Goal: Task Accomplishment & Management: Manage account settings

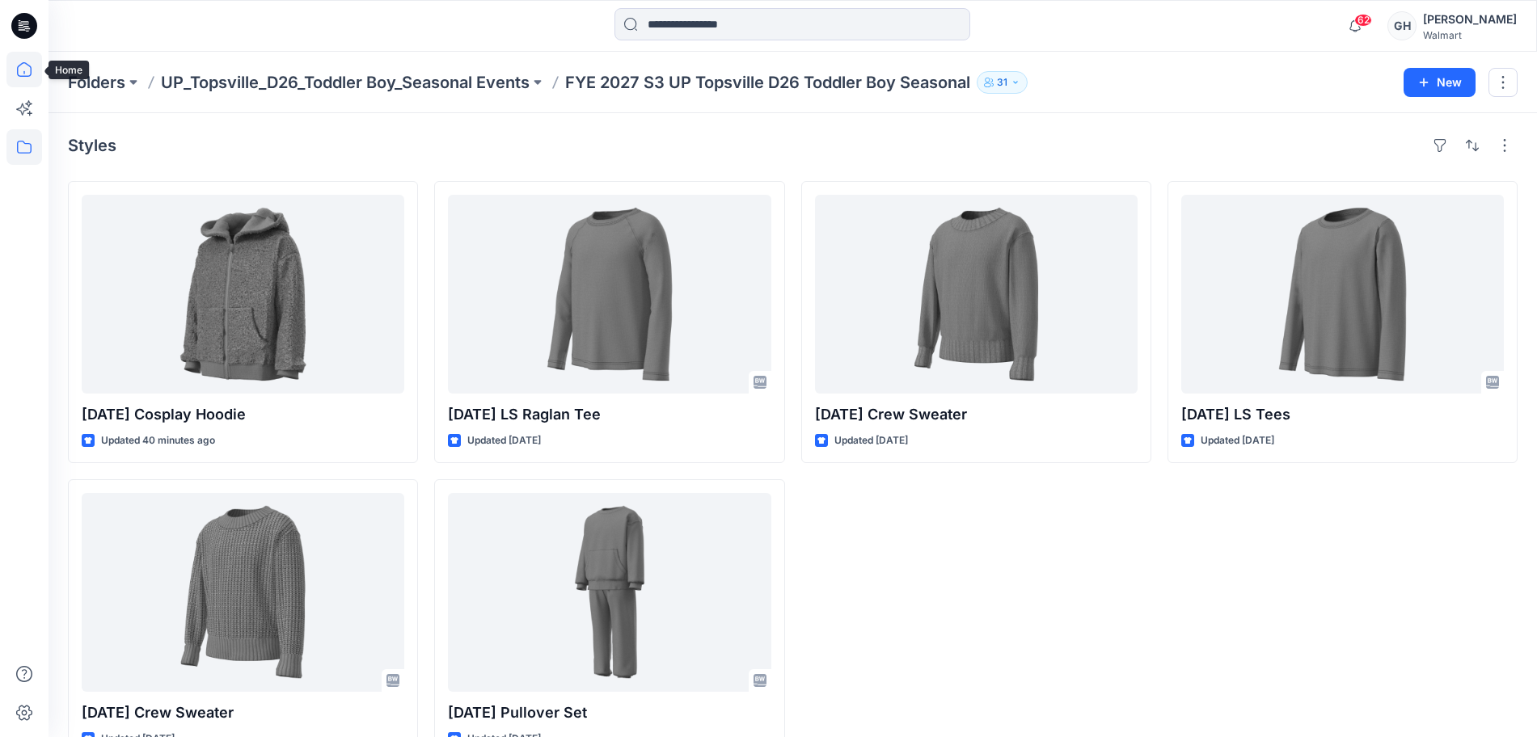
click at [29, 65] on icon at bounding box center [24, 69] width 15 height 15
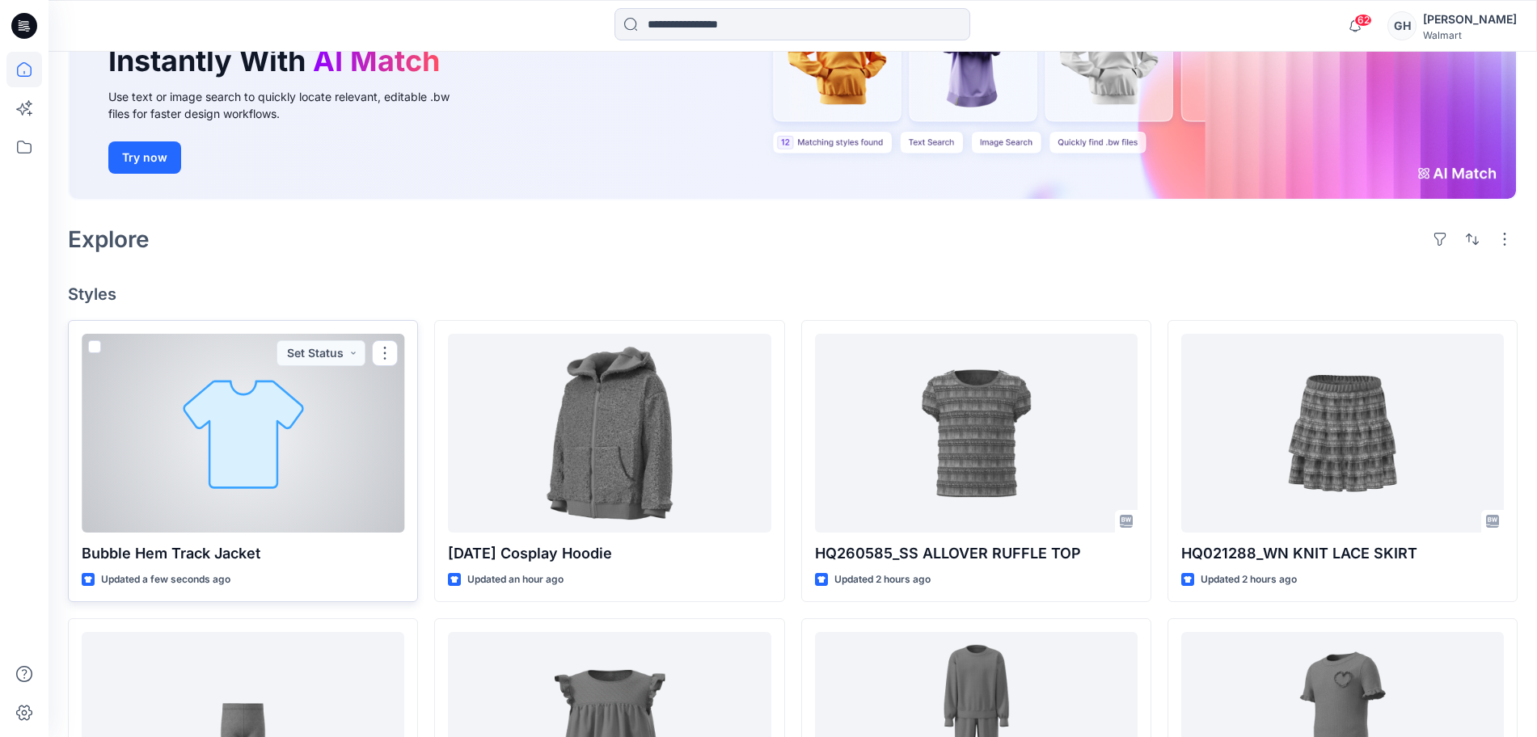
scroll to position [202, 0]
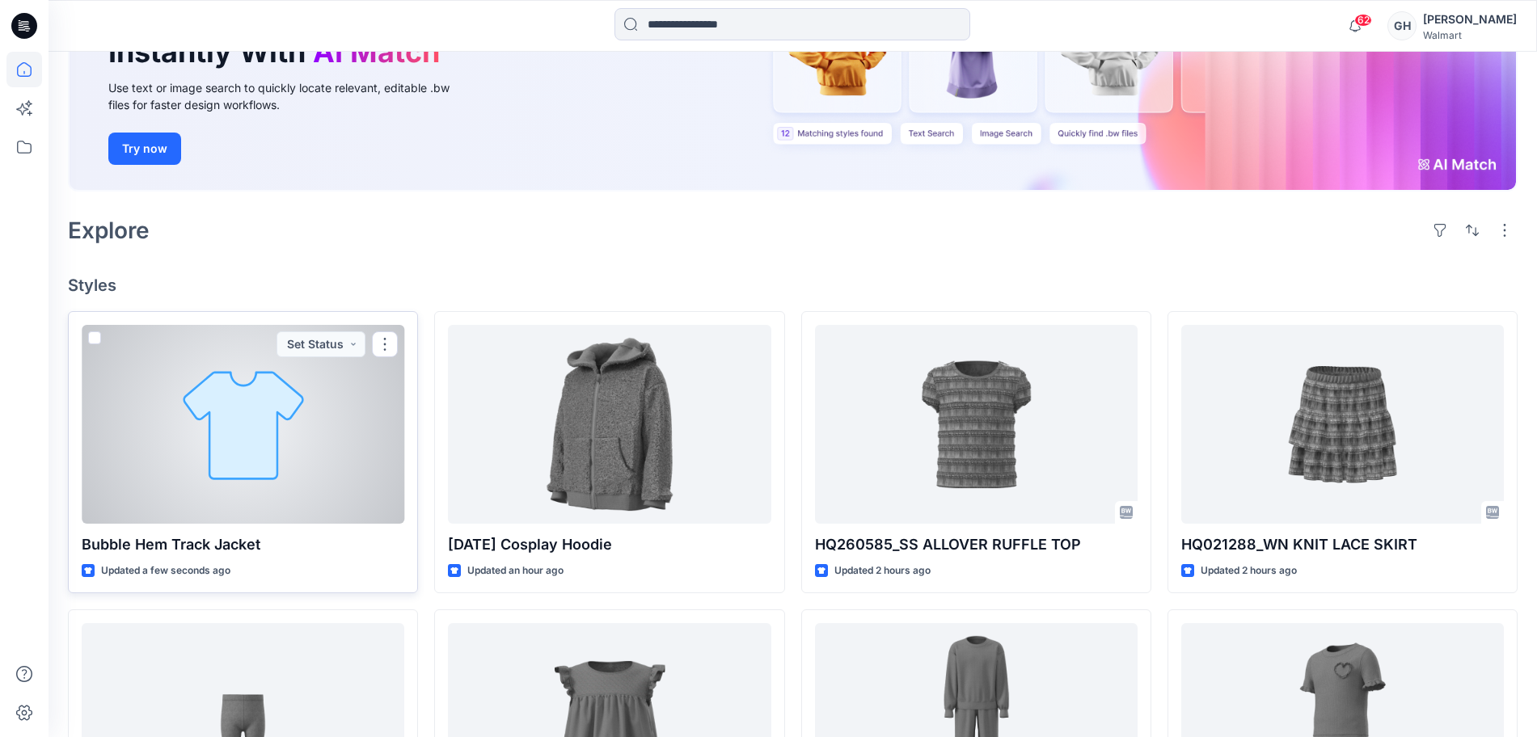
click at [230, 489] on div at bounding box center [243, 424] width 323 height 199
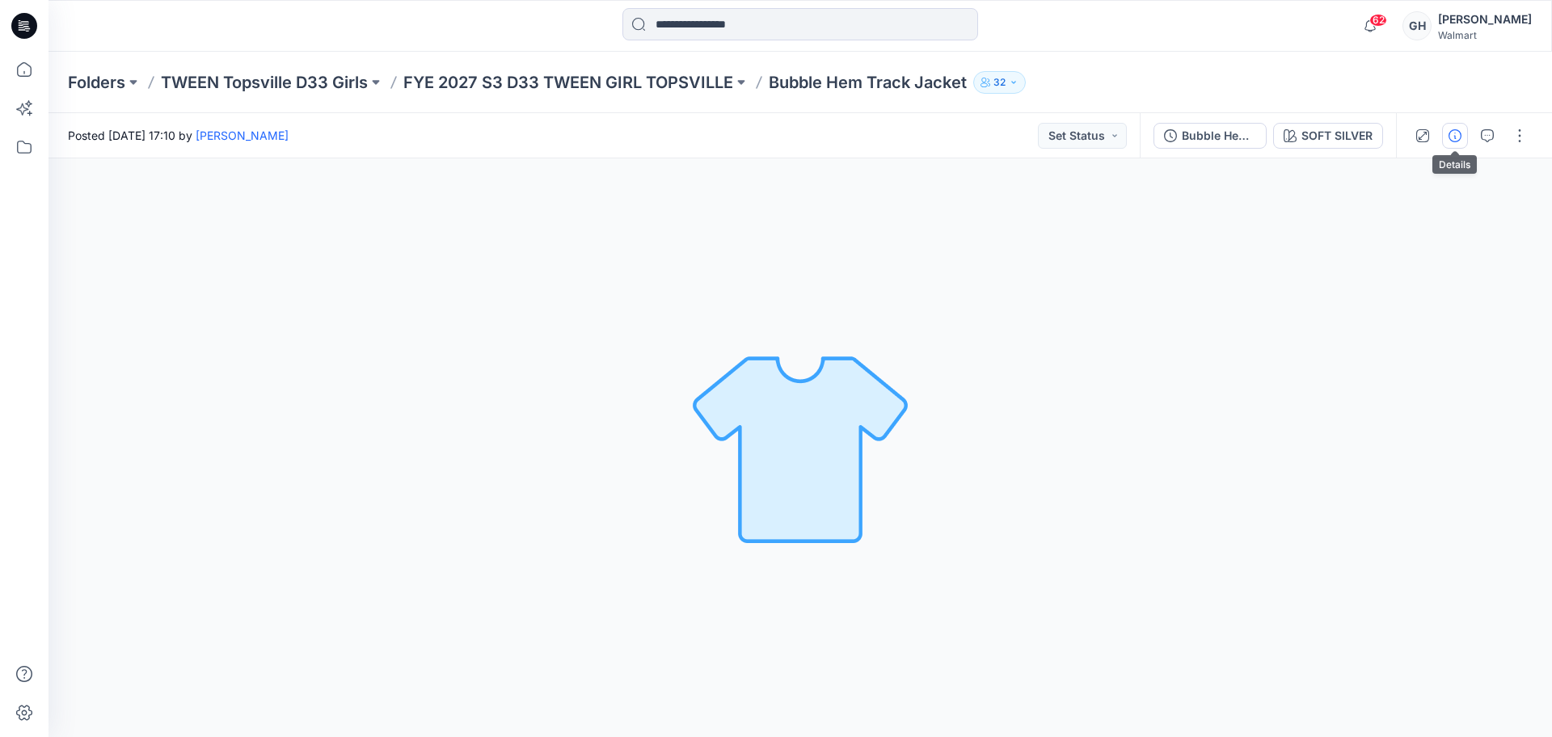
click at [1448, 140] on button "button" at bounding box center [1455, 136] width 26 height 26
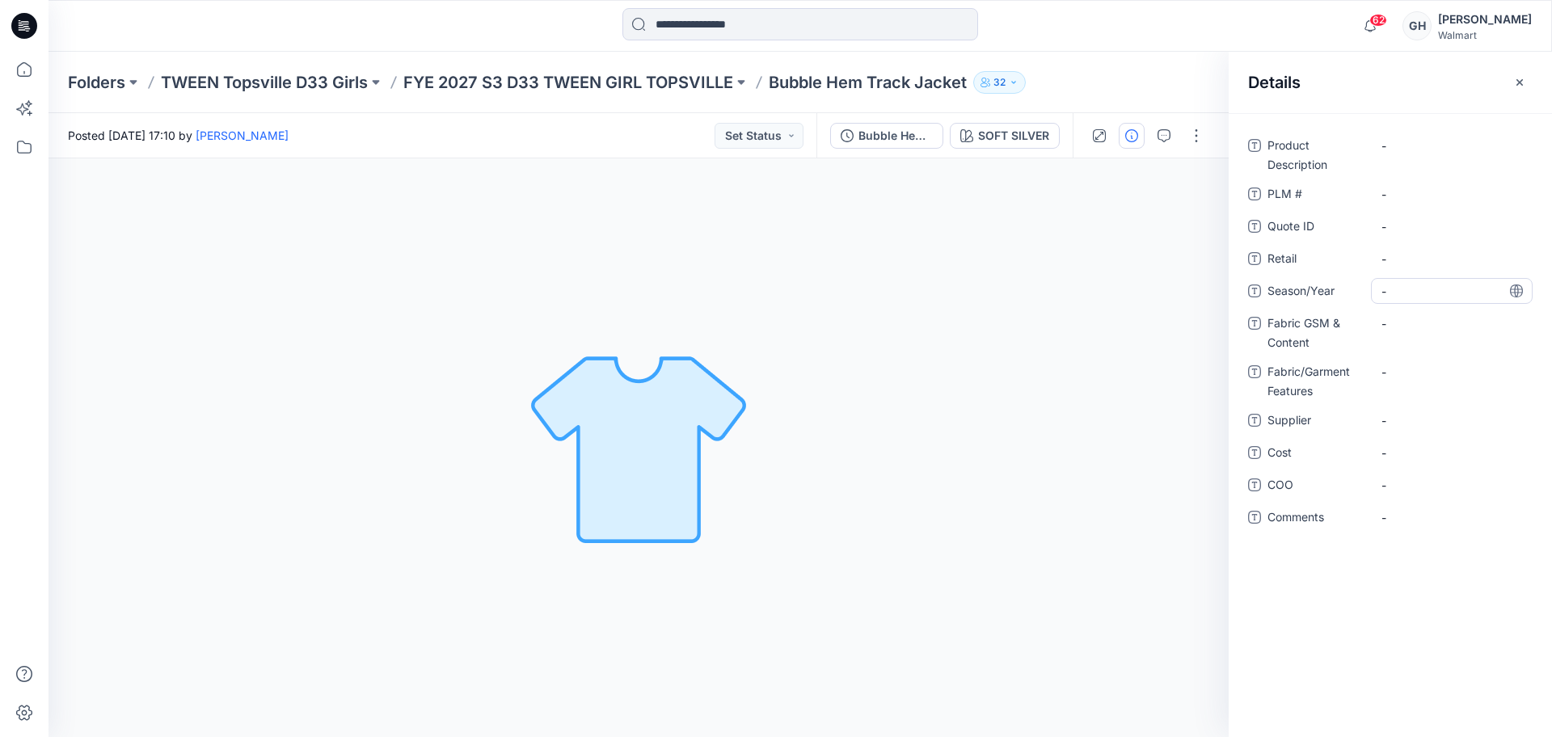
click at [1422, 293] on span "-" at bounding box center [1452, 291] width 141 height 17
type textarea "*"
type textarea "**********"
click at [1416, 416] on span "-" at bounding box center [1452, 420] width 141 height 17
type textarea "*********"
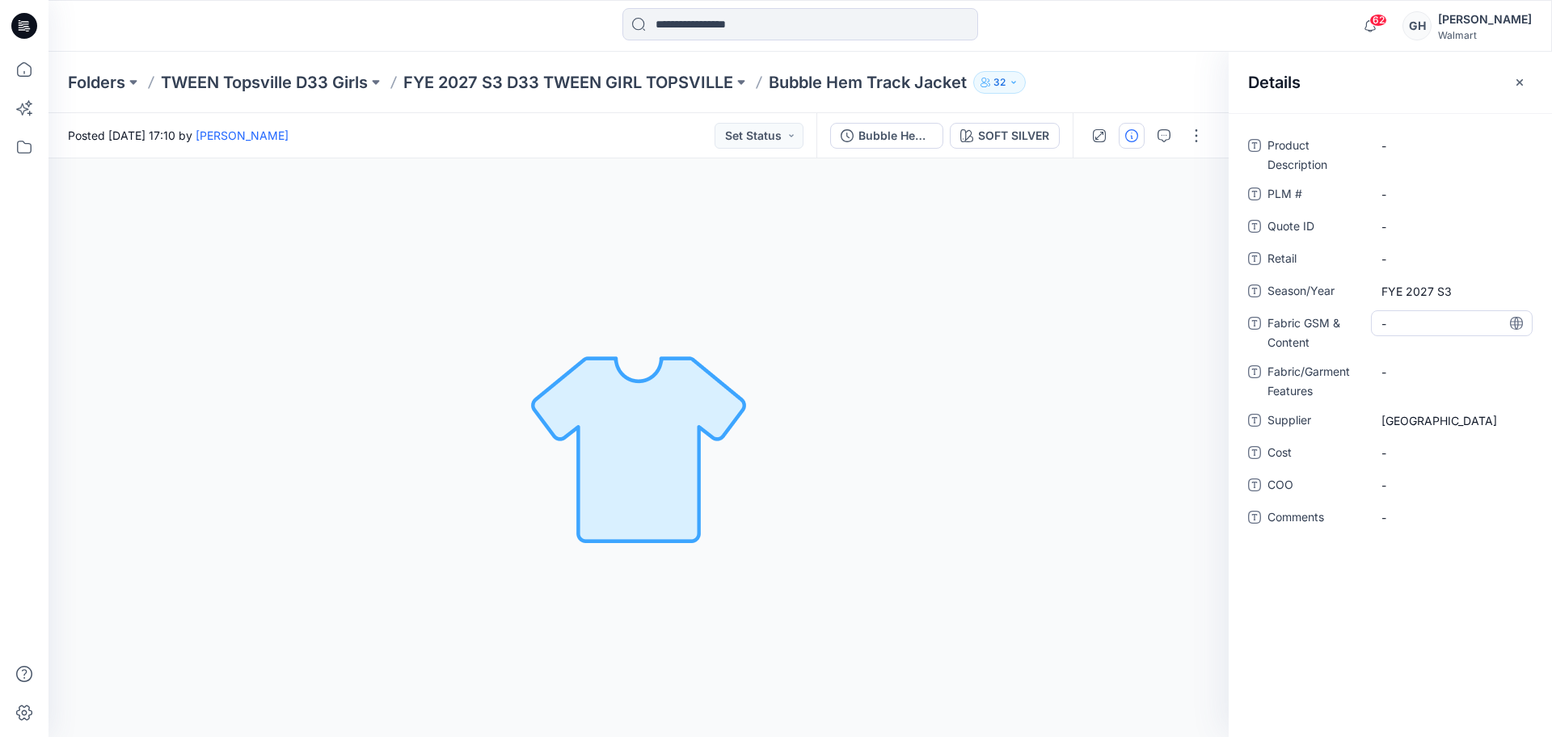
click at [1458, 336] on div "-" at bounding box center [1452, 323] width 162 height 26
click at [1433, 327] on Content "-" at bounding box center [1452, 323] width 141 height 17
type textarea "**********"
click at [1430, 375] on Features "-" at bounding box center [1452, 372] width 141 height 17
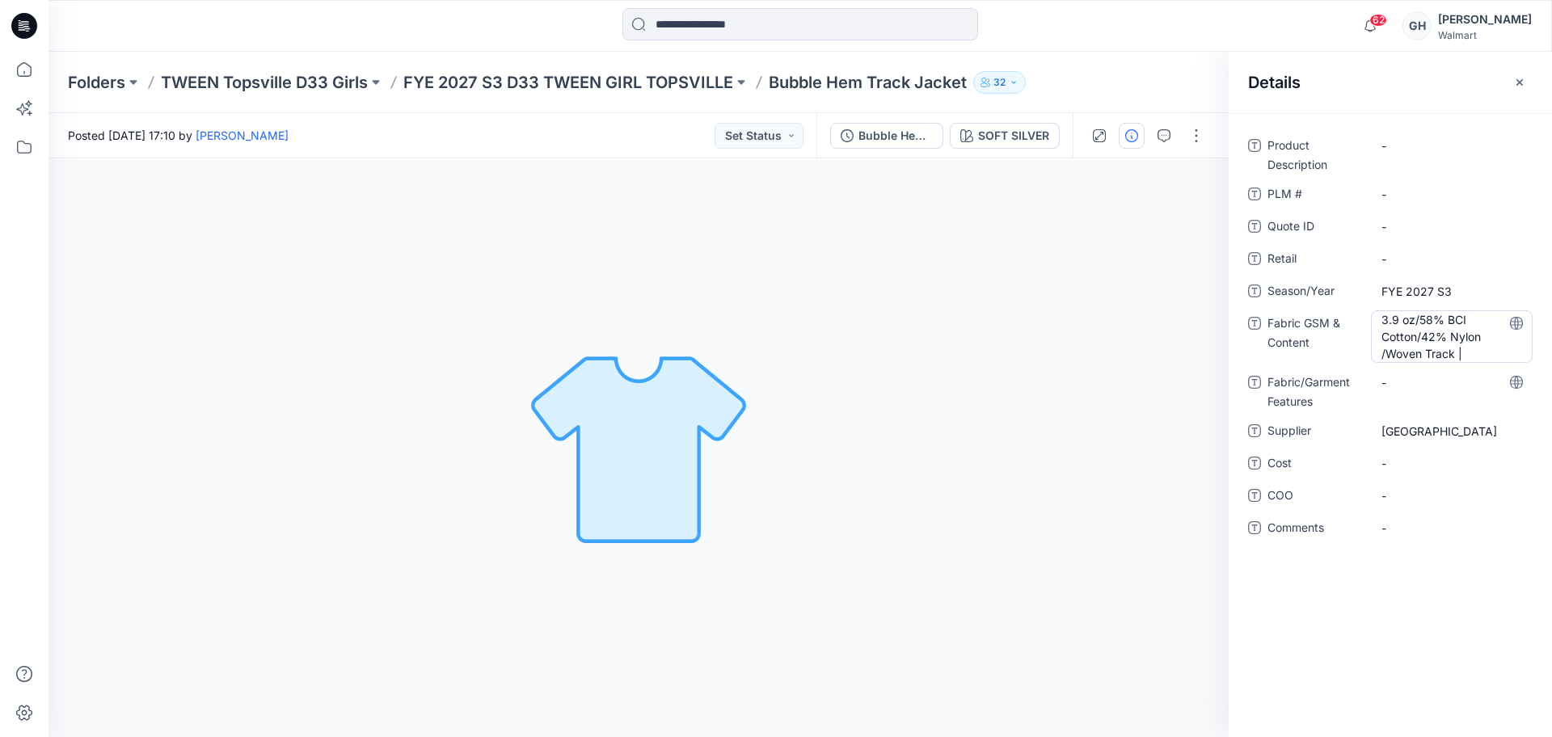
click at [1467, 350] on Content "3.9 oz/58% BCI Cotton/42% Nylon /Woven Track |" at bounding box center [1452, 336] width 141 height 51
type textarea "**********"
click at [1439, 384] on Features "-" at bounding box center [1452, 382] width 141 height 17
click at [1462, 359] on Content "3.9 oz/58% BCI Cotton/42% Nylon /Woven Track | 180 Grams/60% BCI Cotton/40% Rec…" at bounding box center [1452, 336] width 141 height 51
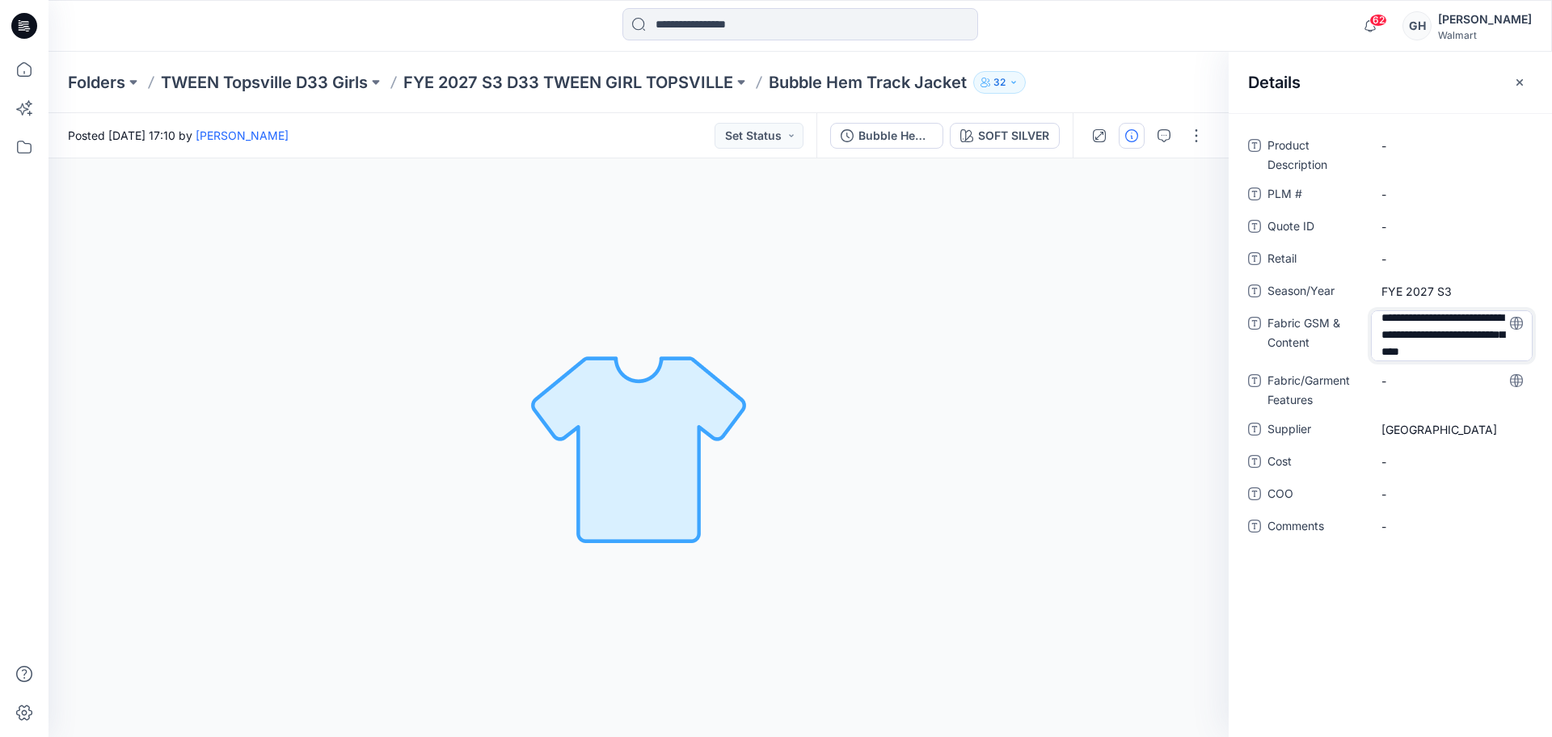
click at [1460, 353] on textarea "**********" at bounding box center [1452, 335] width 162 height 51
type textarea "**********"
click at [1441, 382] on div "**********" at bounding box center [1390, 346] width 285 height 426
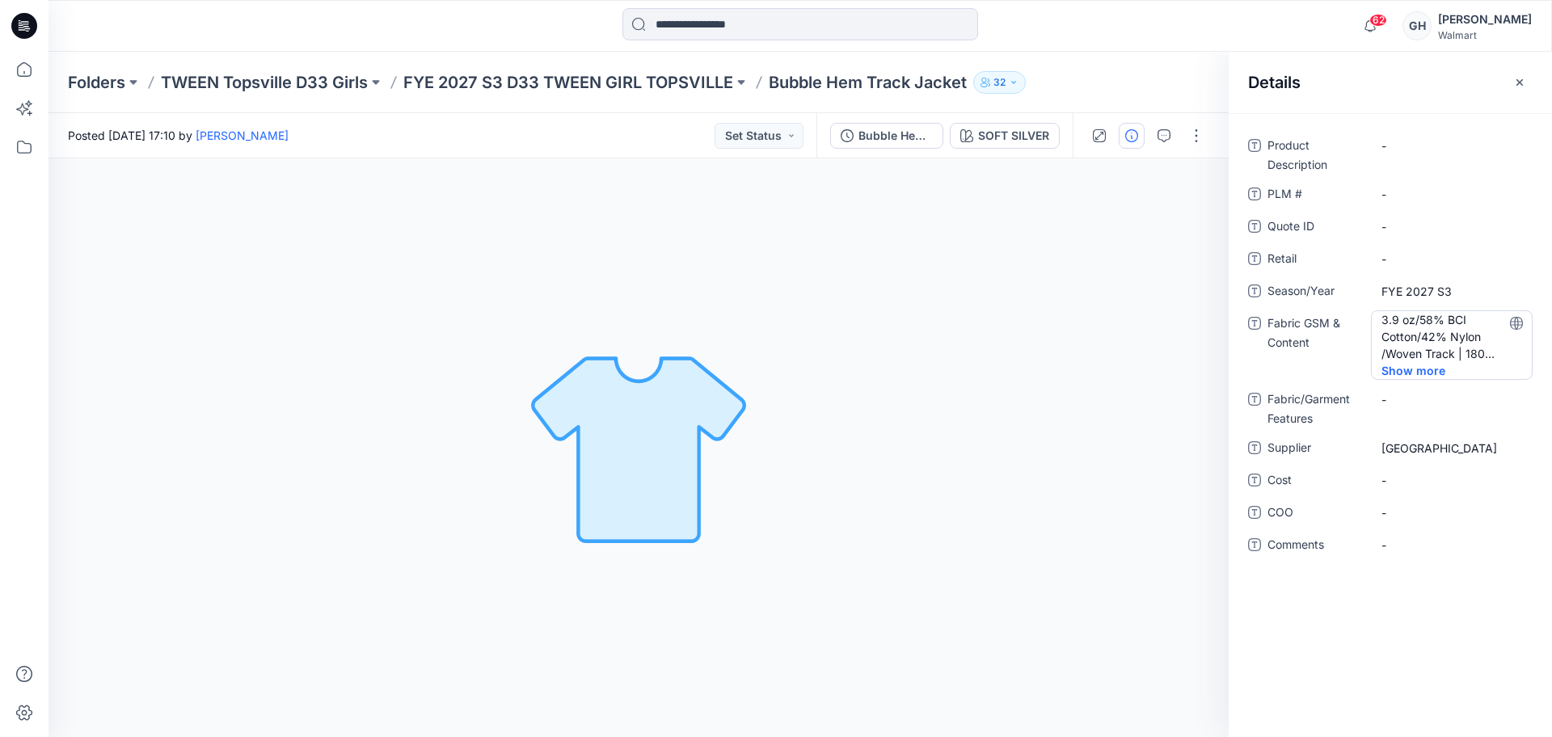
click at [1430, 331] on Content "3.9 oz/58% BCI Cotton/42% Nylon /Woven Track | 180 Grams/60% BCI Cotton/40% Rec…" at bounding box center [1452, 336] width 141 height 51
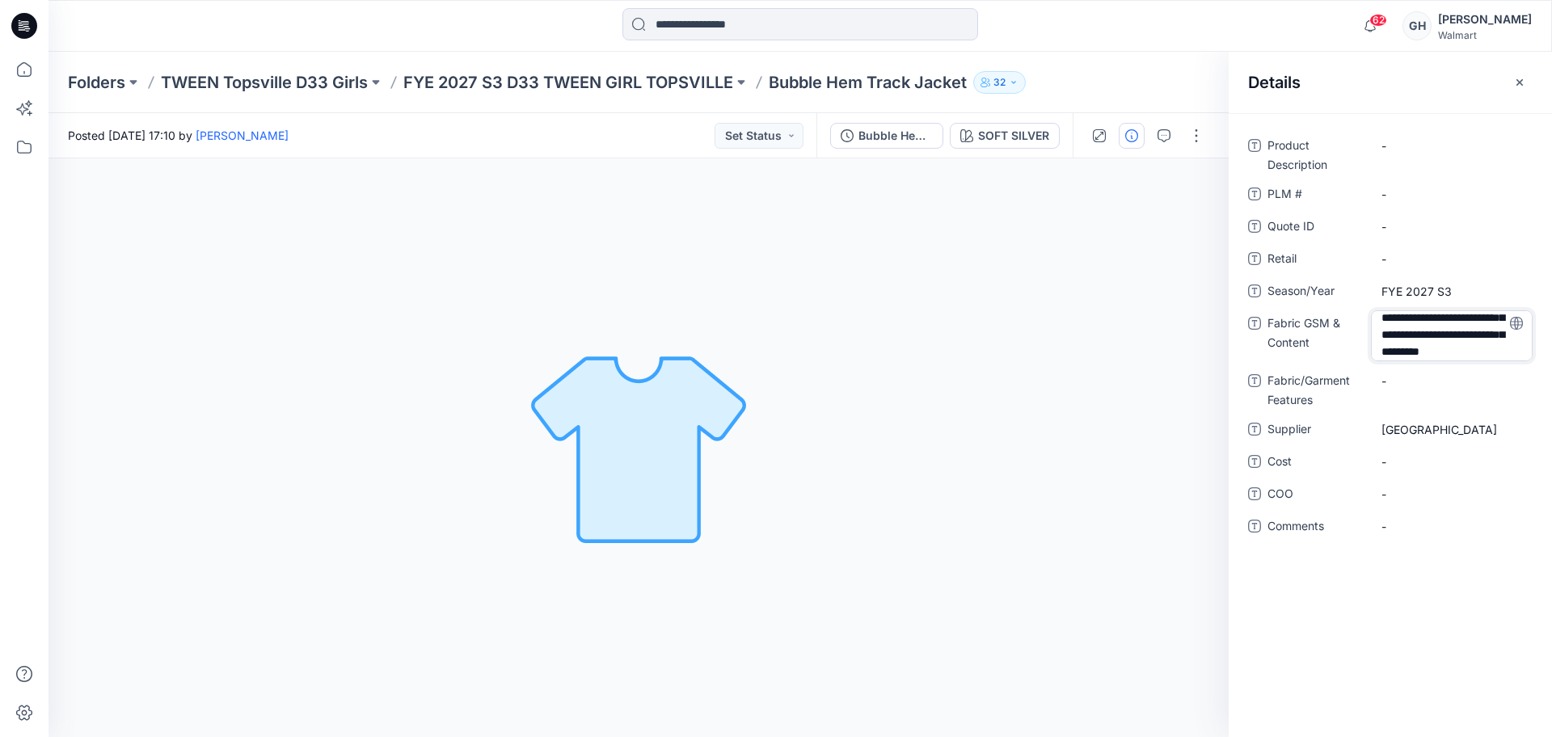
scroll to position [90, 0]
click at [1480, 348] on textarea "**********" at bounding box center [1452, 335] width 162 height 51
type textarea "**********"
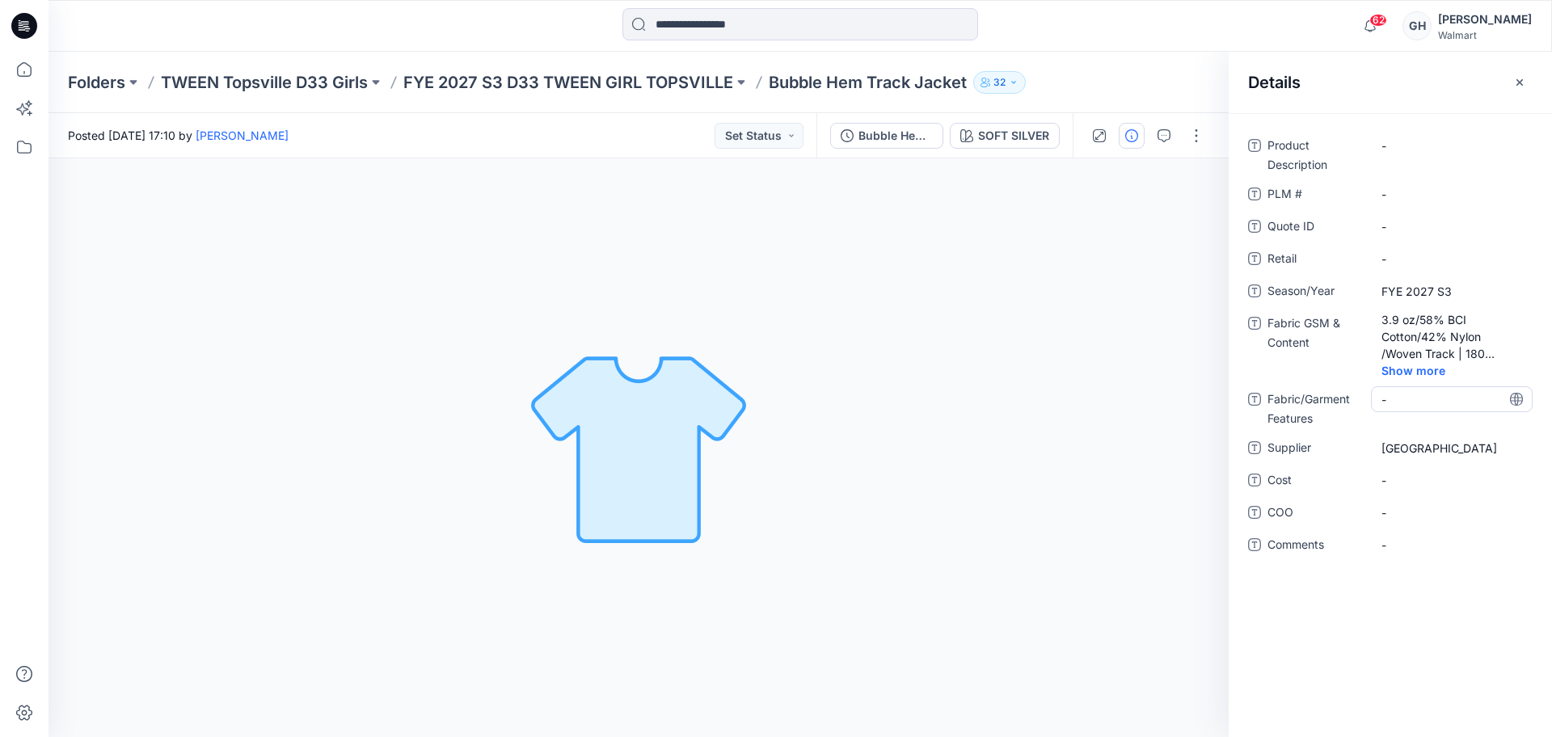
click at [1428, 392] on div "-" at bounding box center [1452, 399] width 162 height 26
click at [1469, 346] on Content "3.9 oz/58% BCI Cotton/42% Nylon /Woven Track | 180 Grams/60% BCI Cotton/40% Rec…" at bounding box center [1452, 336] width 141 height 51
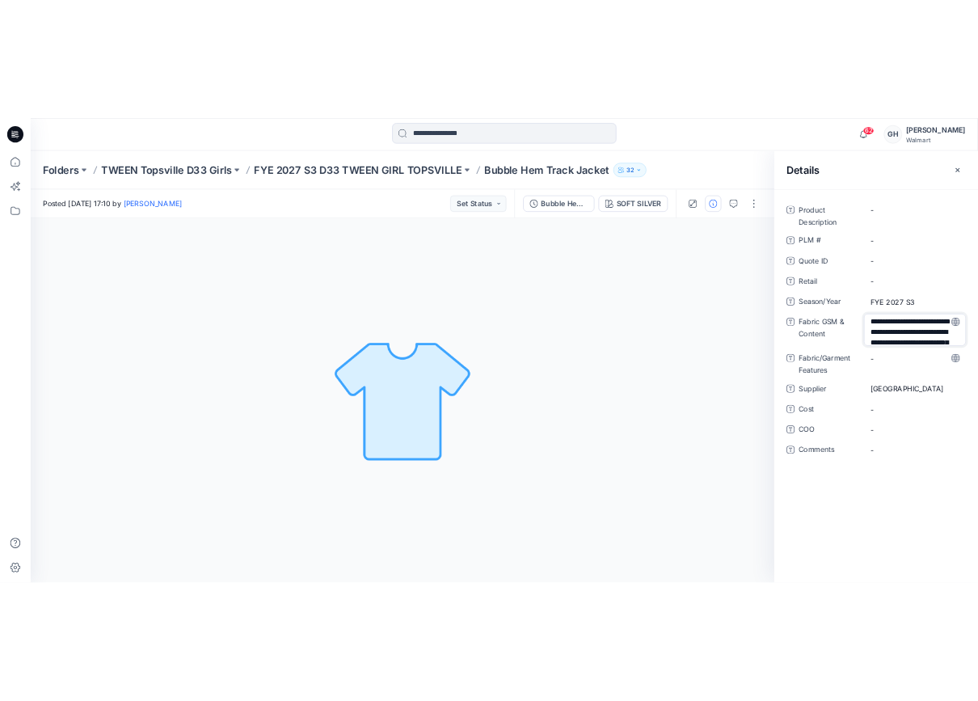
scroll to position [158, 0]
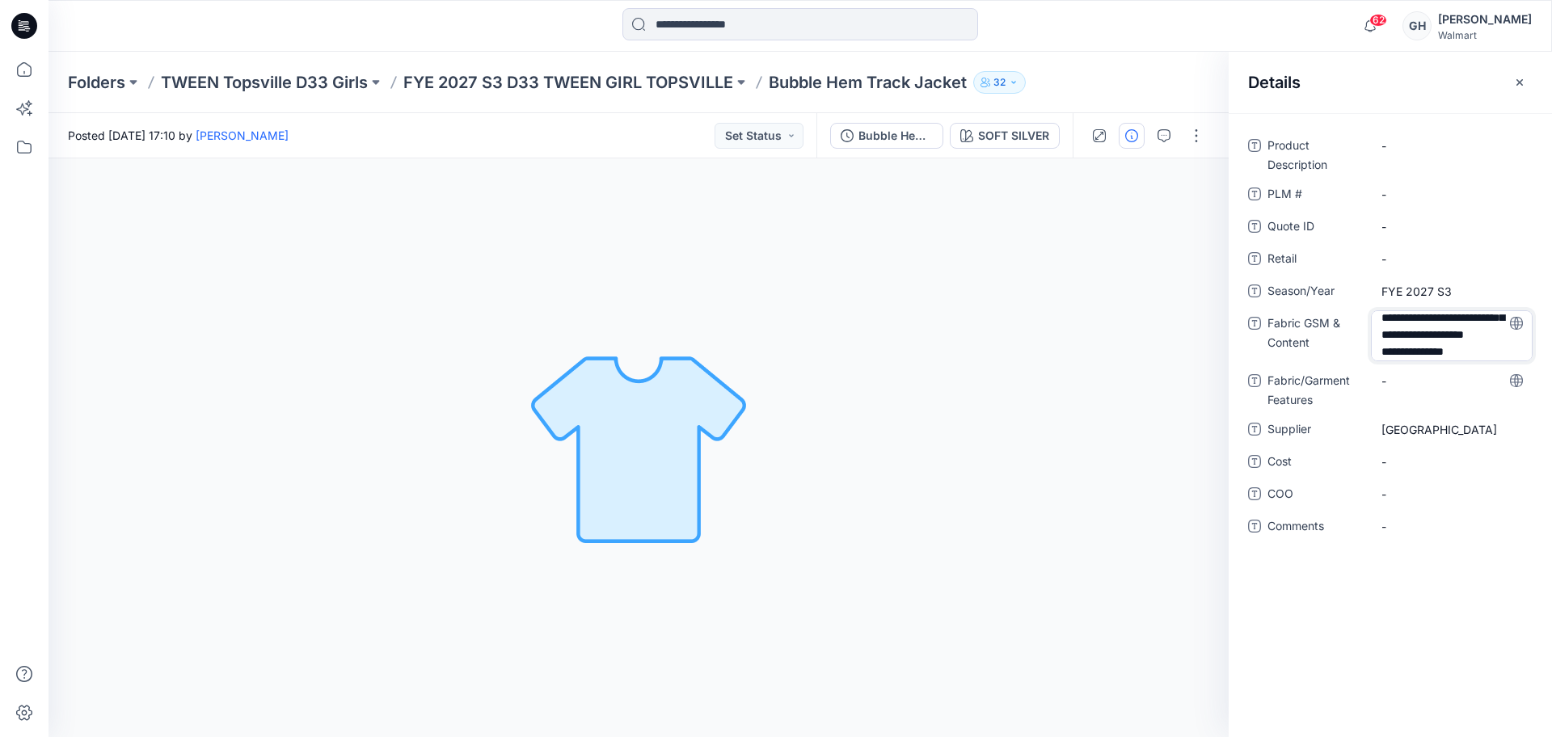
drag, startPoint x: 1458, startPoint y: 349, endPoint x: 1408, endPoint y: 348, distance: 49.3
click at [1408, 348] on textarea "**********" at bounding box center [1452, 335] width 162 height 51
type textarea "**********"
click at [1412, 388] on div "-" at bounding box center [1452, 381] width 162 height 26
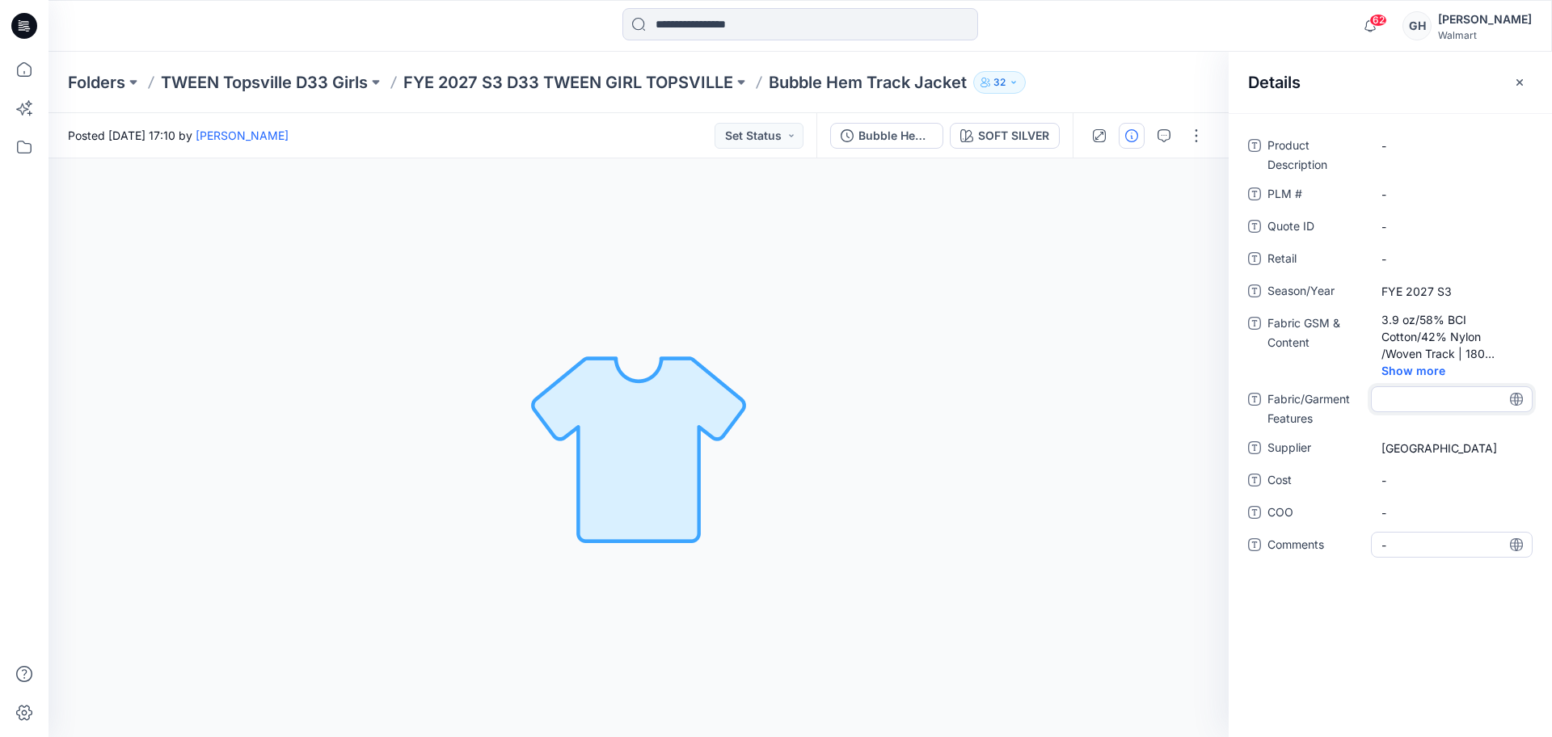
click at [1422, 551] on span "-" at bounding box center [1452, 545] width 141 height 17
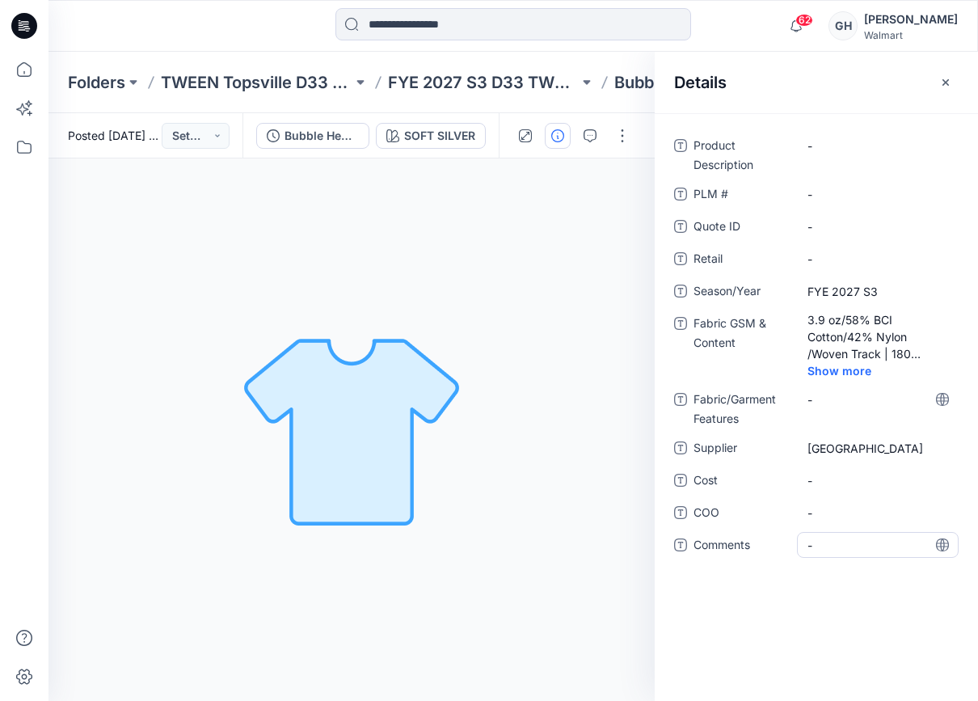
click at [834, 543] on span "-" at bounding box center [878, 545] width 141 height 17
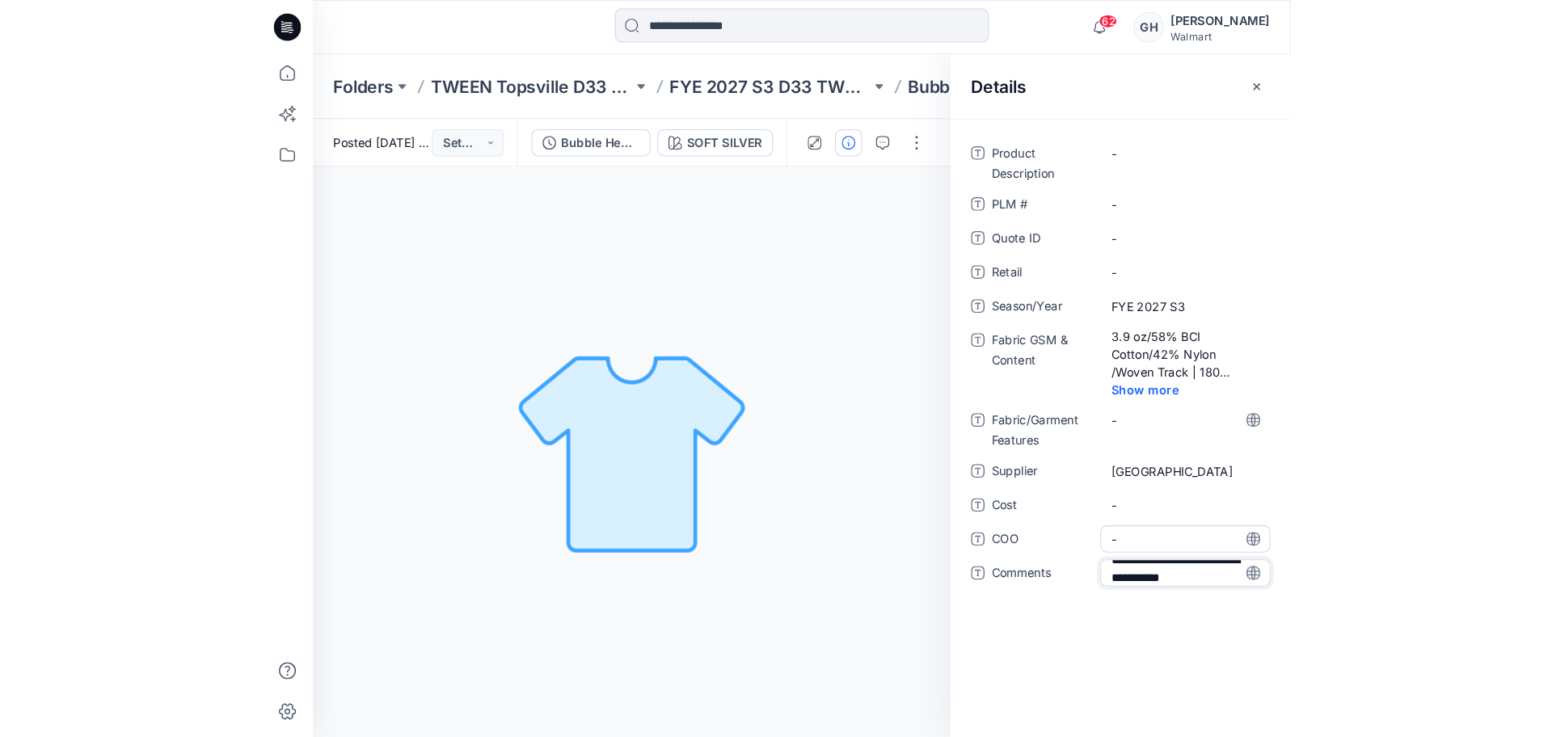
scroll to position [28, 0]
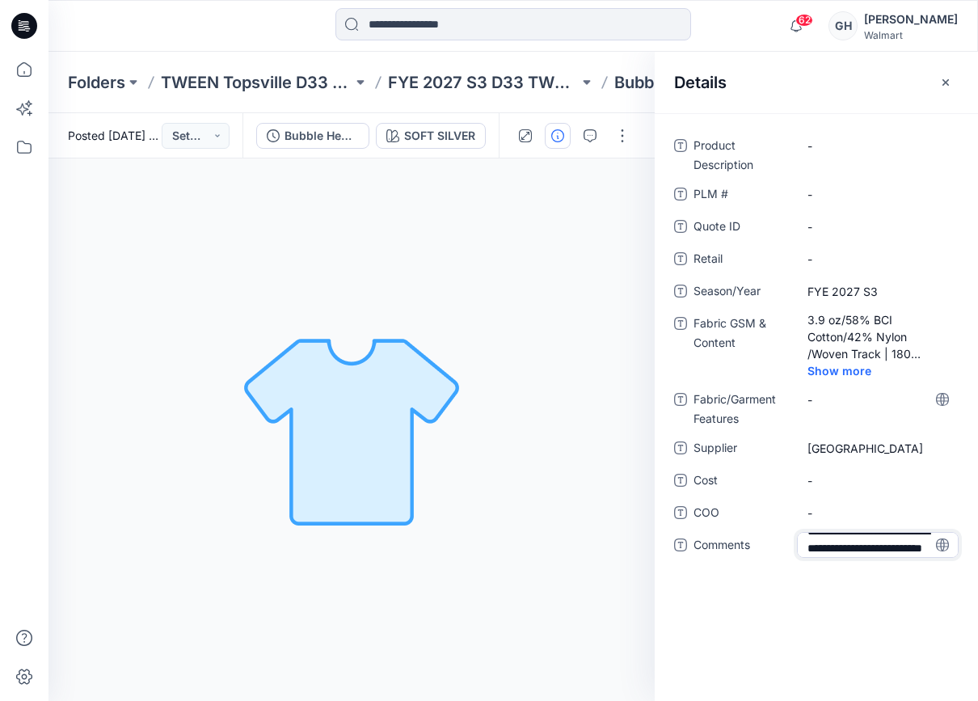
type textarea "**********"
click at [844, 509] on span "-" at bounding box center [878, 512] width 141 height 17
drag, startPoint x: 460, startPoint y: 58, endPoint x: 475, endPoint y: 75, distance: 22.9
click at [460, 57] on div "Folders TWEEN Topsville D33 Girls FYE 2027 S3 D33 TWEEN GIRL TOPSVILLE Bubble H…" at bounding box center [514, 82] width 930 height 61
click at [478, 78] on p "FYE 2027 S3 D33 TWEEN GIRL TOPSVILLE" at bounding box center [484, 82] width 192 height 23
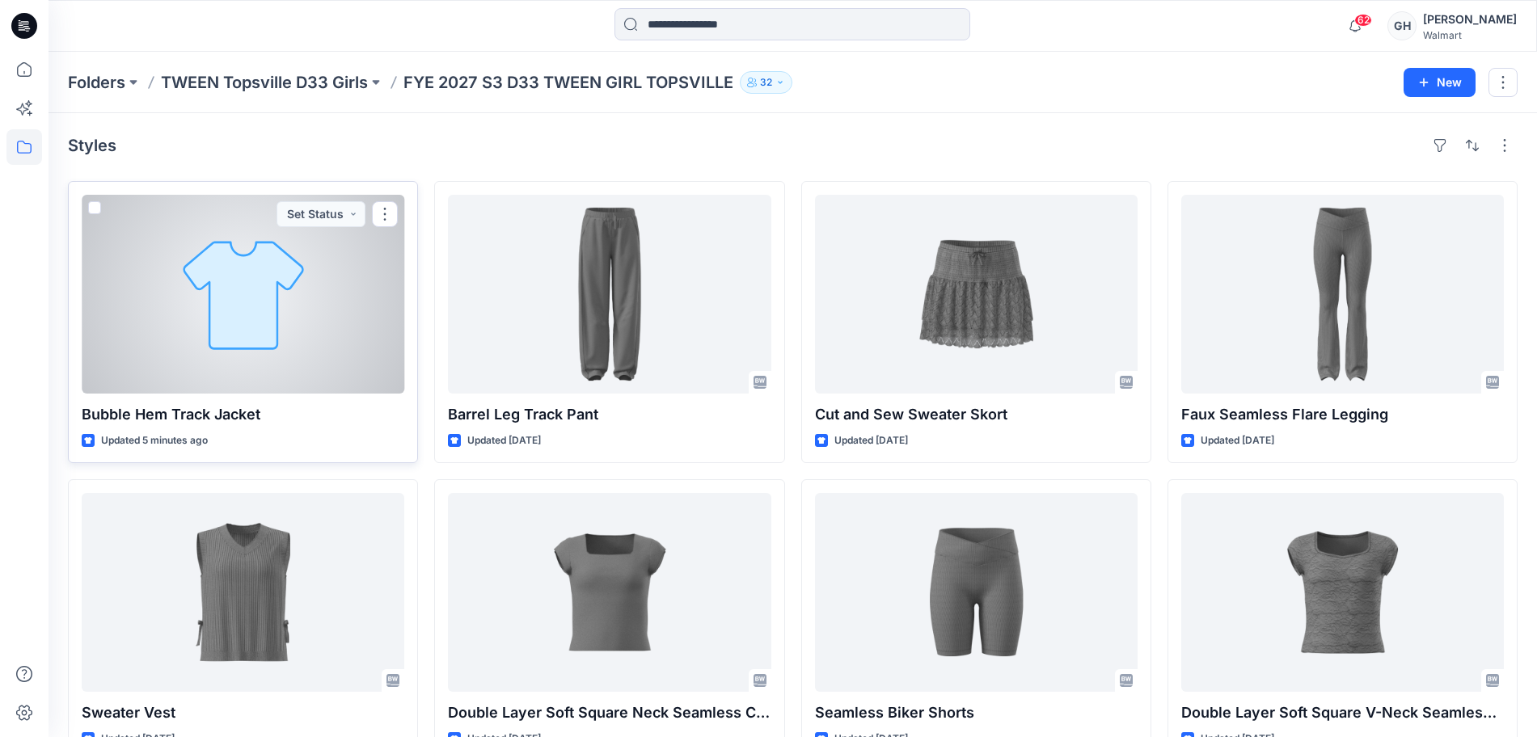
click at [240, 382] on div at bounding box center [243, 294] width 323 height 199
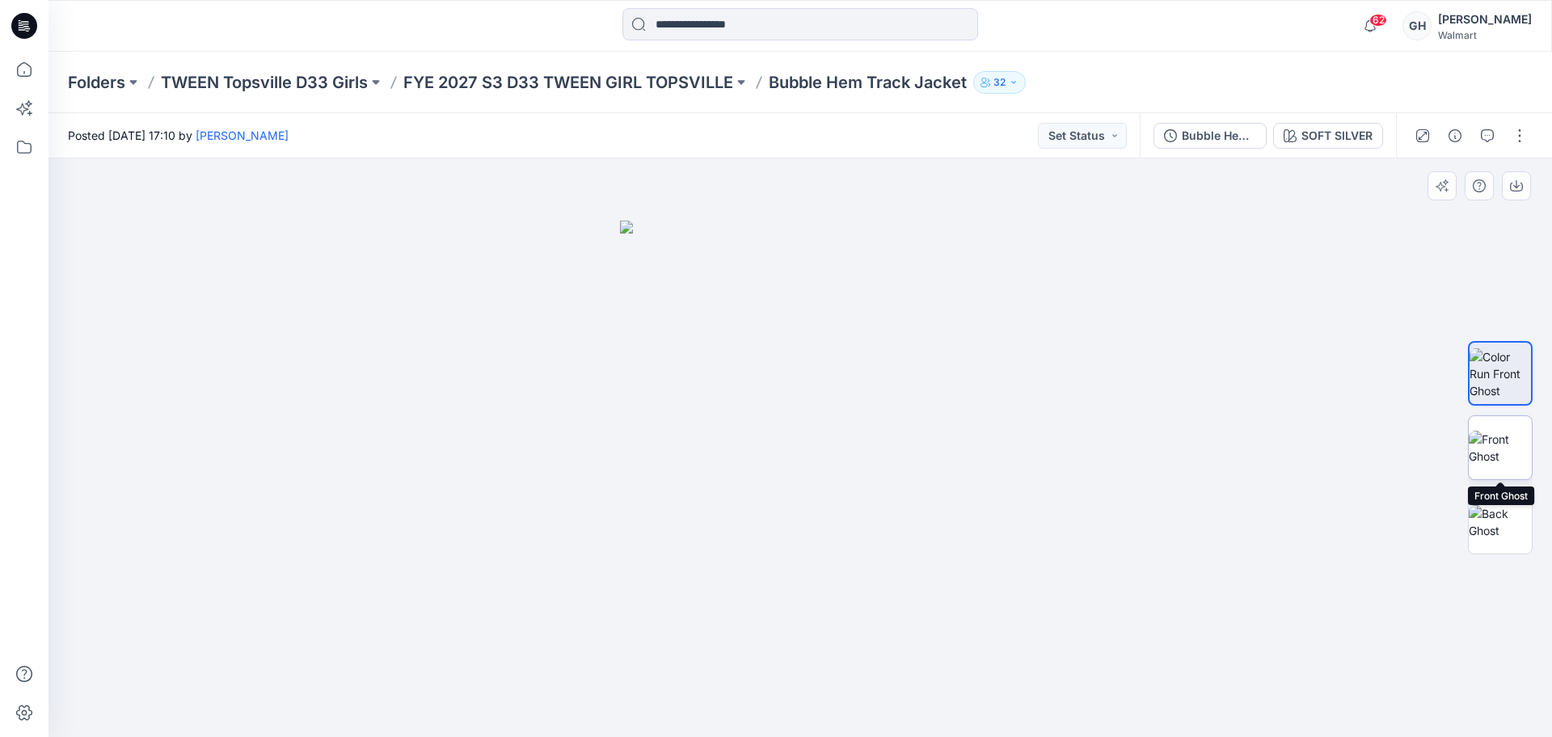
click at [1494, 431] on img at bounding box center [1500, 448] width 63 height 34
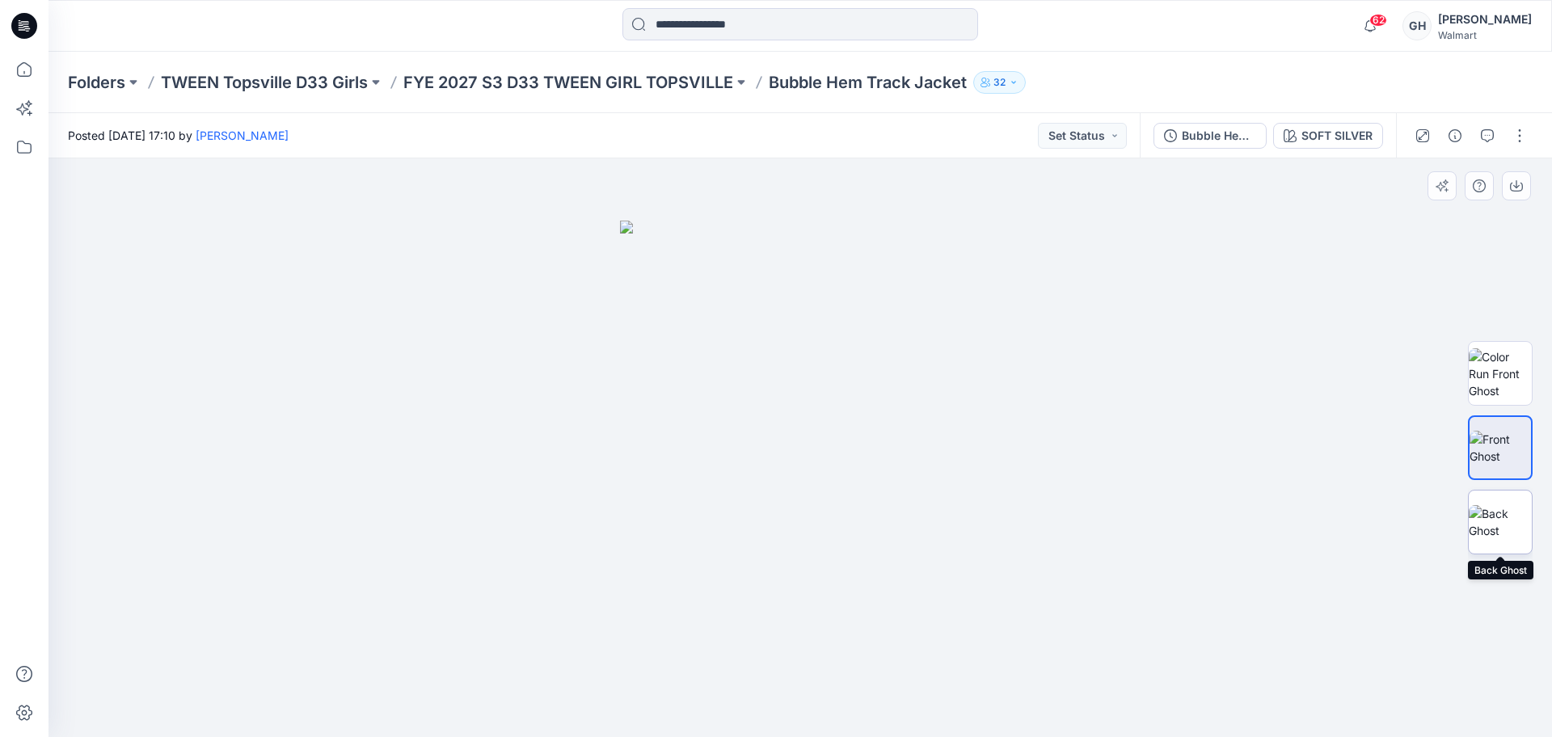
click at [1501, 517] on img at bounding box center [1500, 522] width 63 height 34
click at [1514, 139] on button "button" at bounding box center [1520, 136] width 26 height 26
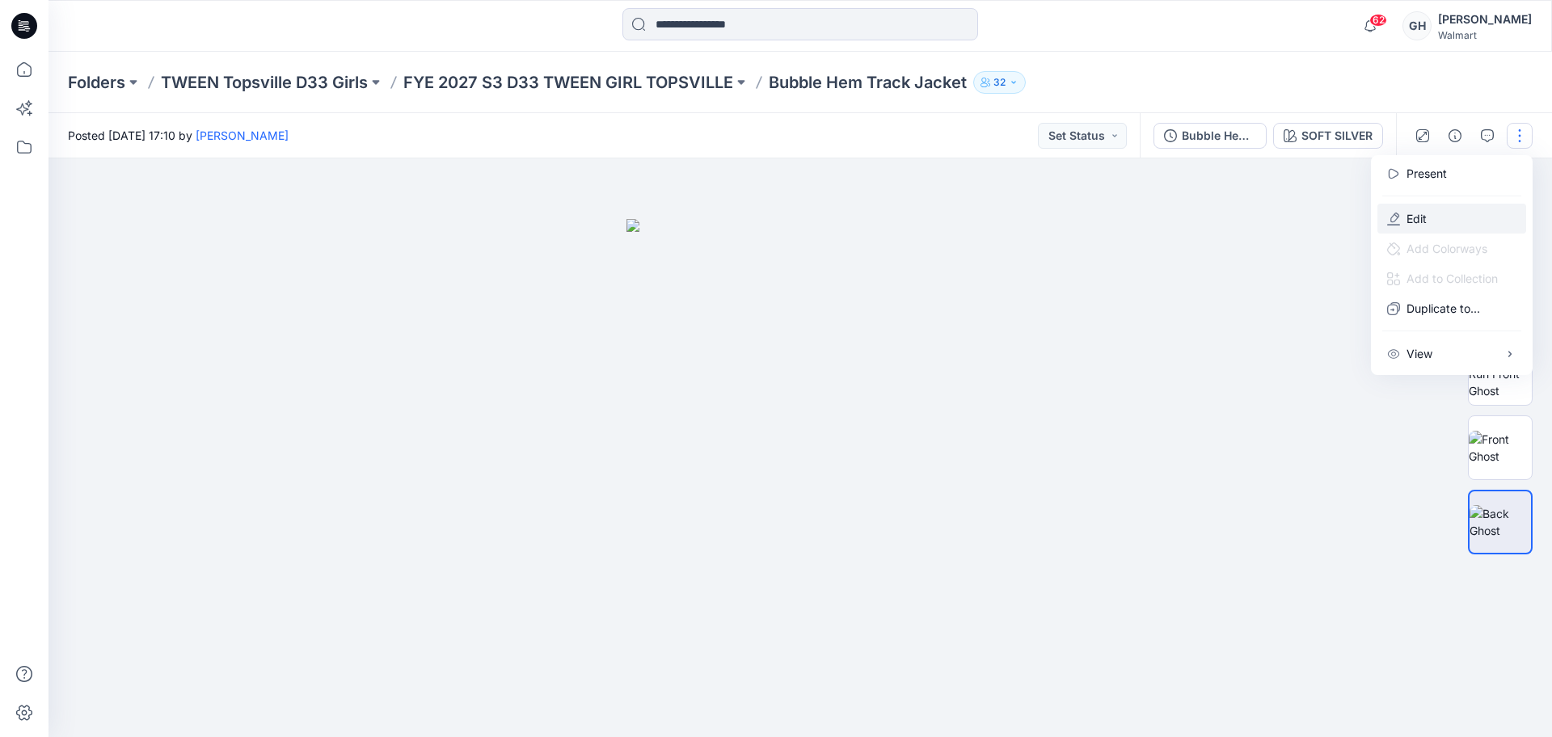
click at [1419, 205] on button "Edit" at bounding box center [1452, 219] width 149 height 30
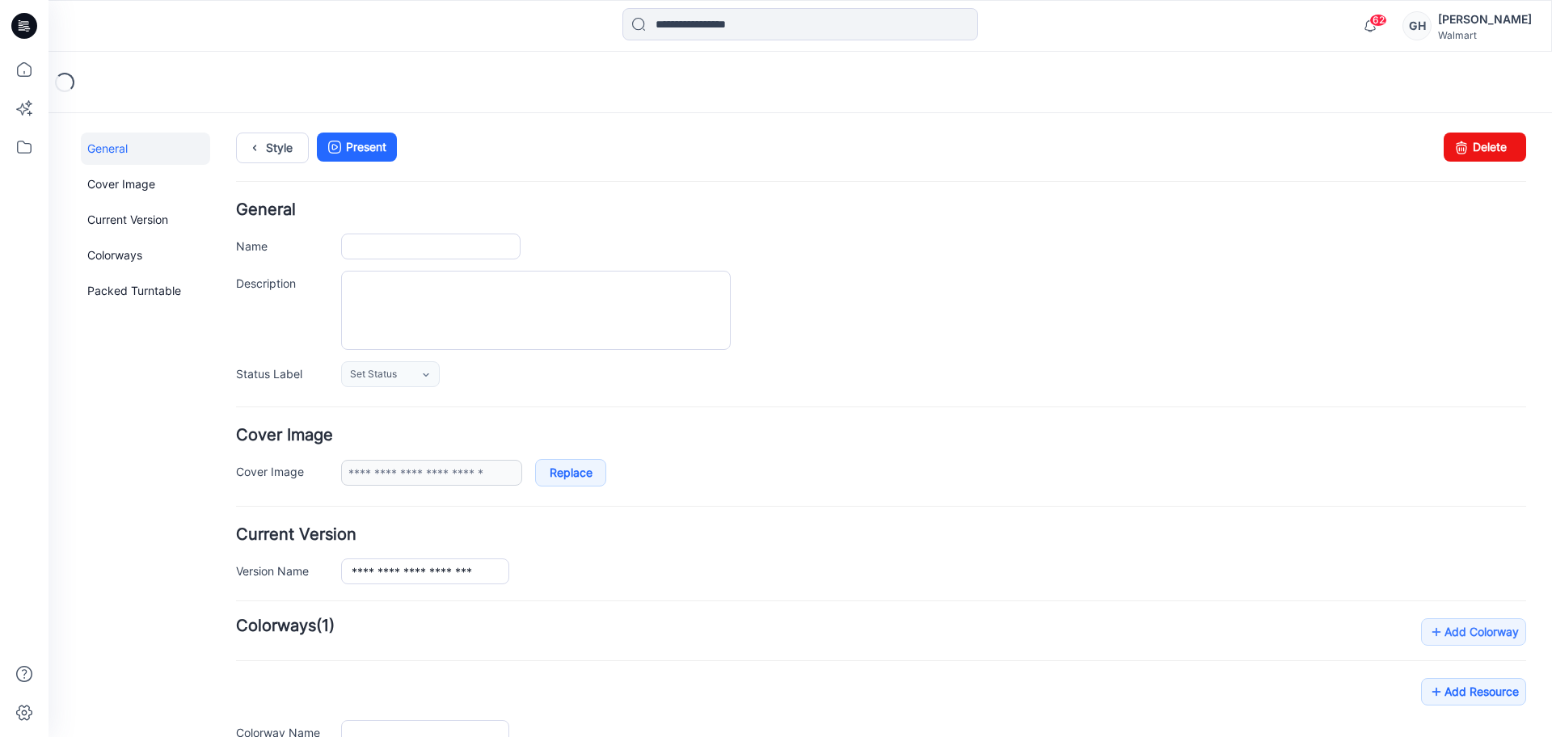
type input "**********"
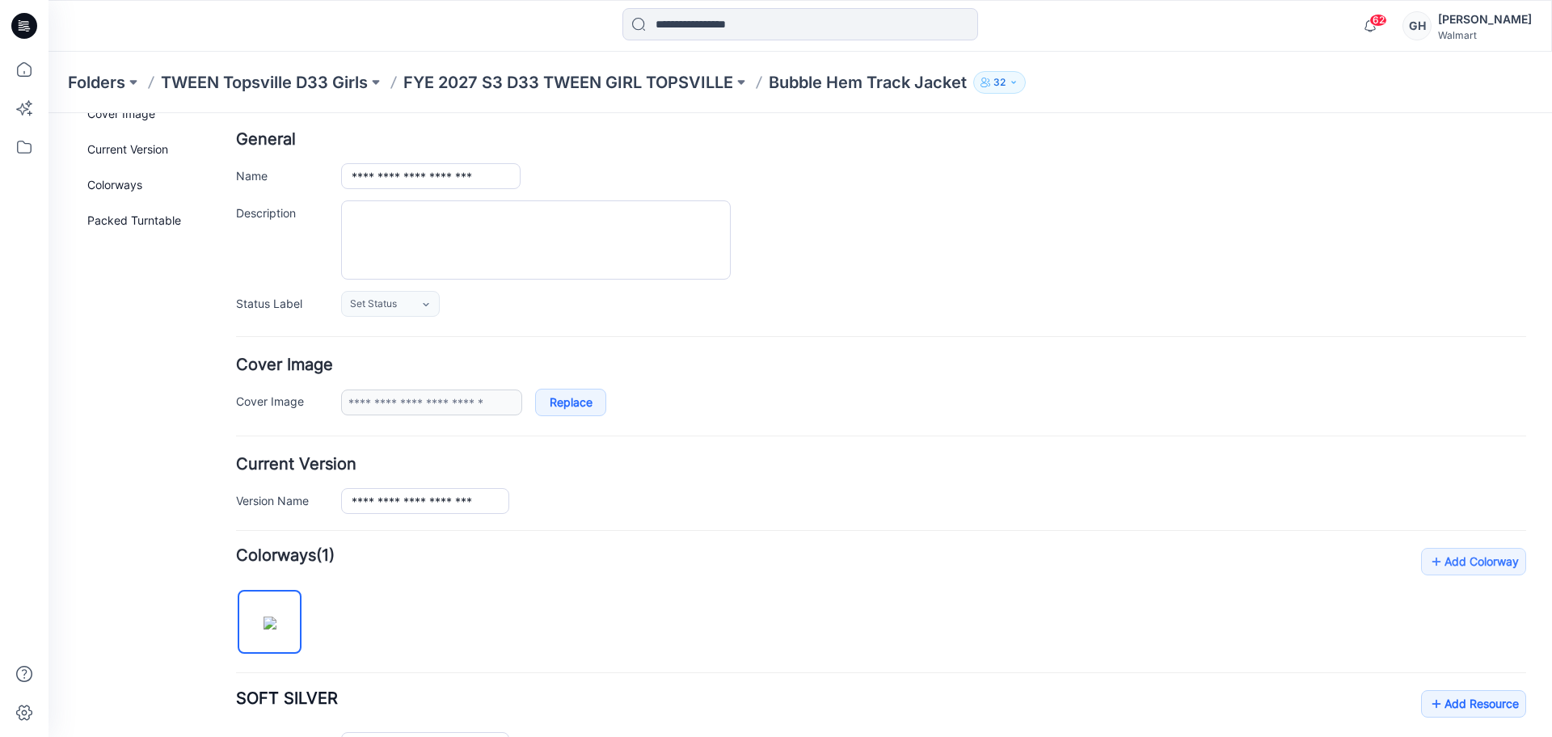
scroll to position [101, 0]
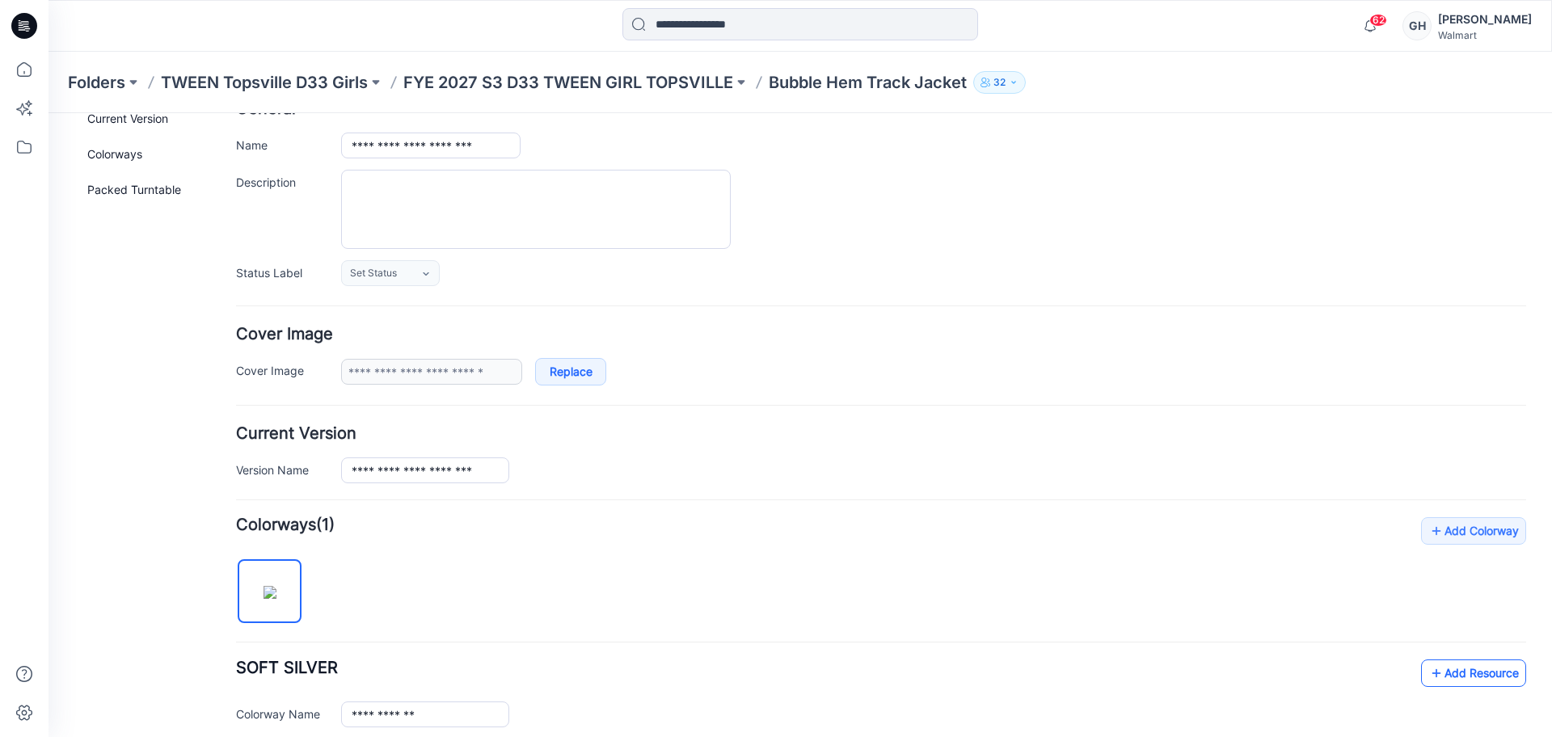
click at [1431, 668] on link "Add Resource" at bounding box center [1473, 673] width 105 height 27
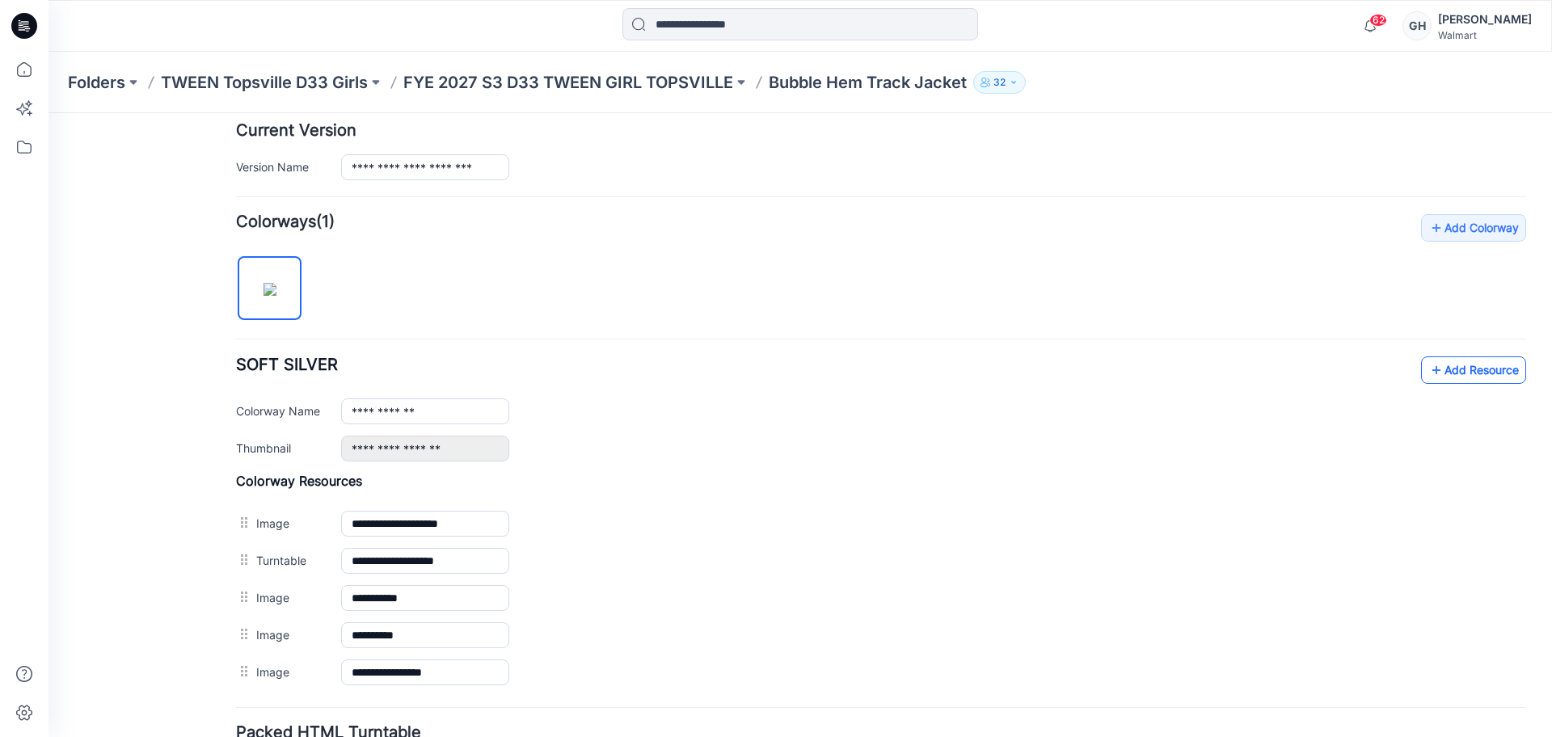
click at [1458, 362] on link "Add Resource" at bounding box center [1473, 370] width 105 height 27
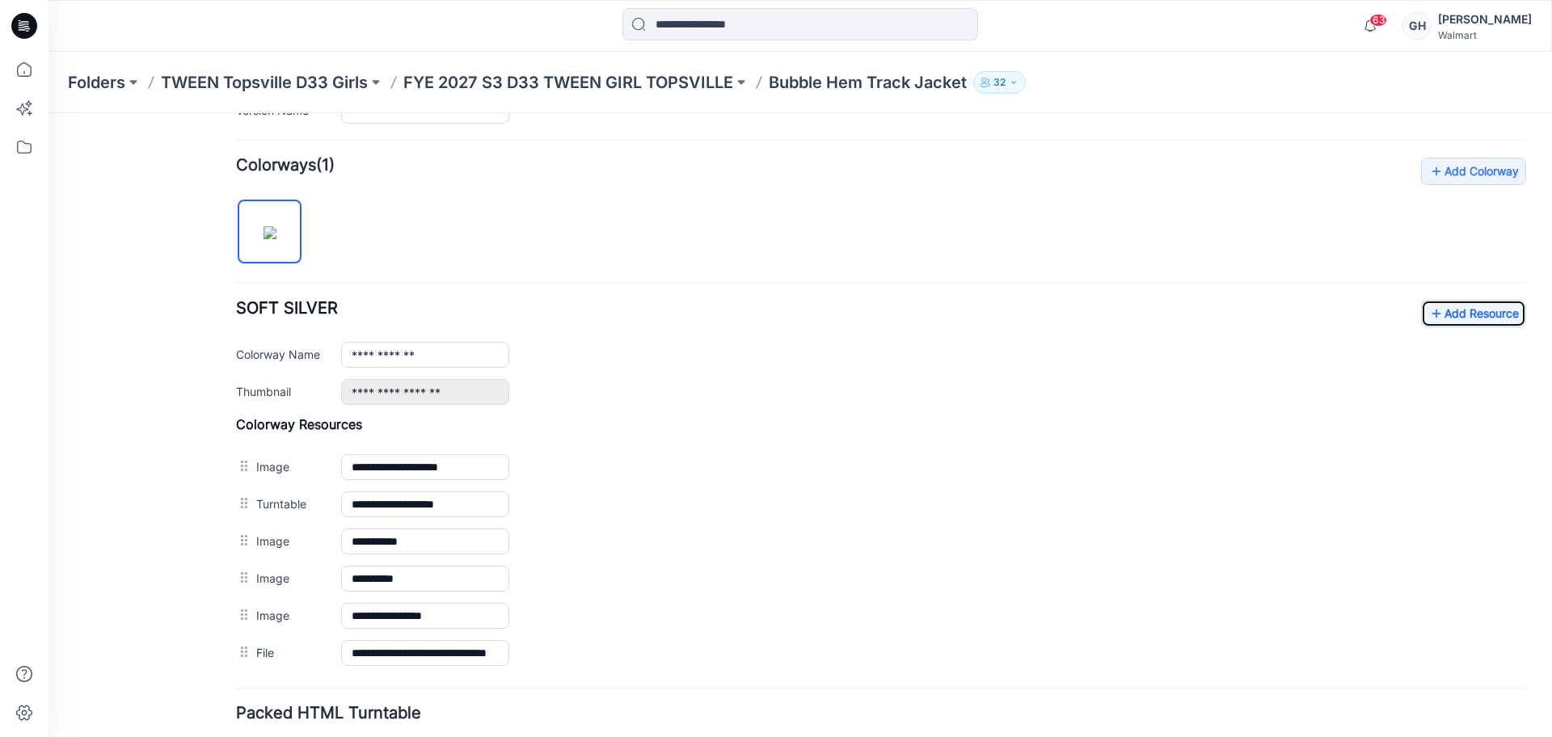
scroll to position [505, 0]
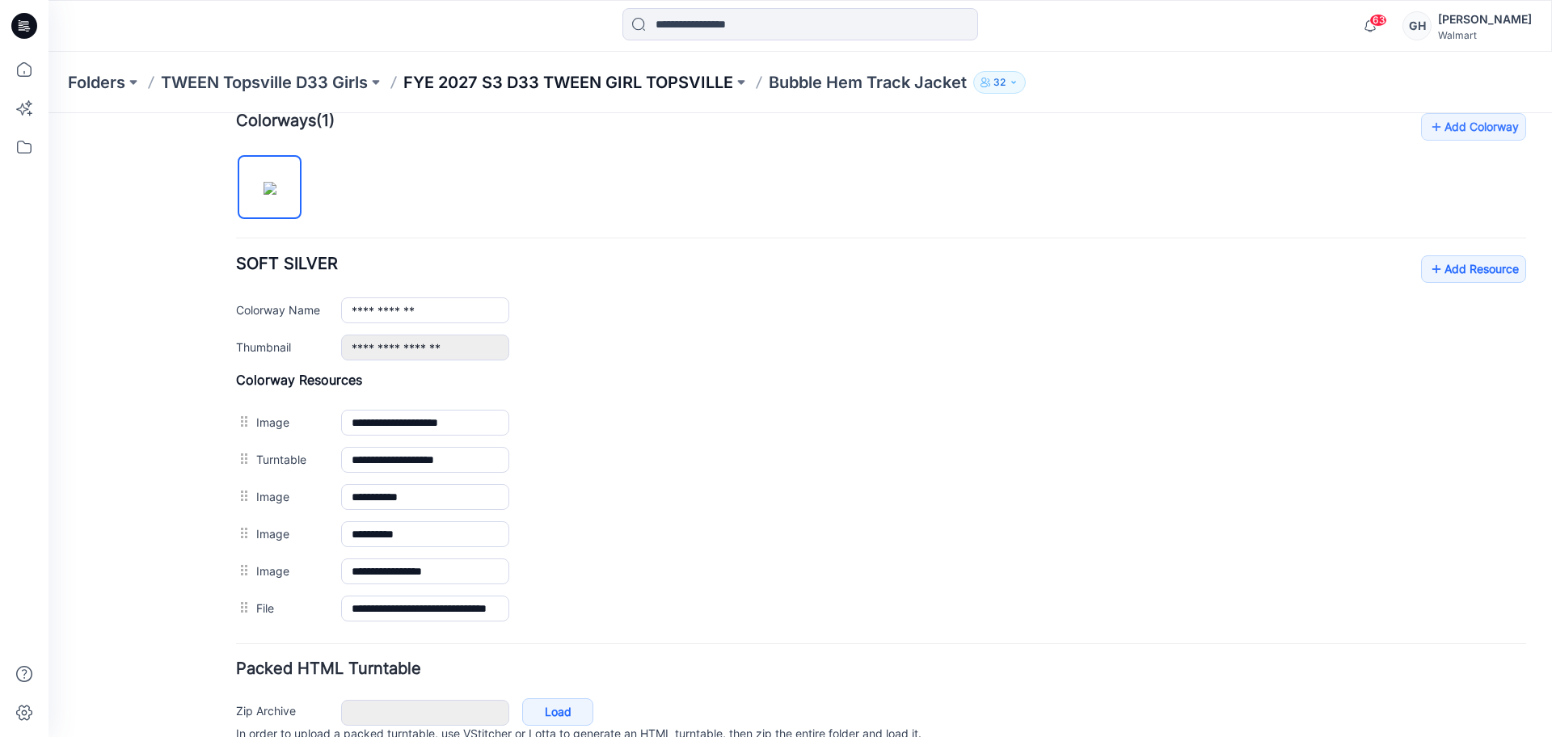
click at [673, 78] on p "FYE 2027 S3 D33 TWEEN GIRL TOPSVILLE" at bounding box center [568, 82] width 330 height 23
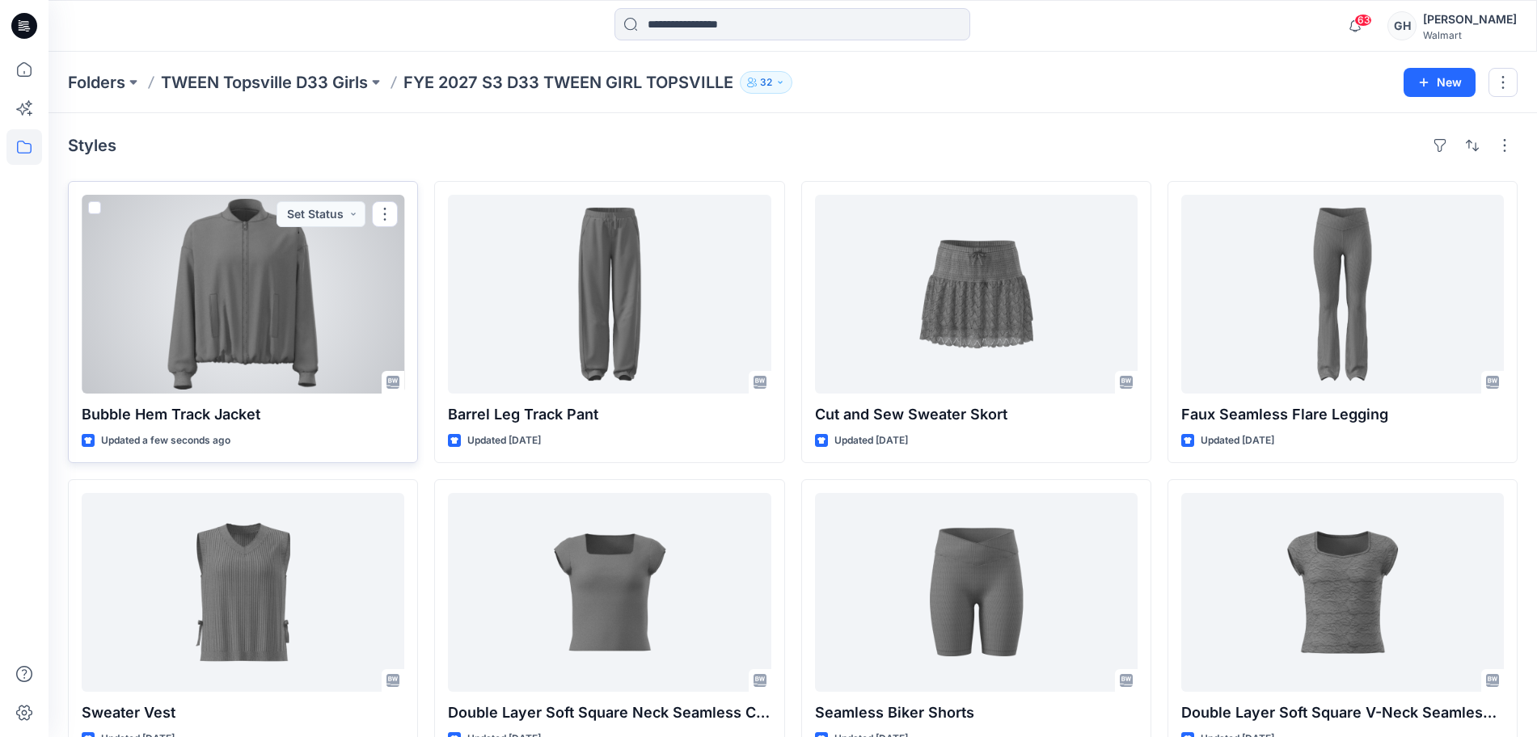
click at [244, 361] on div at bounding box center [243, 294] width 323 height 199
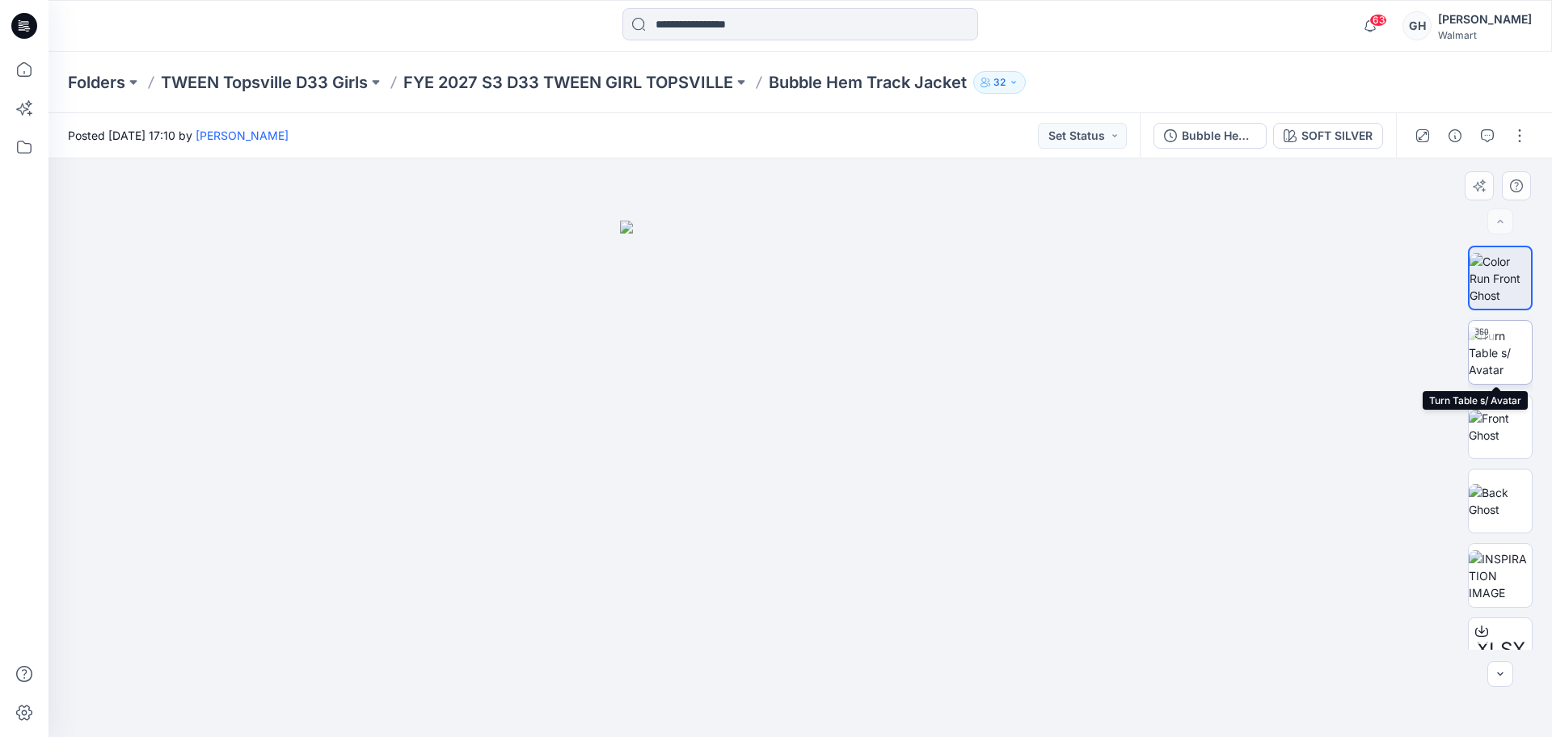
click at [1505, 358] on img at bounding box center [1500, 352] width 63 height 51
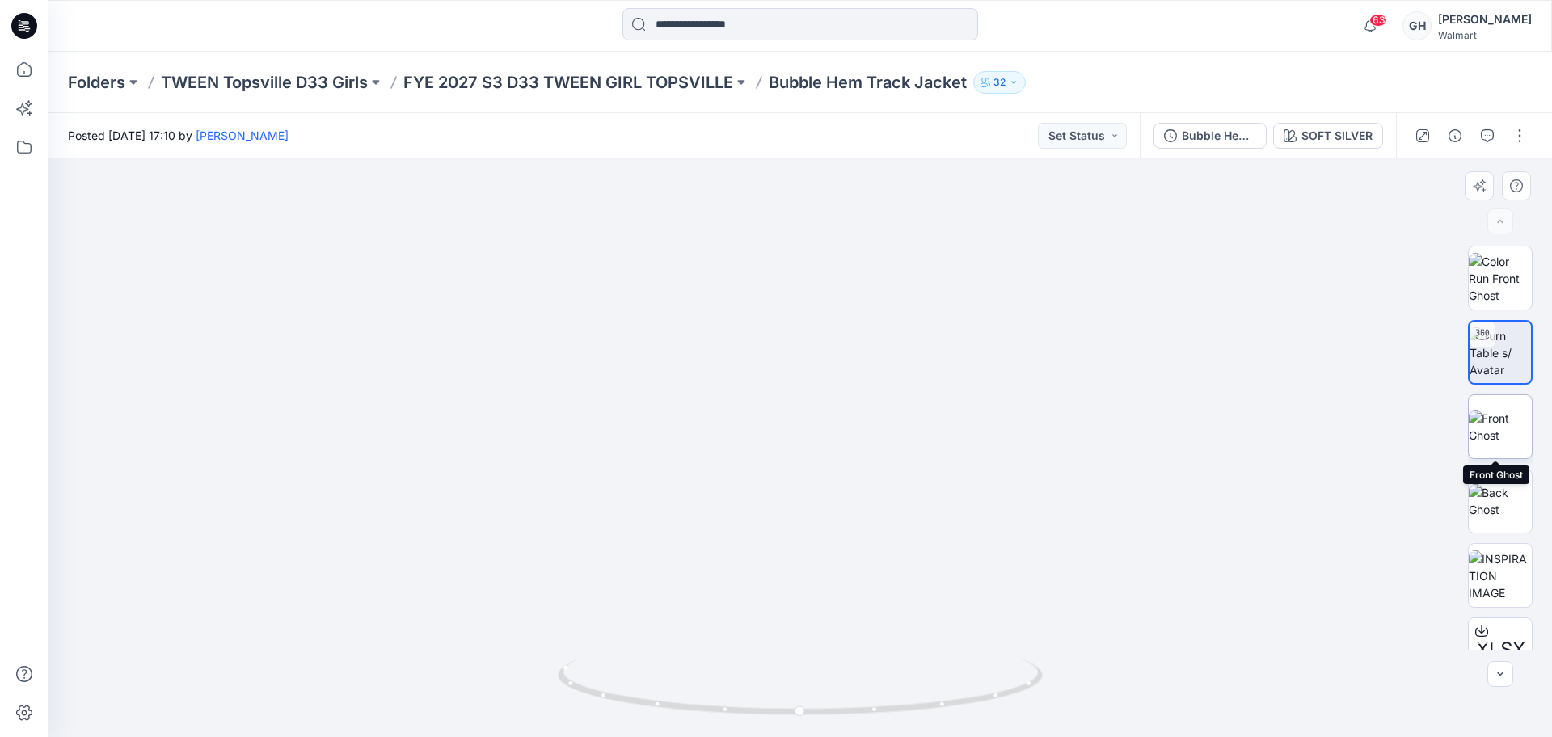
click at [1479, 430] on img at bounding box center [1500, 427] width 63 height 34
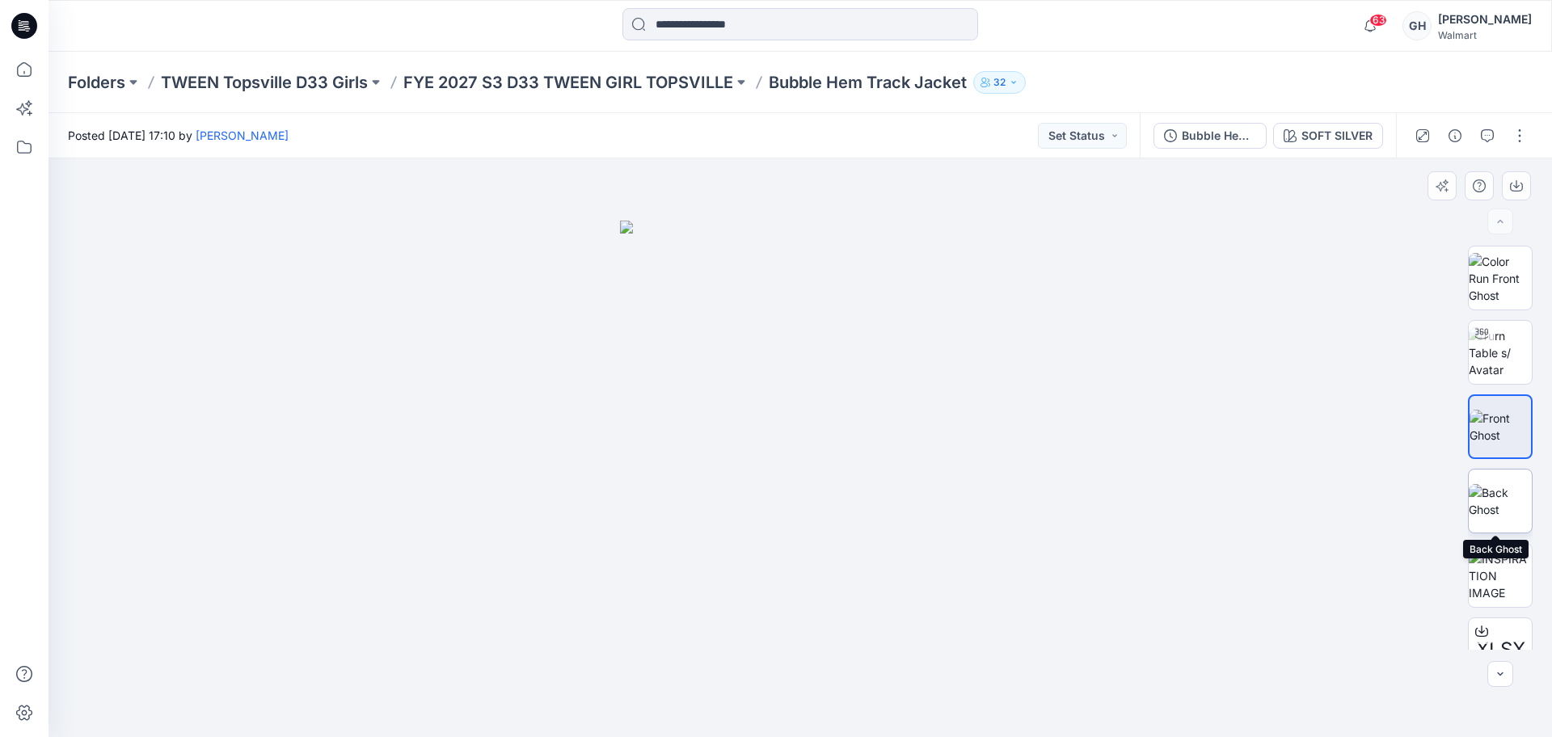
click at [1502, 509] on img at bounding box center [1500, 501] width 63 height 34
click at [651, 83] on p "FYE 2027 S3 D33 TWEEN GIRL TOPSVILLE" at bounding box center [568, 82] width 330 height 23
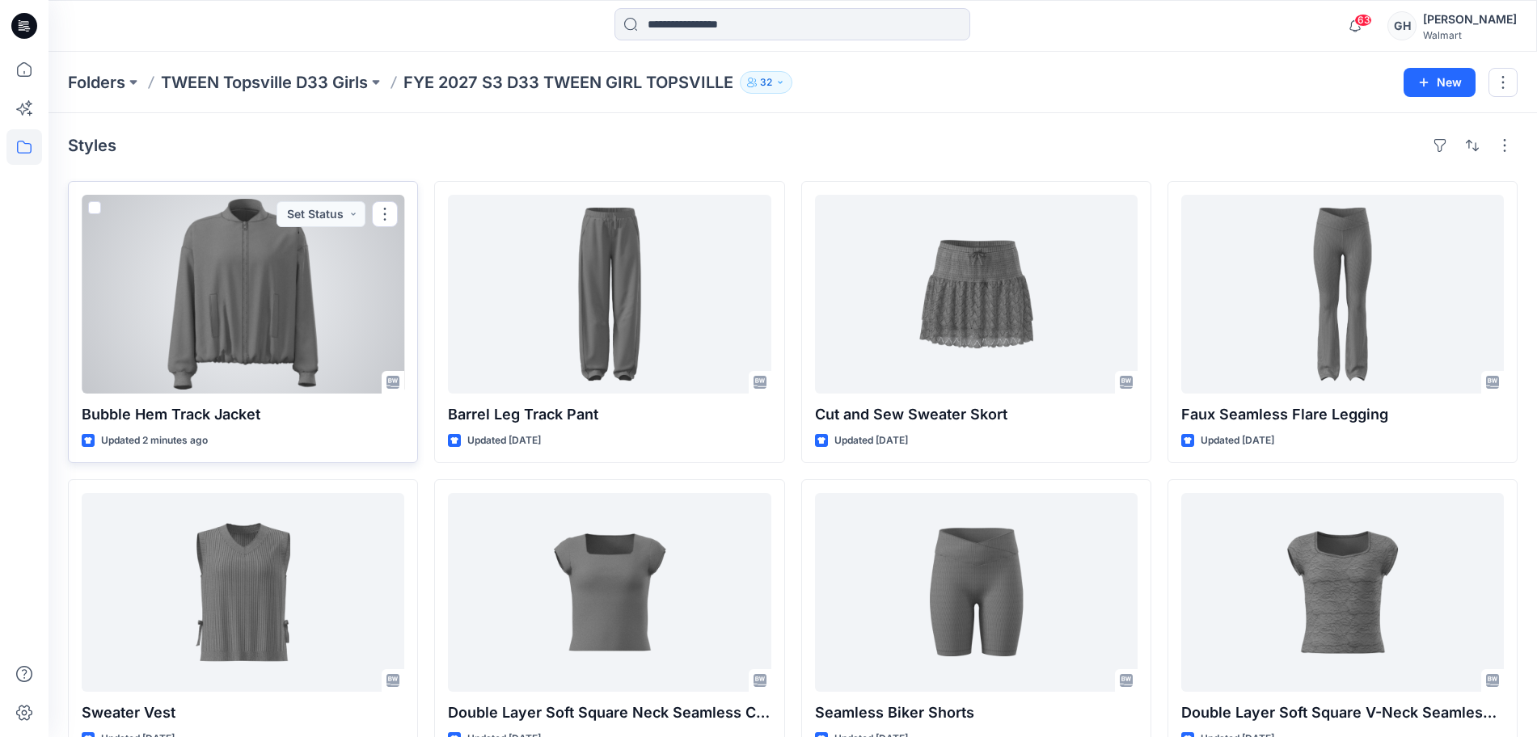
click at [314, 296] on div at bounding box center [243, 294] width 323 height 199
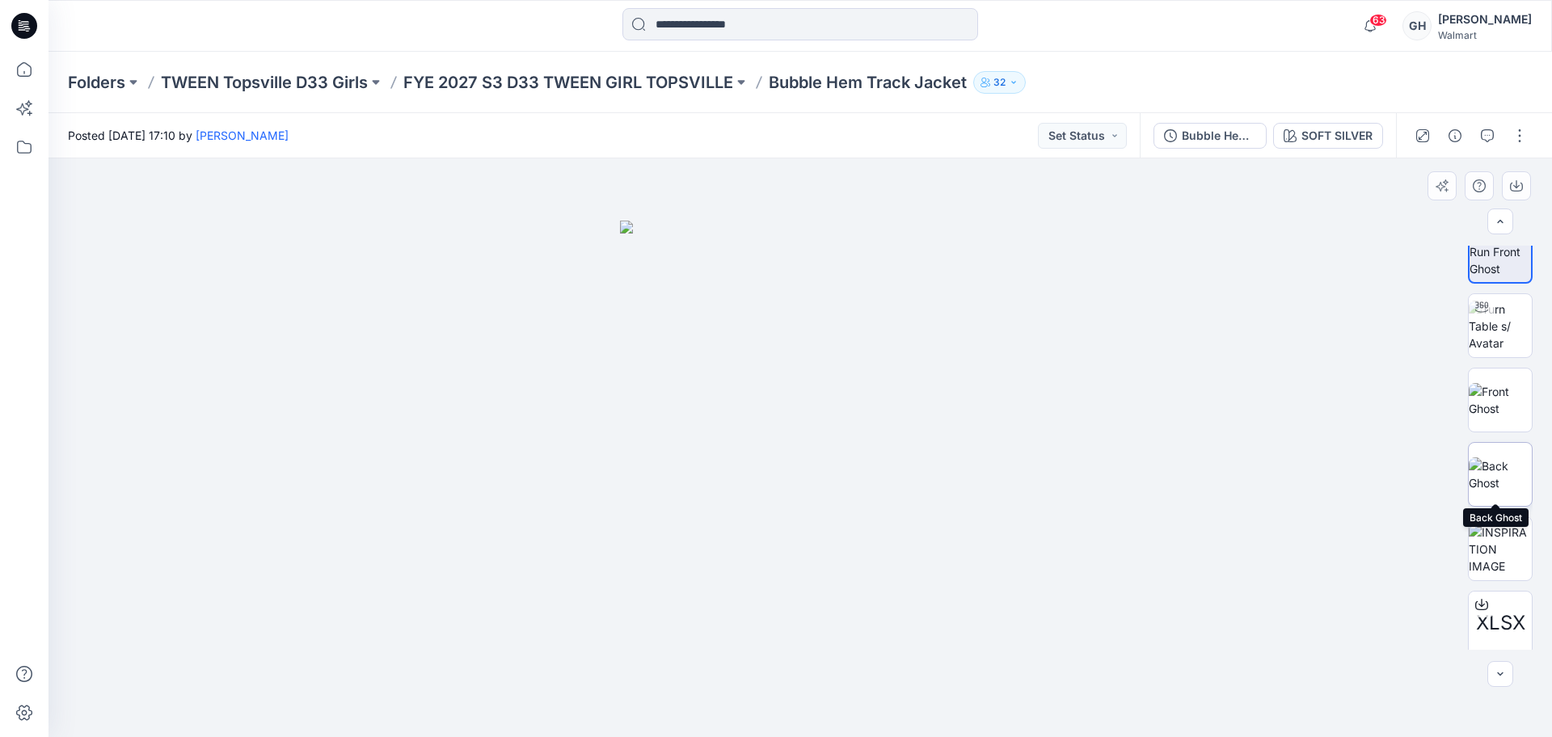
scroll to position [32, 0]
click at [537, 78] on p "FYE 2027 S3 D33 TWEEN GIRL TOPSVILLE" at bounding box center [568, 82] width 330 height 23
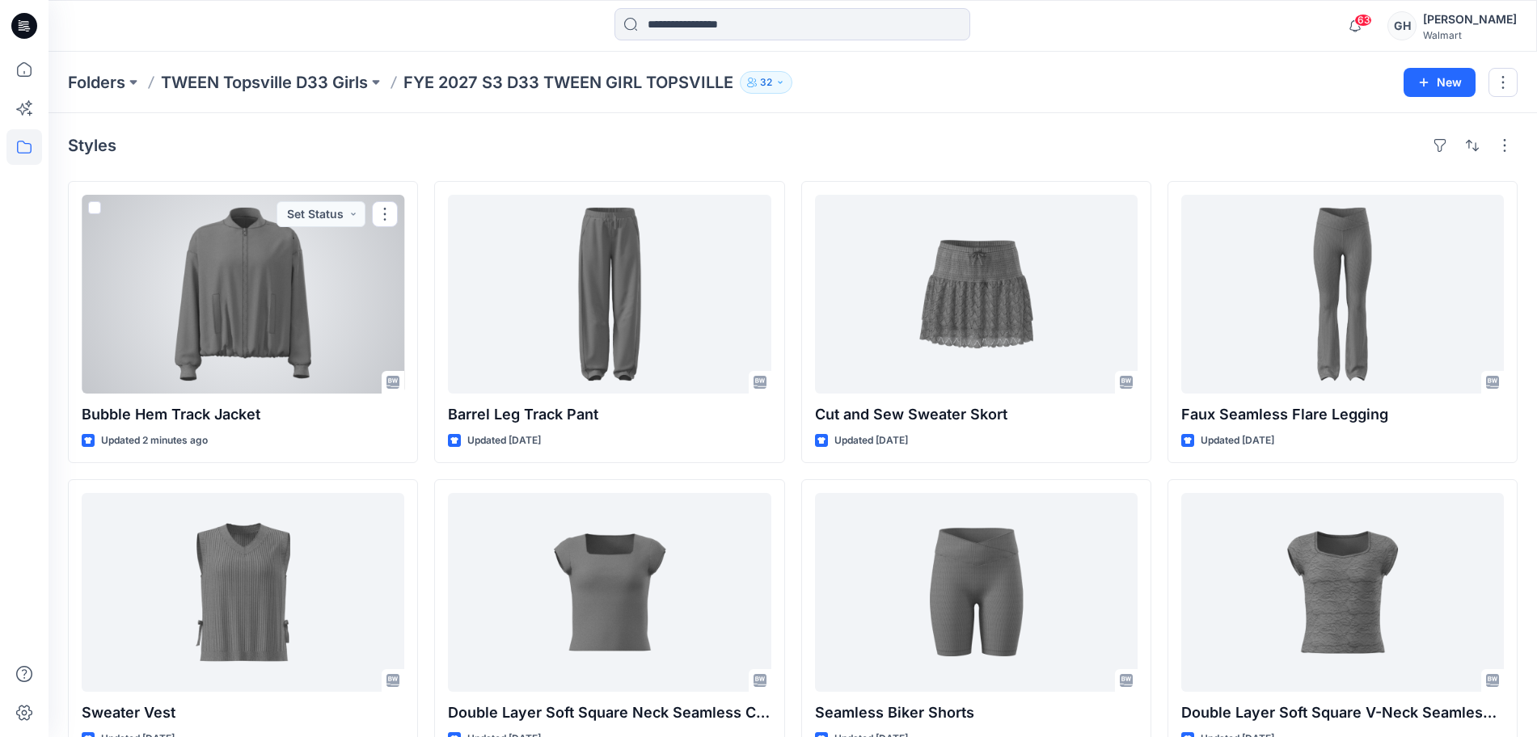
click at [303, 314] on div at bounding box center [243, 294] width 323 height 199
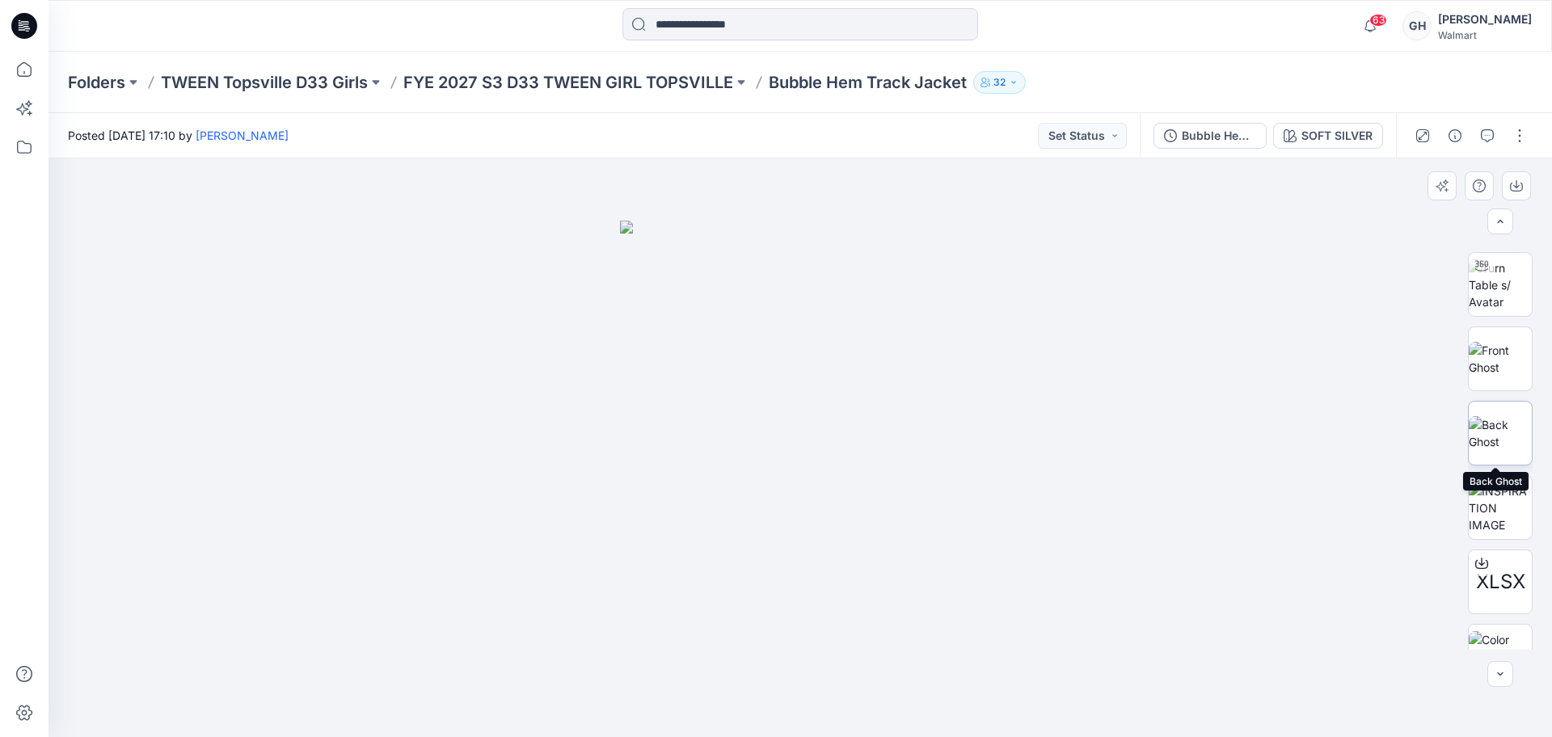
scroll to position [107, 0]
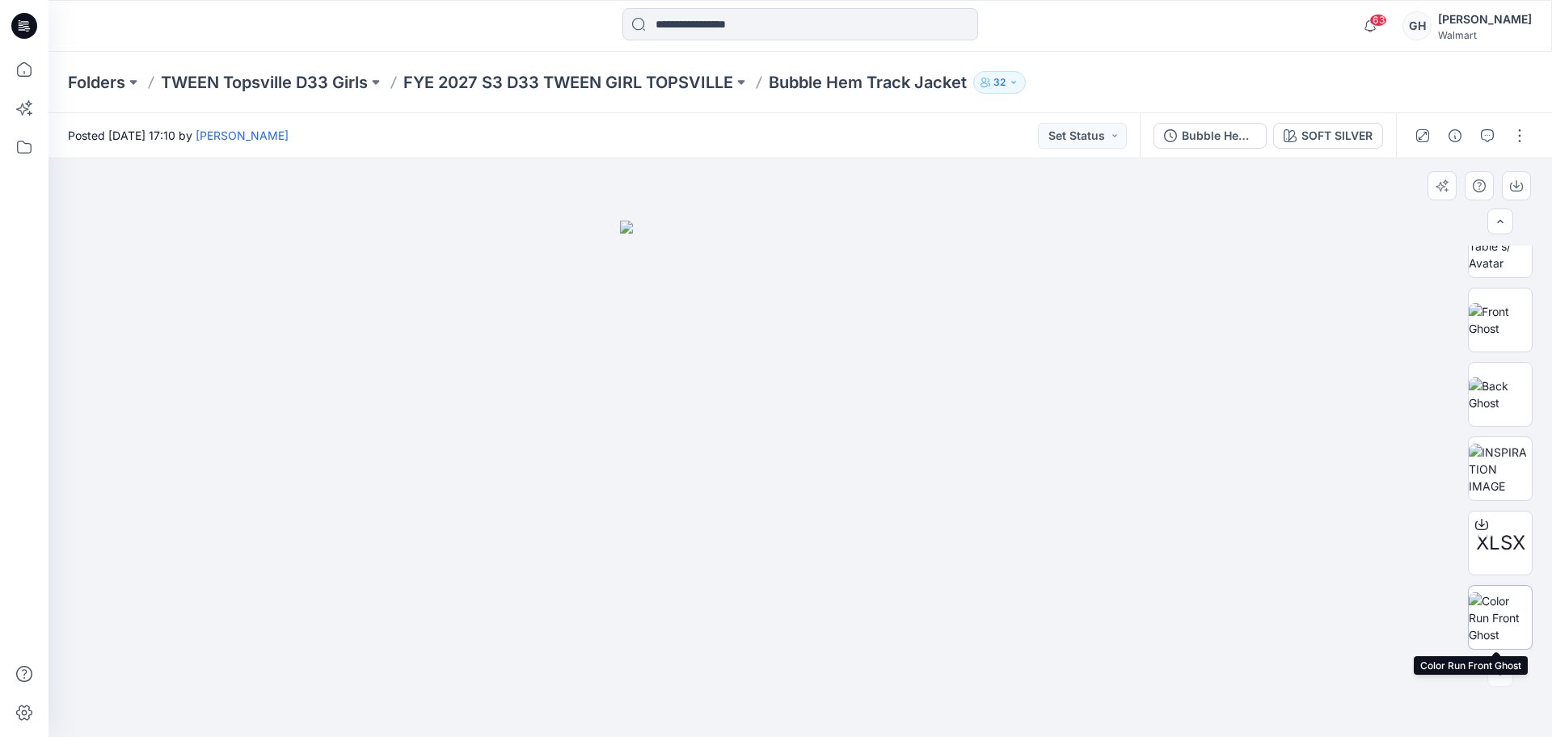
click at [1505, 613] on img at bounding box center [1500, 618] width 63 height 51
click at [1515, 133] on button "button" at bounding box center [1520, 136] width 26 height 26
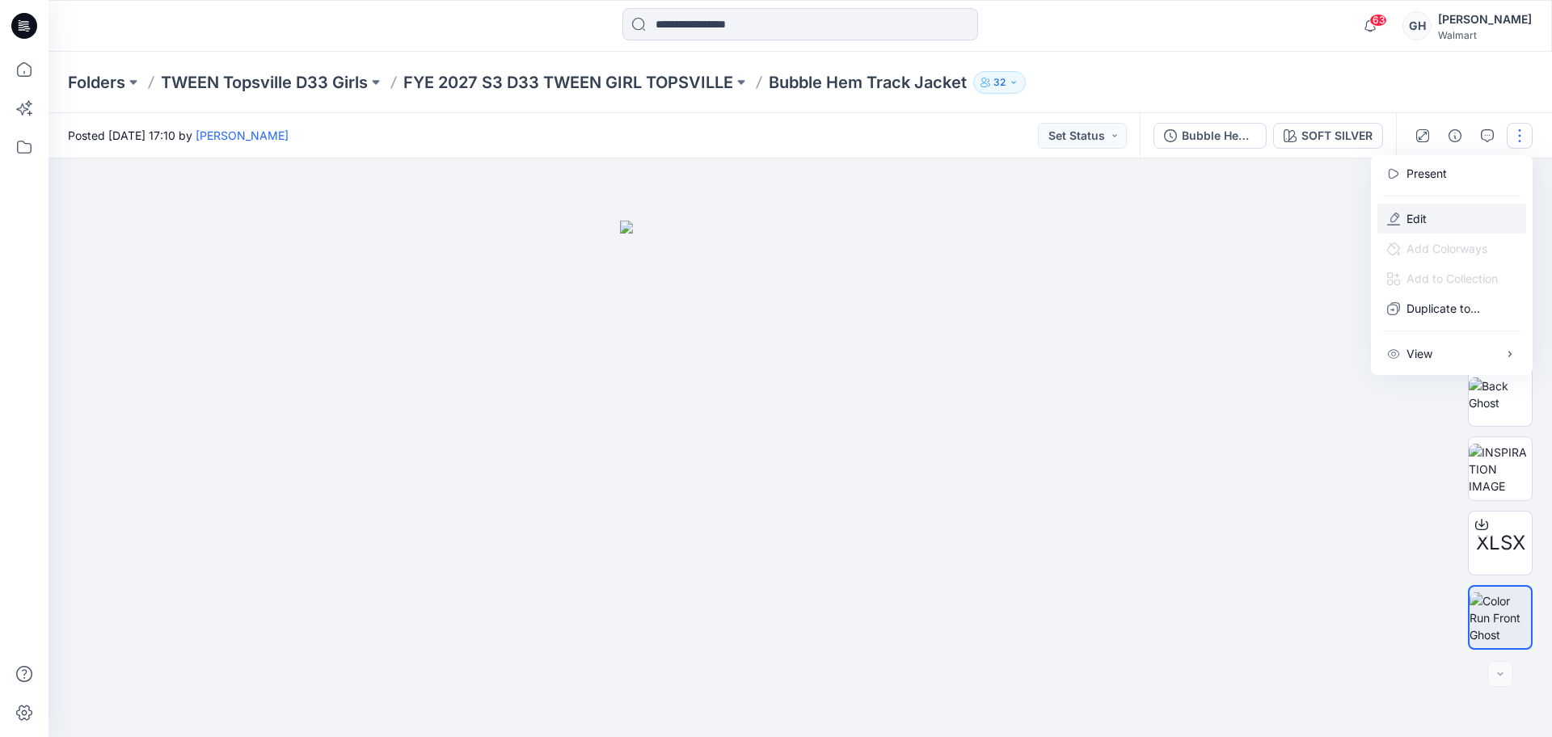
click at [1417, 207] on button "Edit" at bounding box center [1452, 219] width 149 height 30
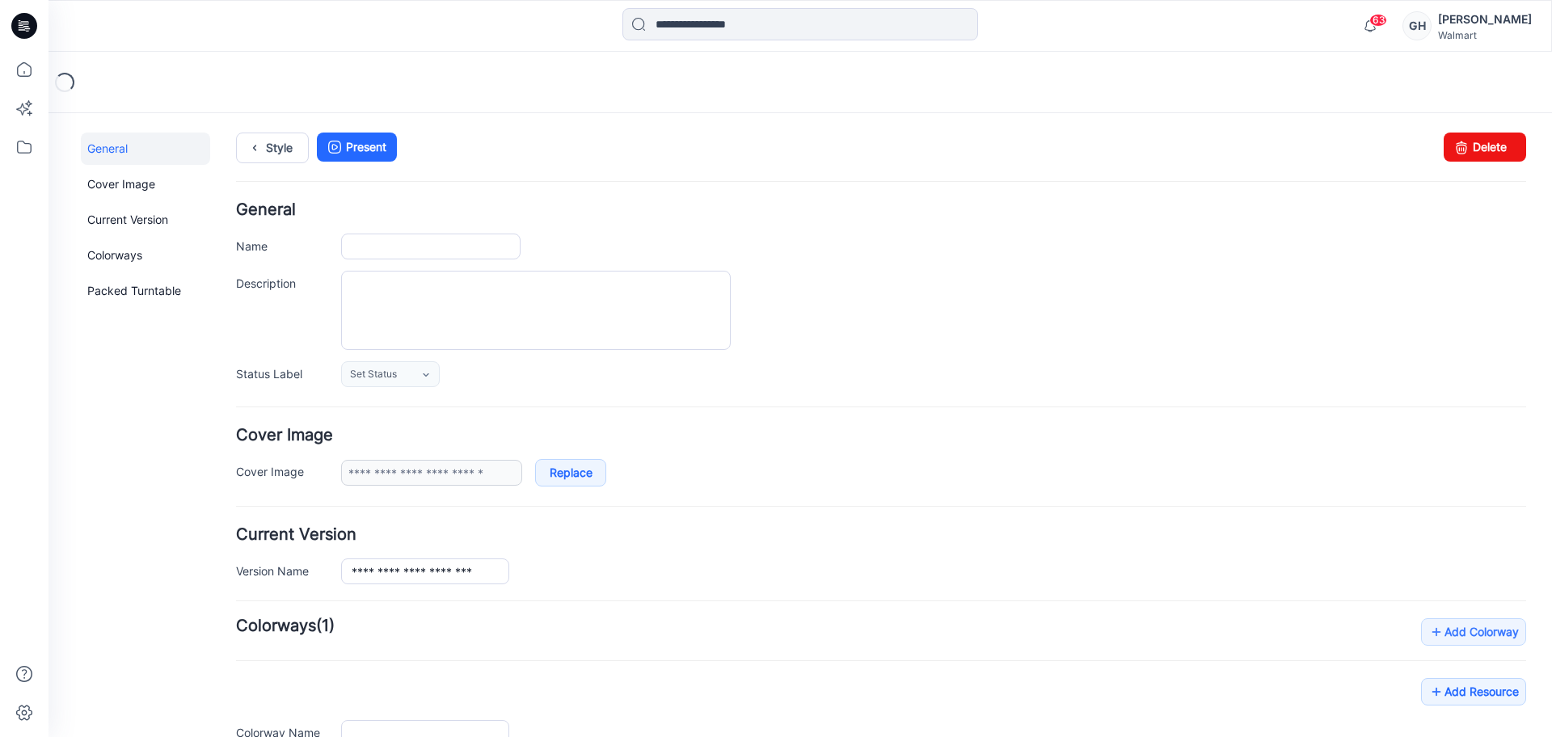
type input "**********"
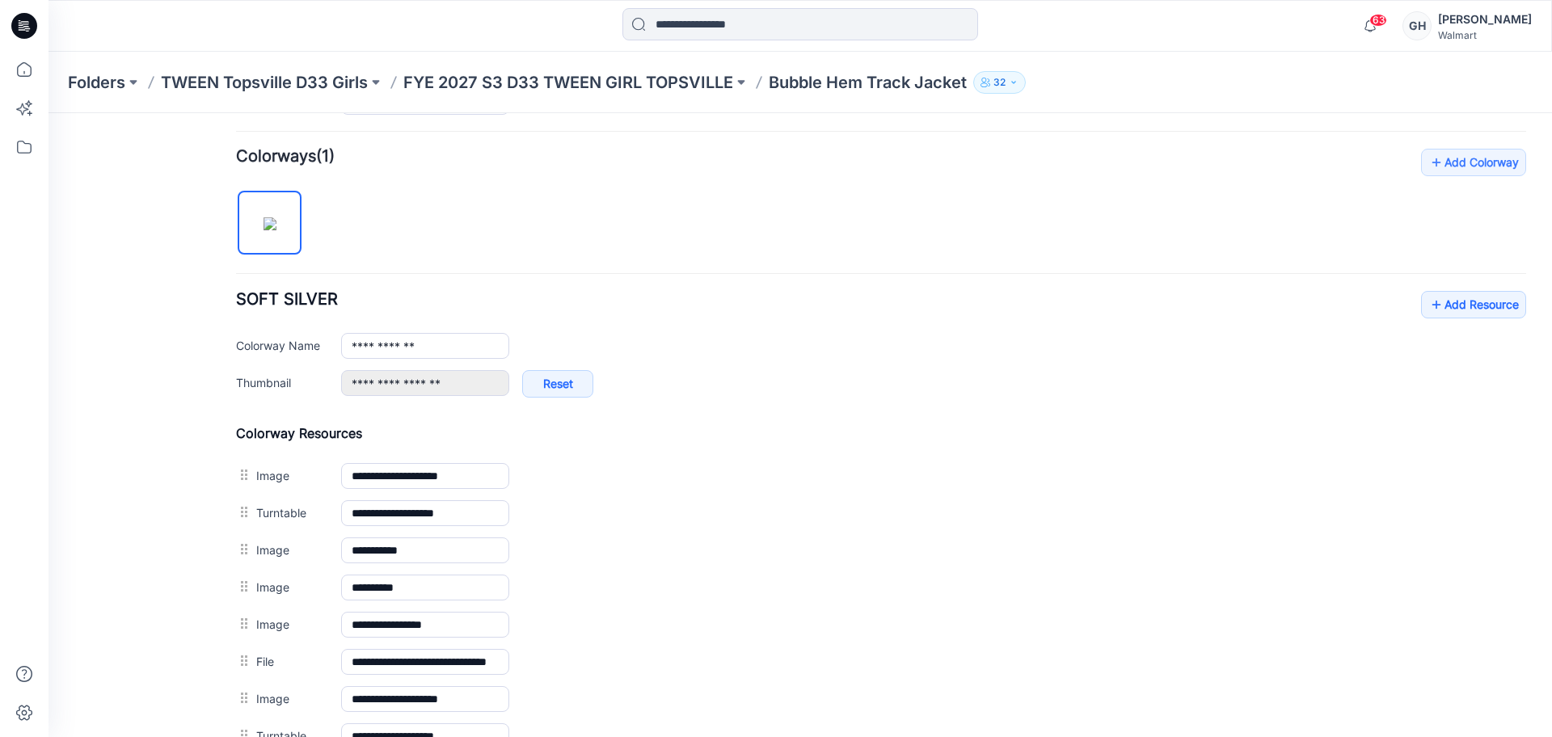
scroll to position [505, 0]
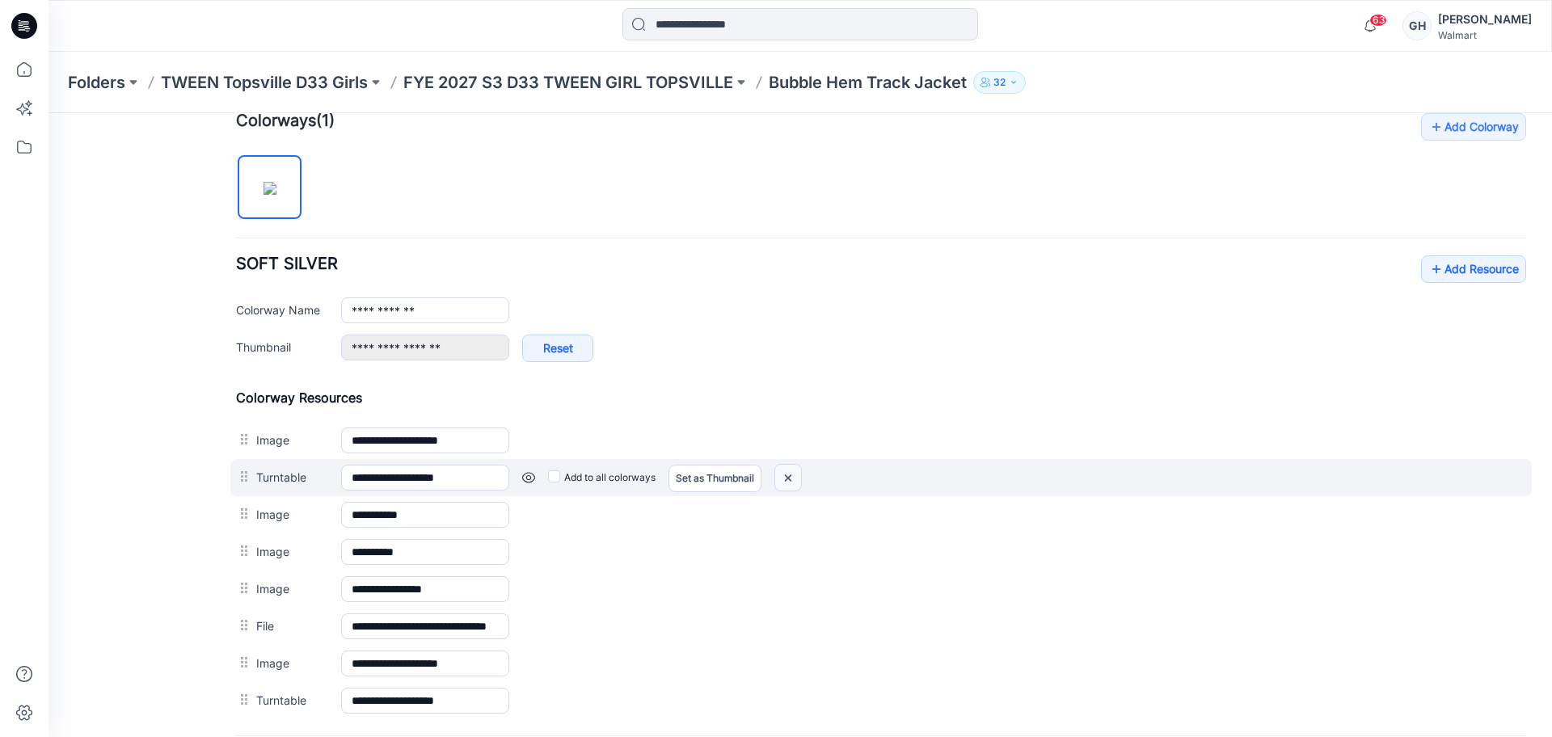
click at [799, 479] on img at bounding box center [788, 478] width 26 height 27
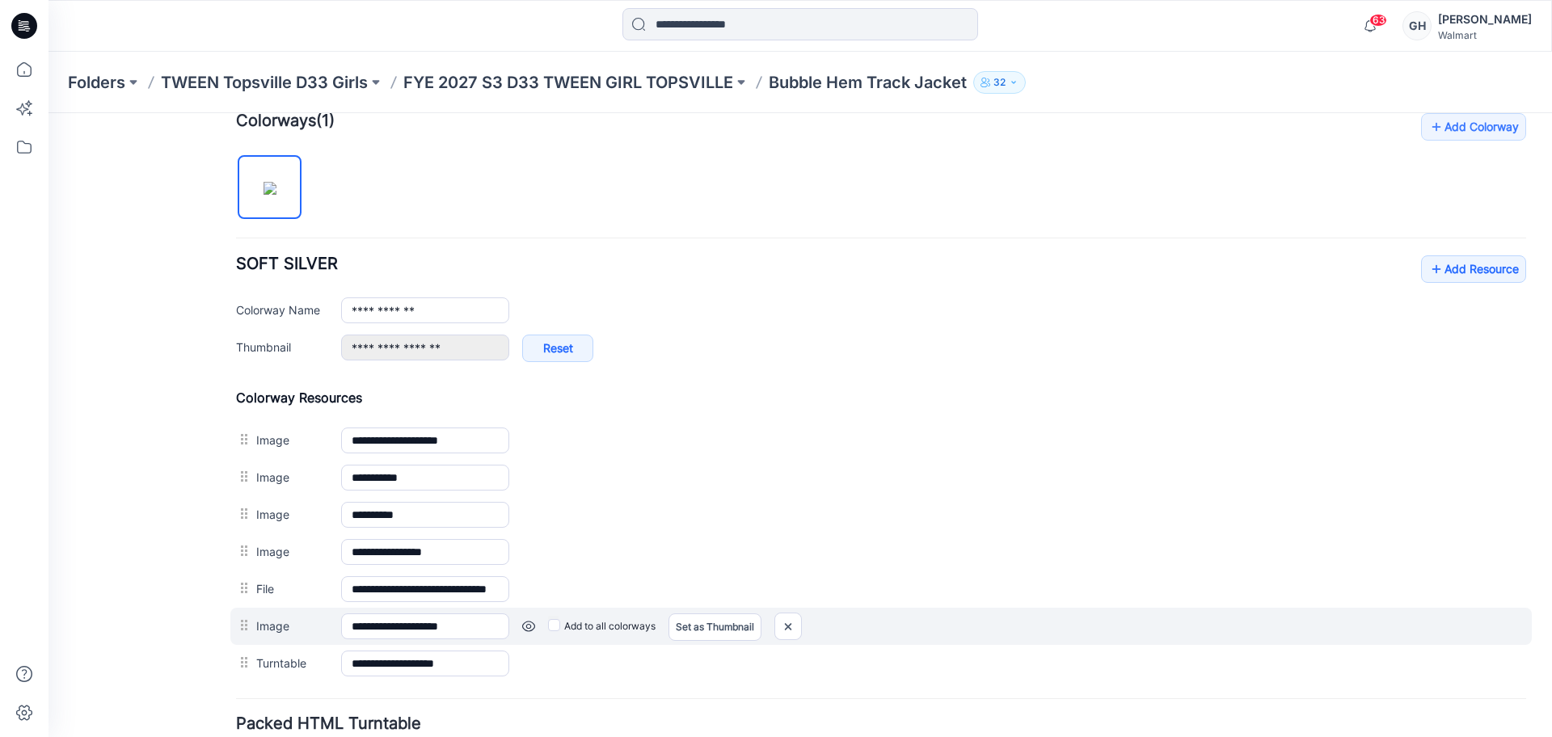
click at [776, 629] on div at bounding box center [787, 626] width 27 height 27
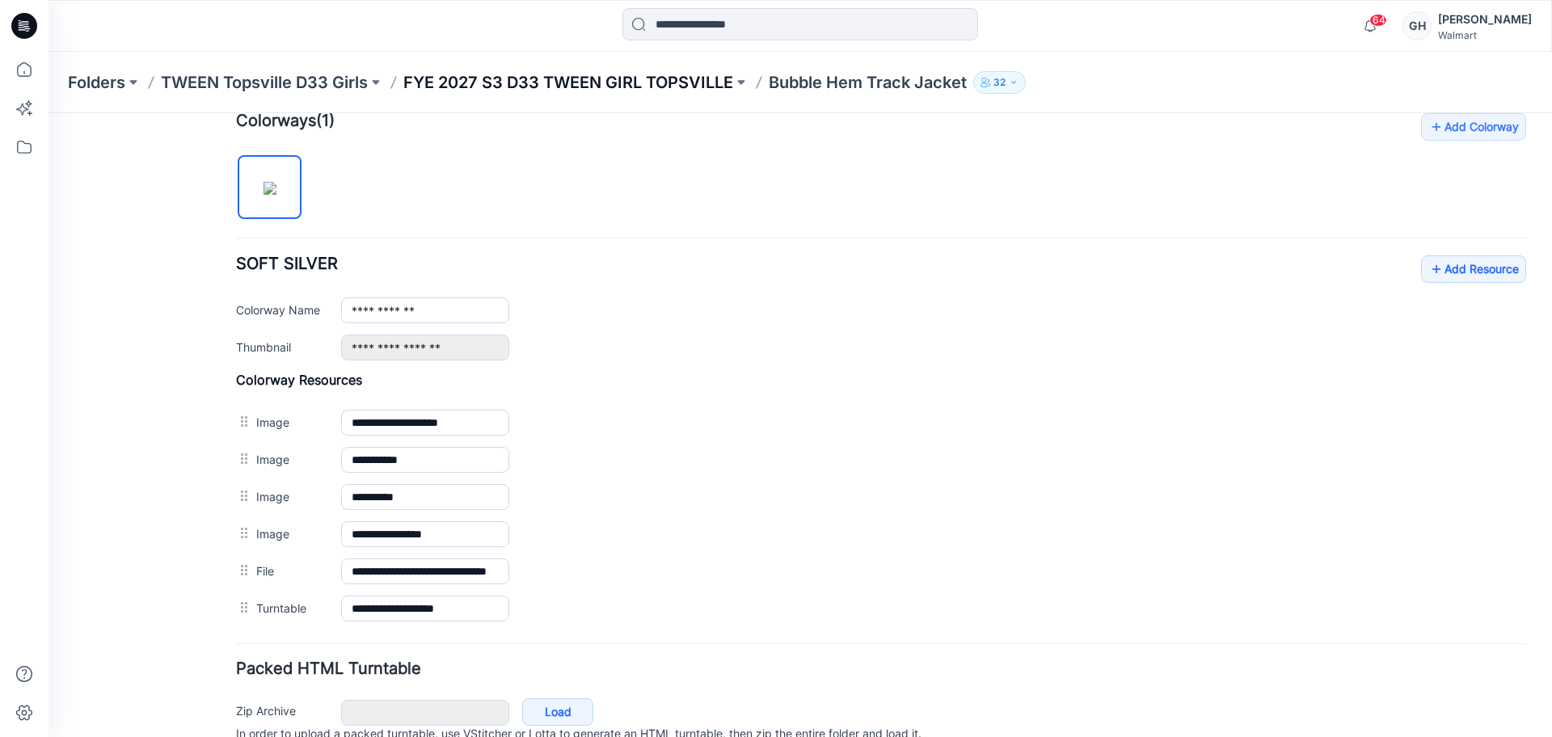
click at [646, 86] on p "FYE 2027 S3 D33 TWEEN GIRL TOPSVILLE" at bounding box center [568, 82] width 330 height 23
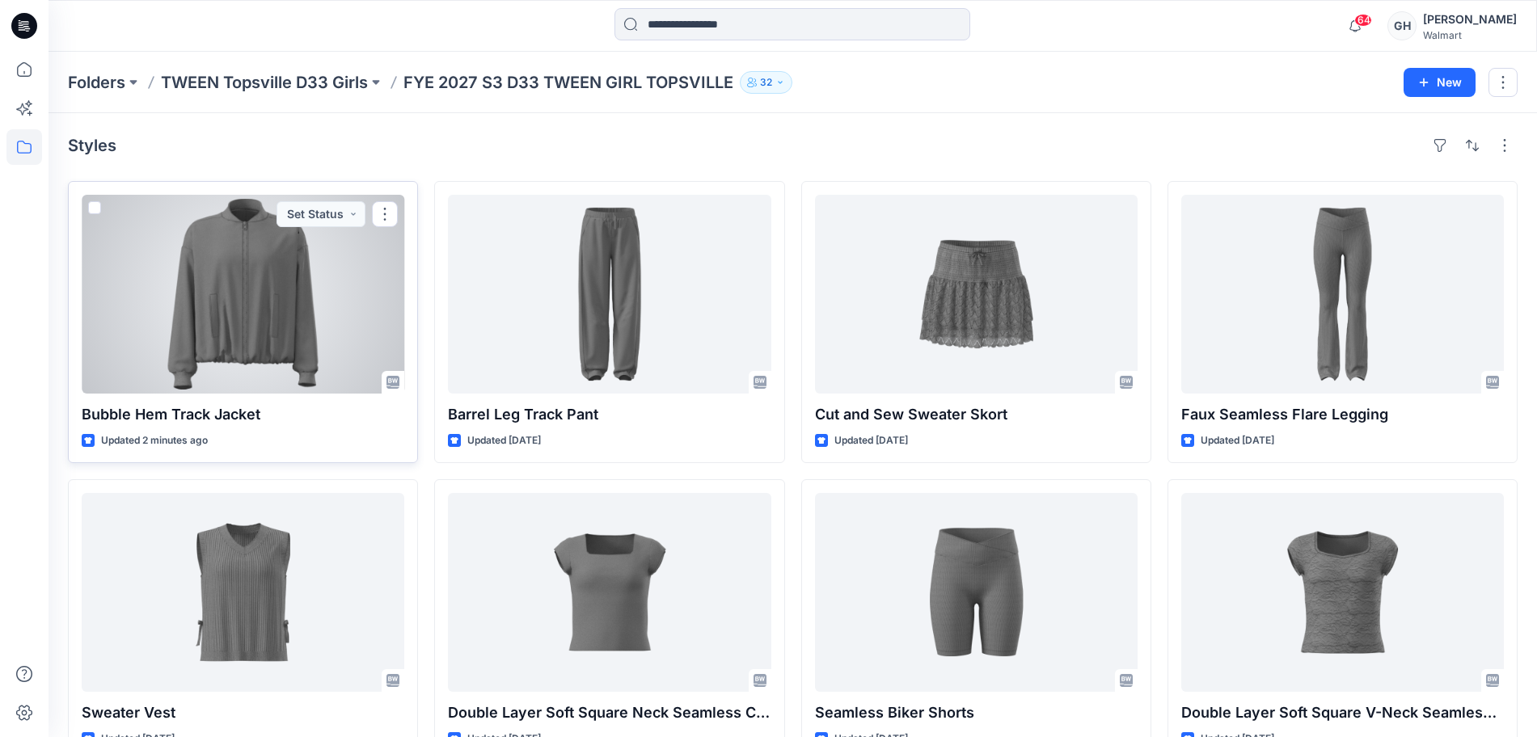
click at [283, 324] on div at bounding box center [243, 294] width 323 height 199
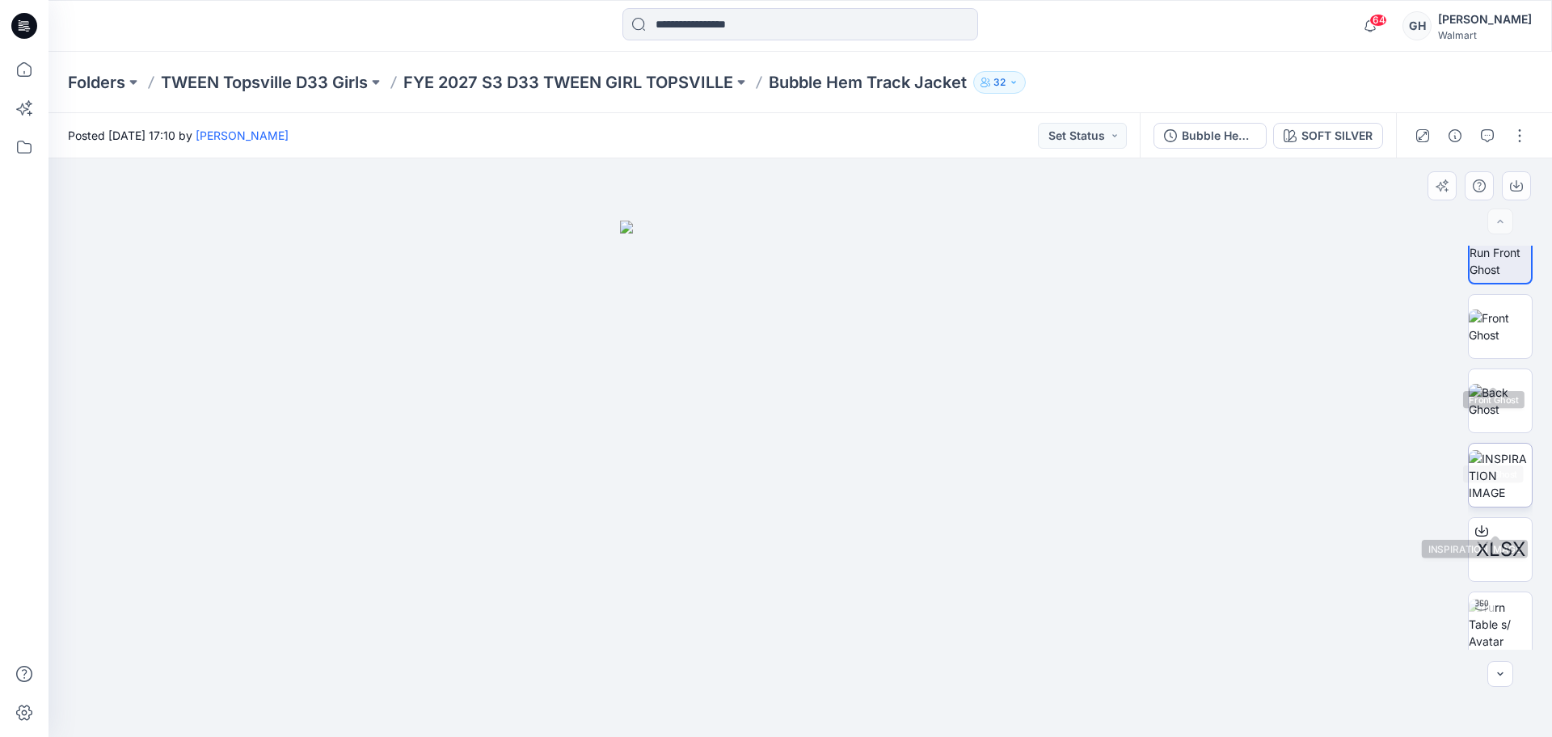
scroll to position [32, 0]
click at [1492, 604] on img at bounding box center [1500, 618] width 63 height 51
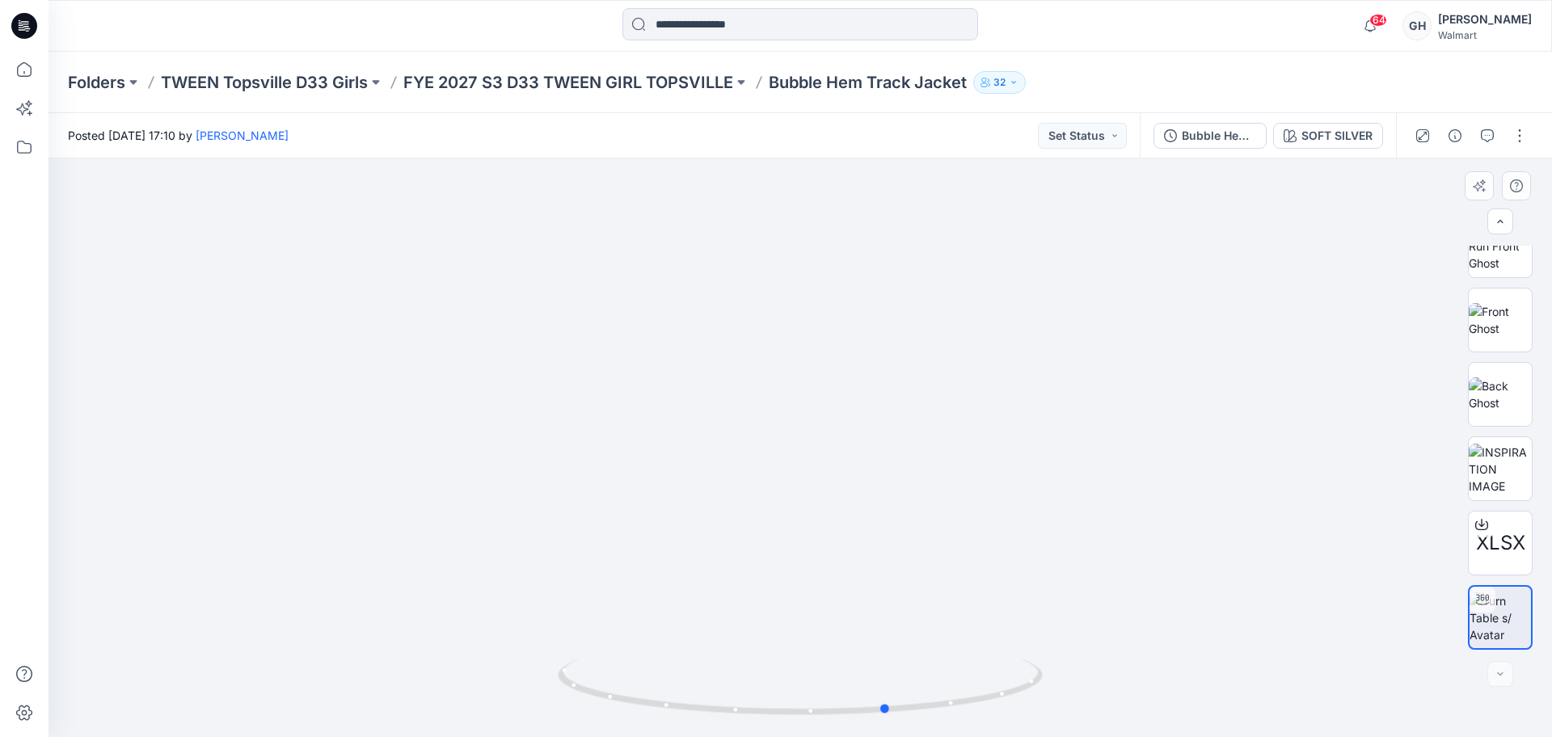
drag, startPoint x: 808, startPoint y: 711, endPoint x: 411, endPoint y: 677, distance: 398.5
click at [411, 677] on div at bounding box center [801, 447] width 1504 height 579
click at [1523, 140] on button "button" at bounding box center [1520, 136] width 26 height 26
click at [1399, 217] on icon "button" at bounding box center [1395, 218] width 9 height 10
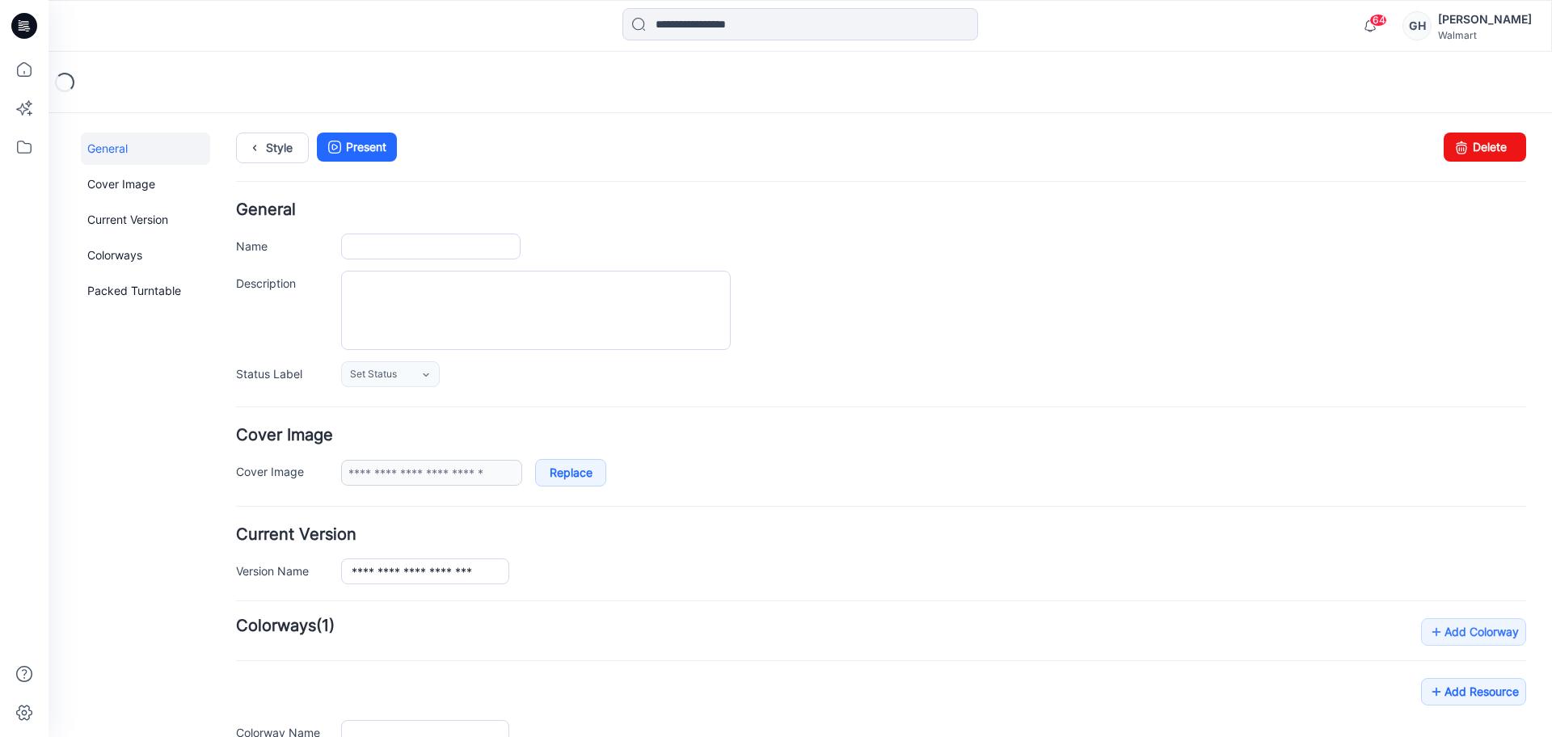
type input "**********"
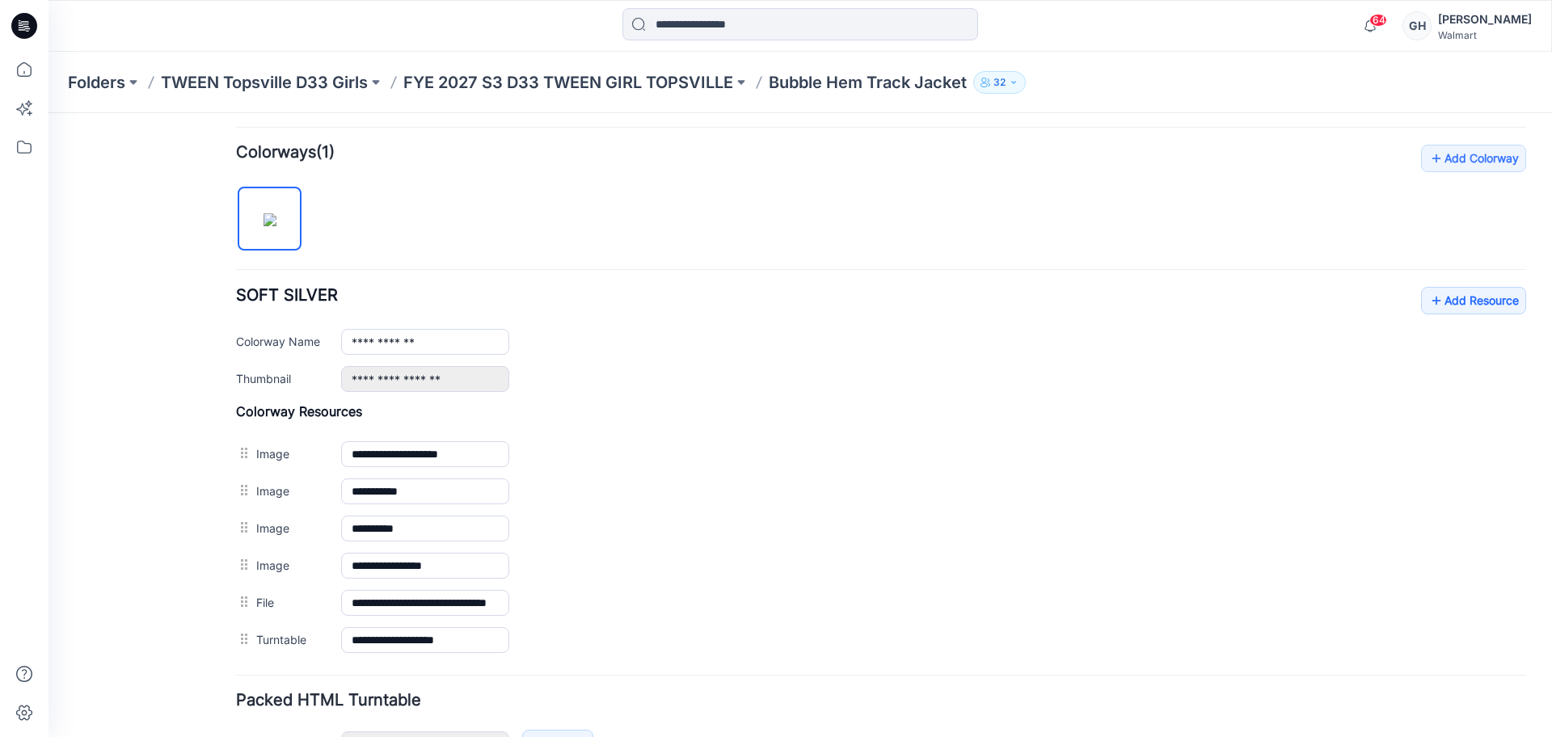
scroll to position [505, 0]
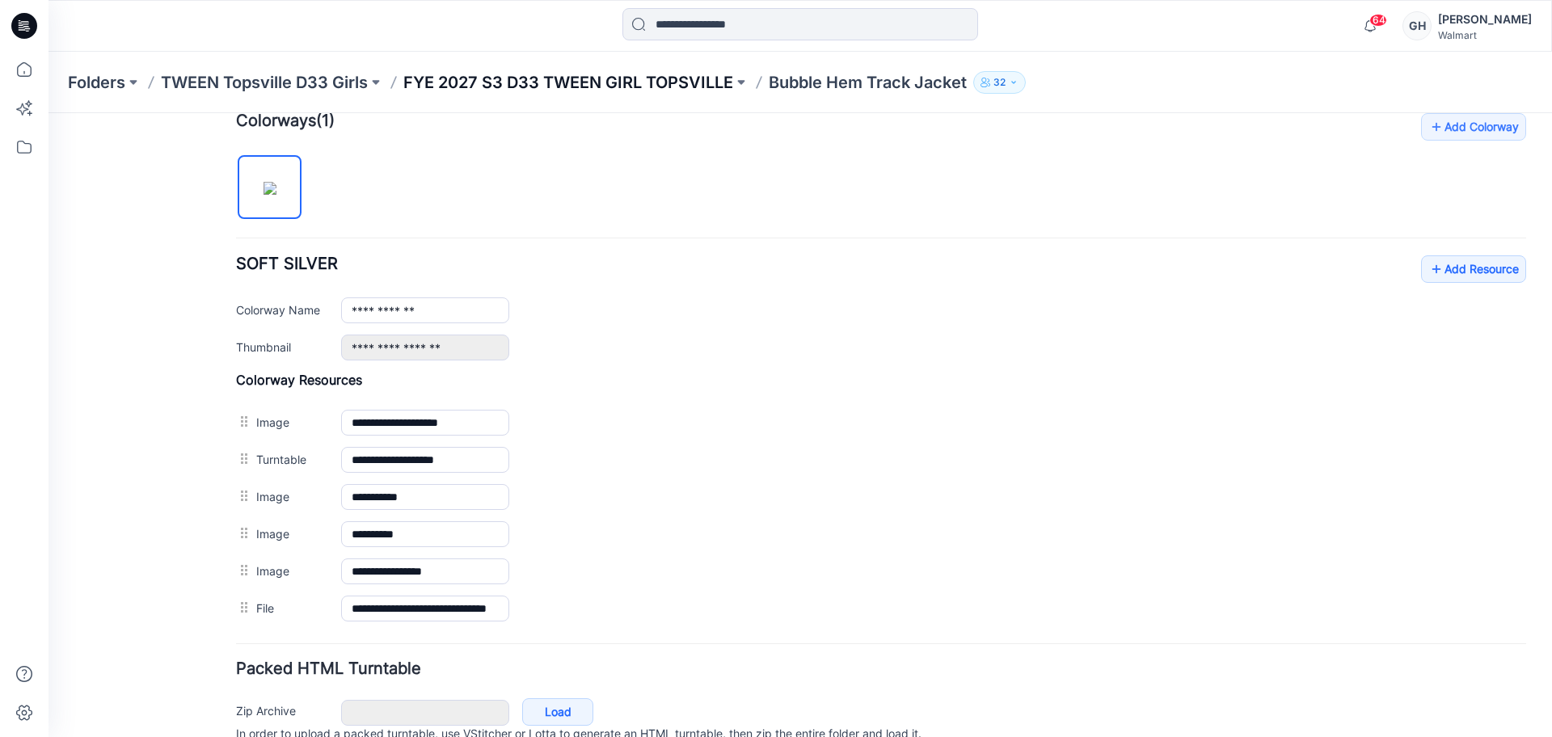
click at [613, 84] on p "FYE 2027 S3 D33 TWEEN GIRL TOPSVILLE" at bounding box center [568, 82] width 330 height 23
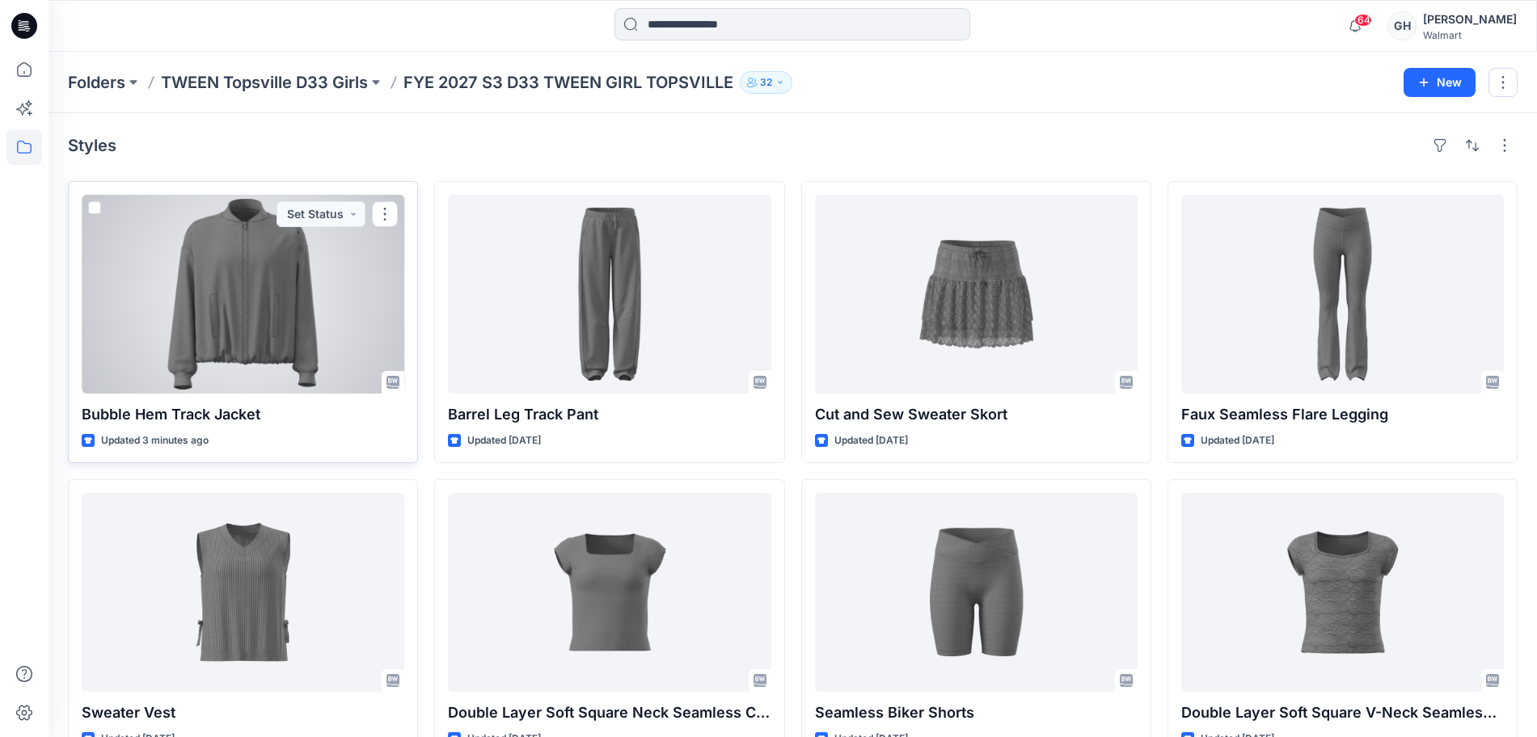
click at [199, 317] on div at bounding box center [243, 294] width 323 height 199
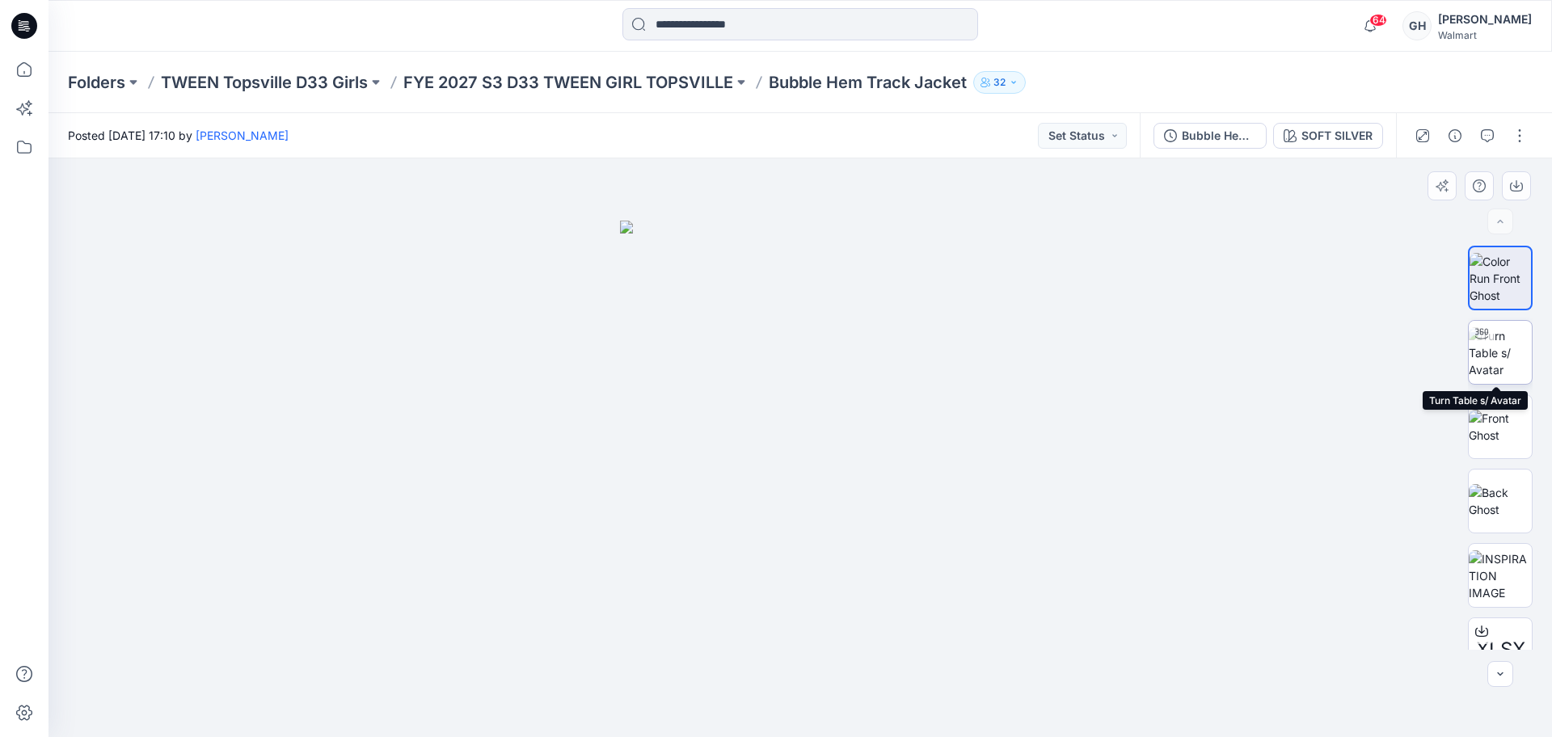
click at [1516, 355] on img at bounding box center [1500, 352] width 63 height 51
drag, startPoint x: 824, startPoint y: 532, endPoint x: 819, endPoint y: 630, distance: 97.9
click at [819, 630] on img at bounding box center [796, 39] width 2586 height 1398
drag, startPoint x: 846, startPoint y: 481, endPoint x: 845, endPoint y: 562, distance: 80.8
click at [845, 562] on img at bounding box center [796, 39] width 2586 height 1396
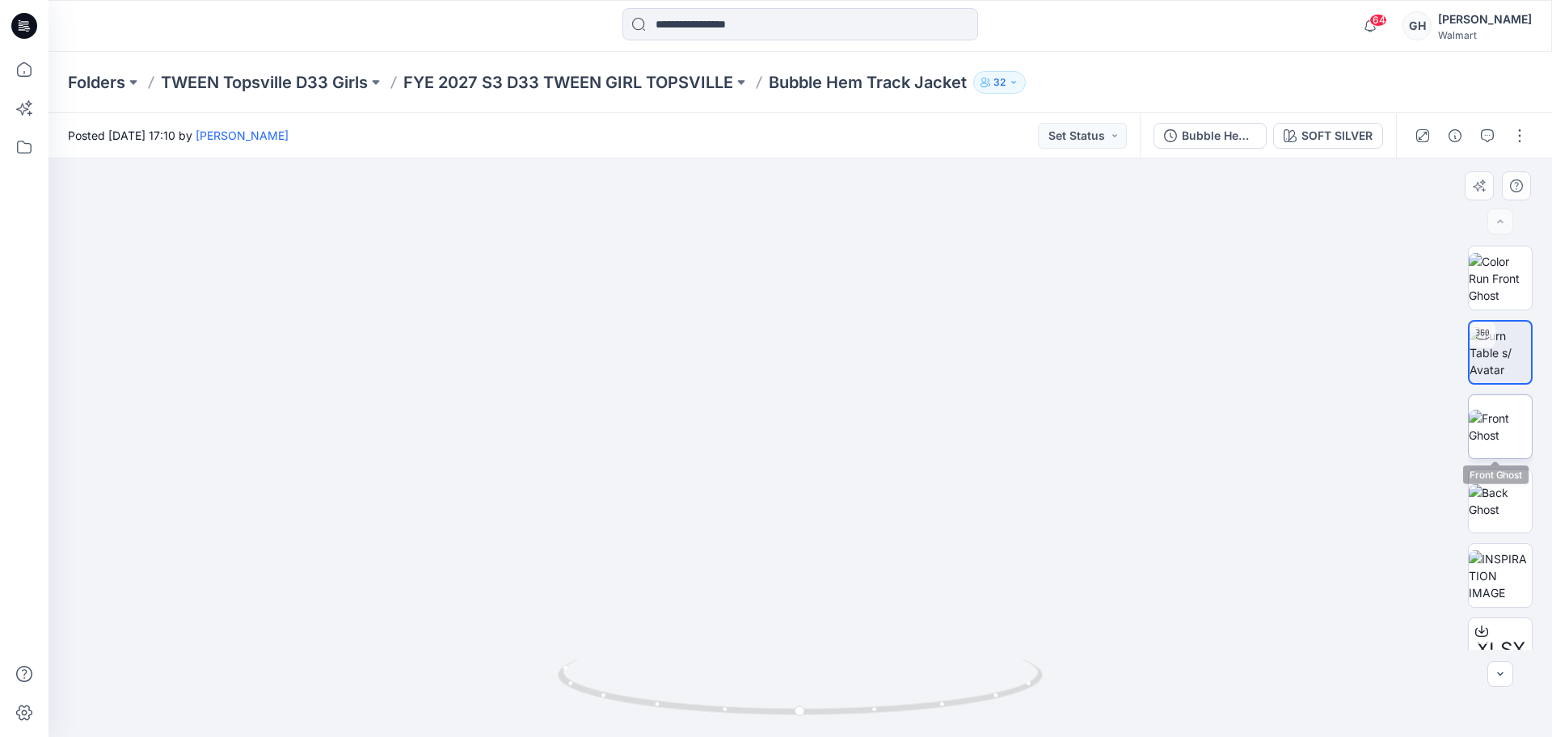
click at [1514, 419] on img at bounding box center [1500, 427] width 63 height 34
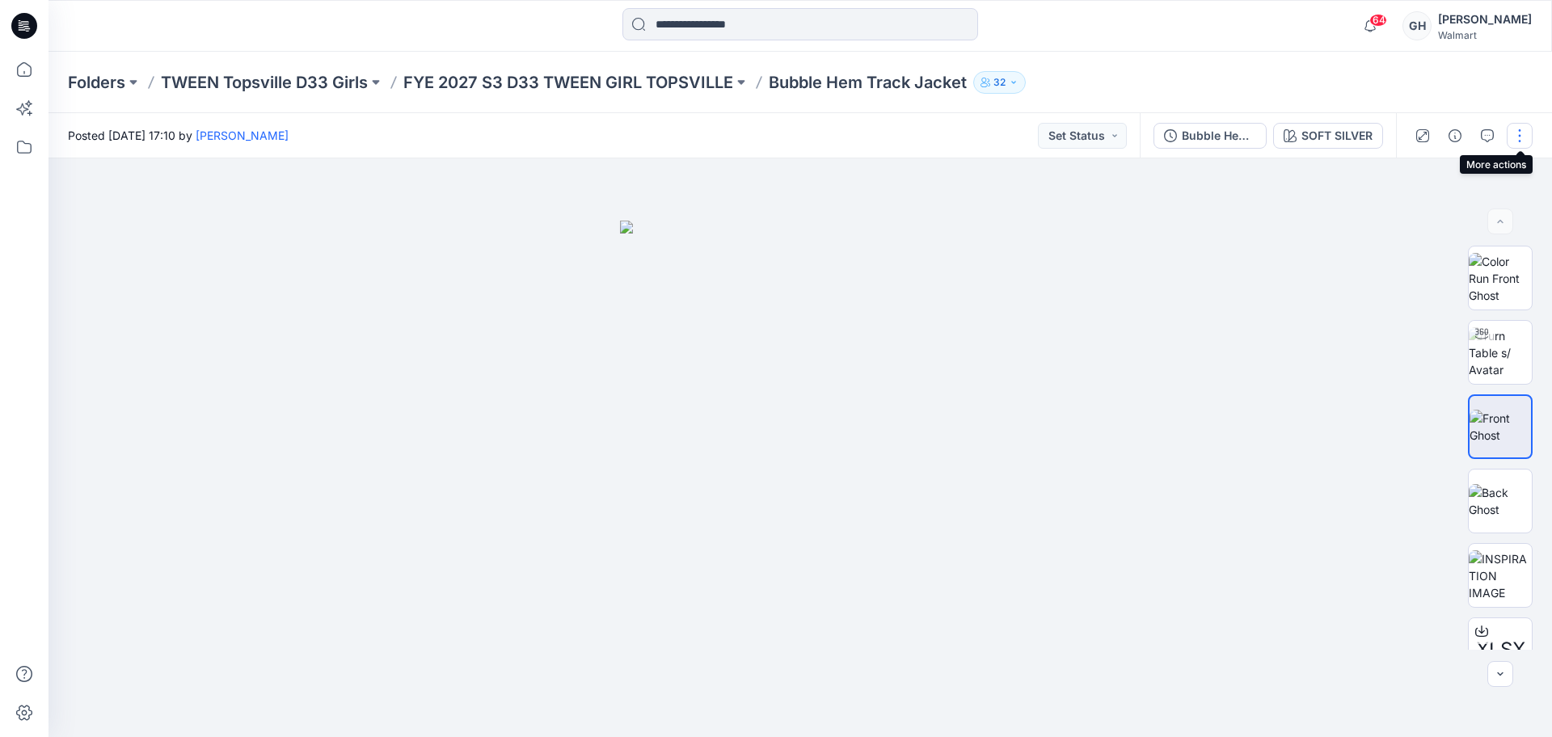
click at [1522, 127] on button "button" at bounding box center [1520, 136] width 26 height 26
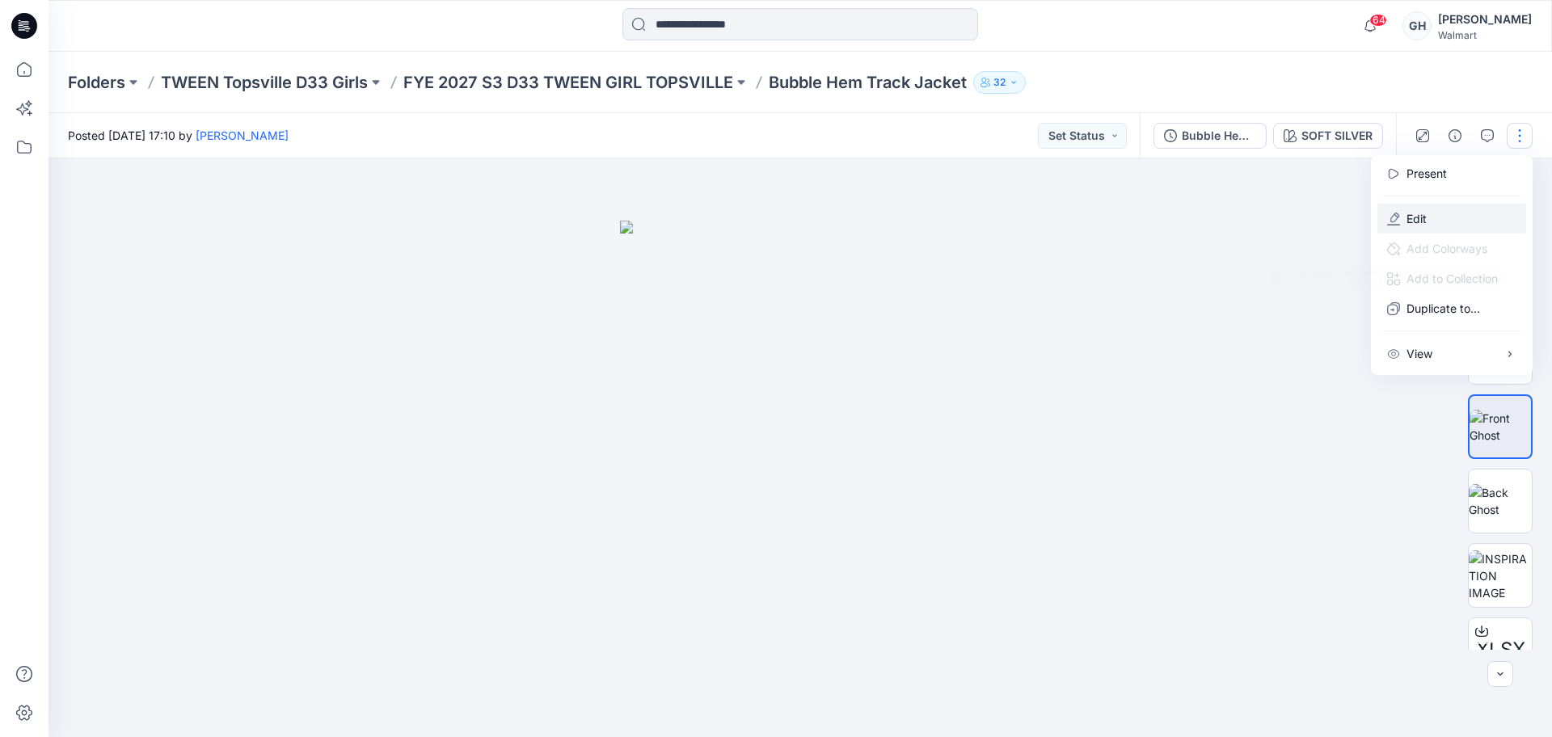
click at [1403, 226] on button "Edit" at bounding box center [1452, 219] width 149 height 30
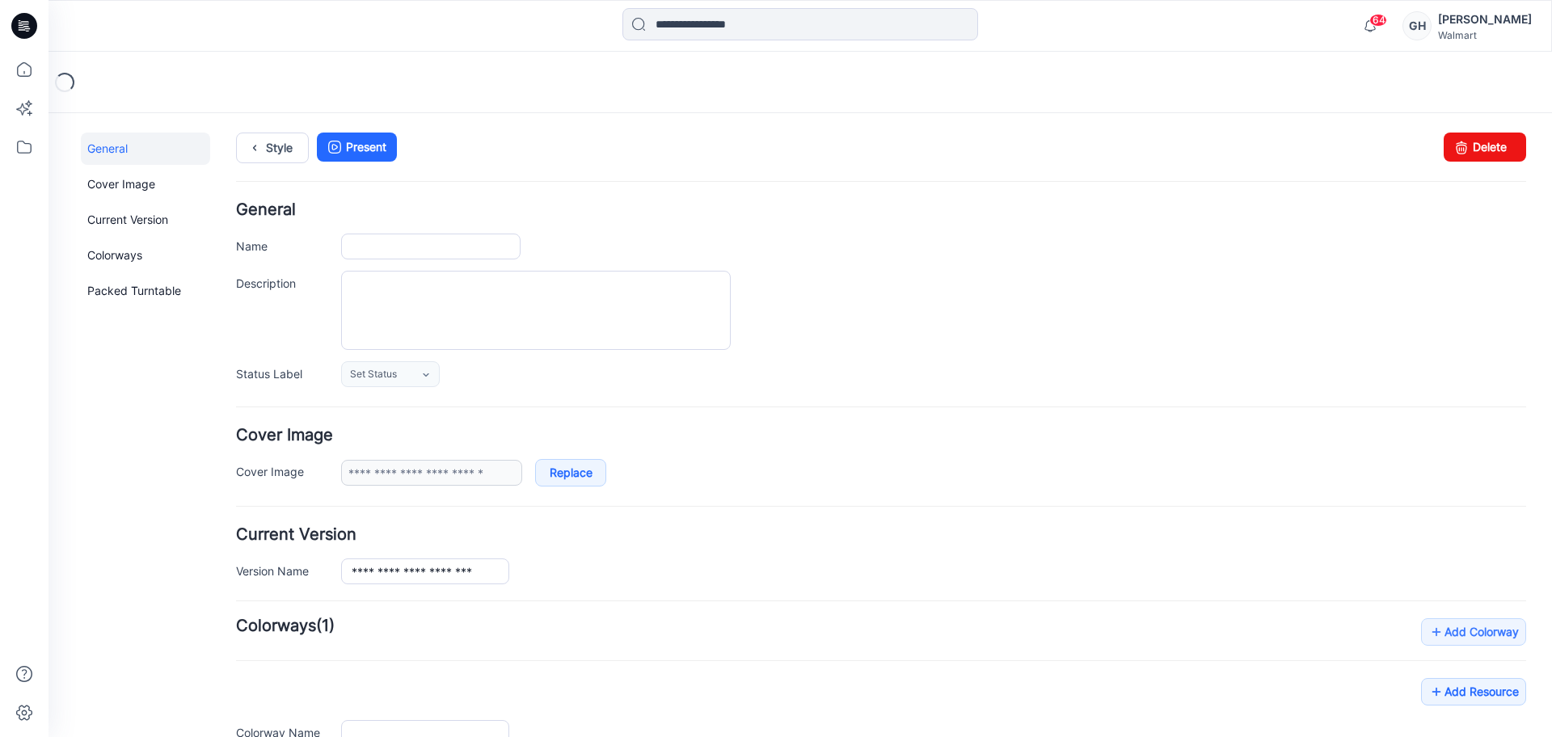
type input "**********"
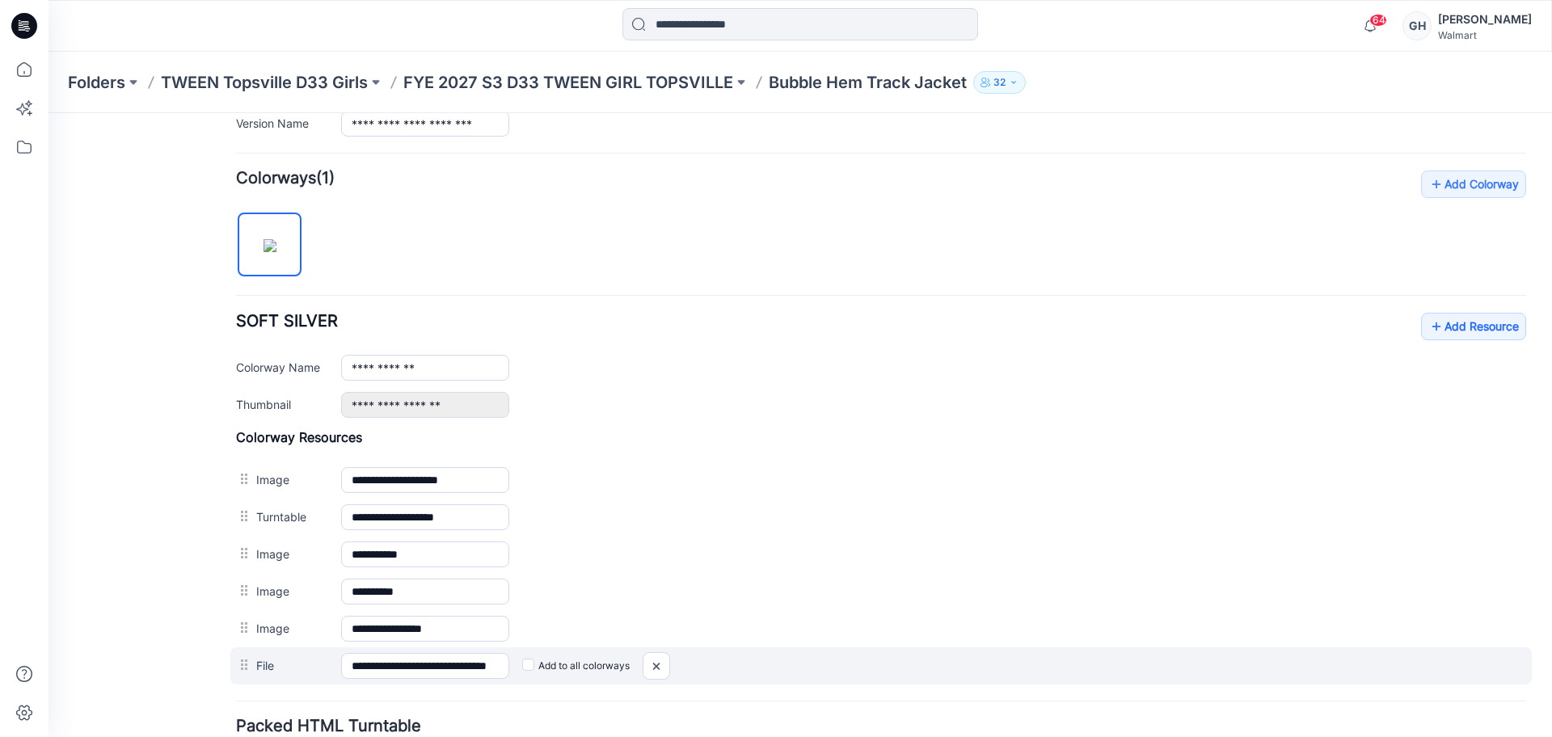
scroll to position [580, 0]
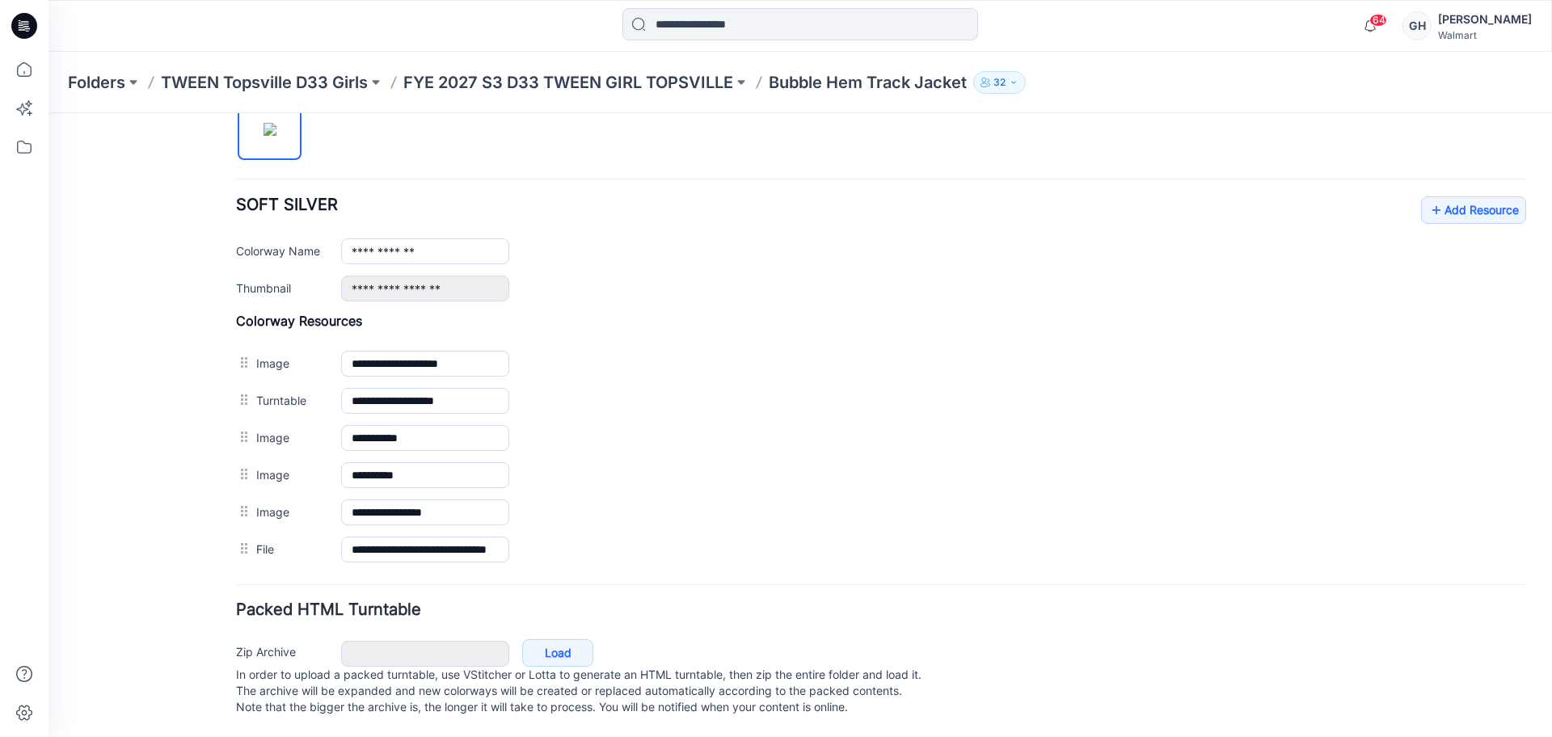
drag, startPoint x: 781, startPoint y: 386, endPoint x: 879, endPoint y: 116, distance: 288.0
click at [49, 113] on img at bounding box center [49, 113] width 0 height 0
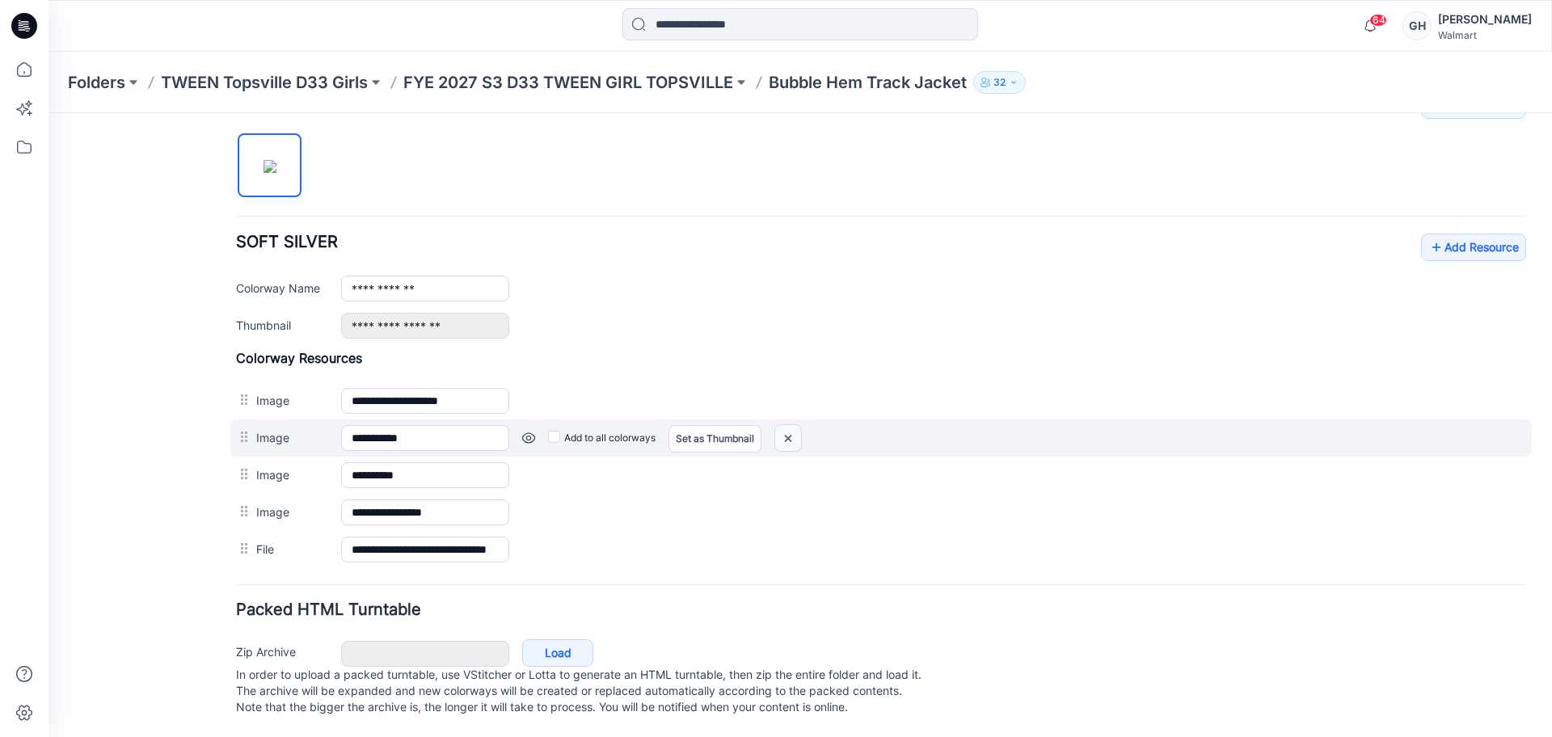
drag, startPoint x: 781, startPoint y: 418, endPoint x: 908, endPoint y: 215, distance: 239.3
click at [781, 425] on img at bounding box center [788, 438] width 26 height 27
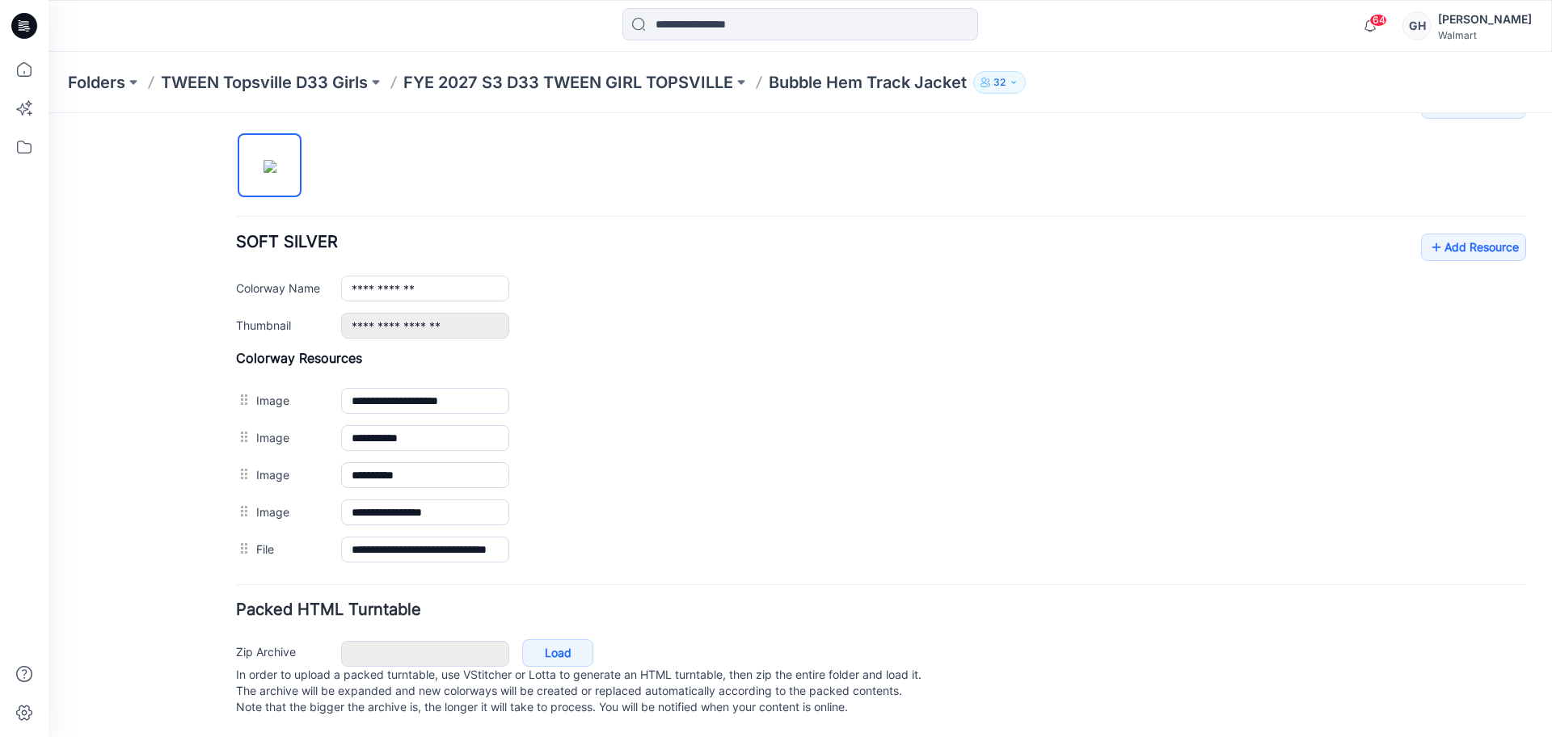
scroll to position [506, 0]
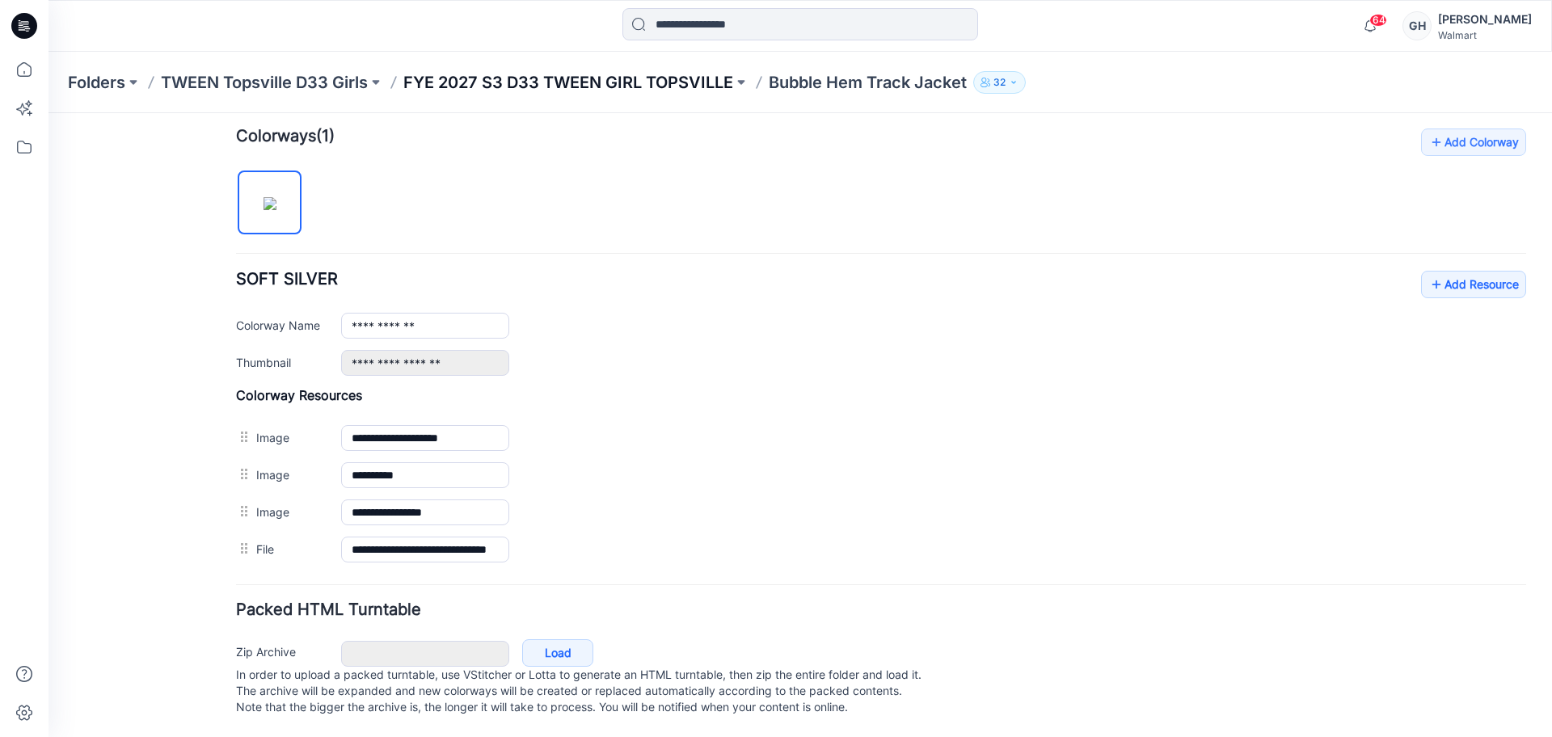
click at [562, 93] on p "FYE 2027 S3 D33 TWEEN GIRL TOPSVILLE" at bounding box center [568, 82] width 330 height 23
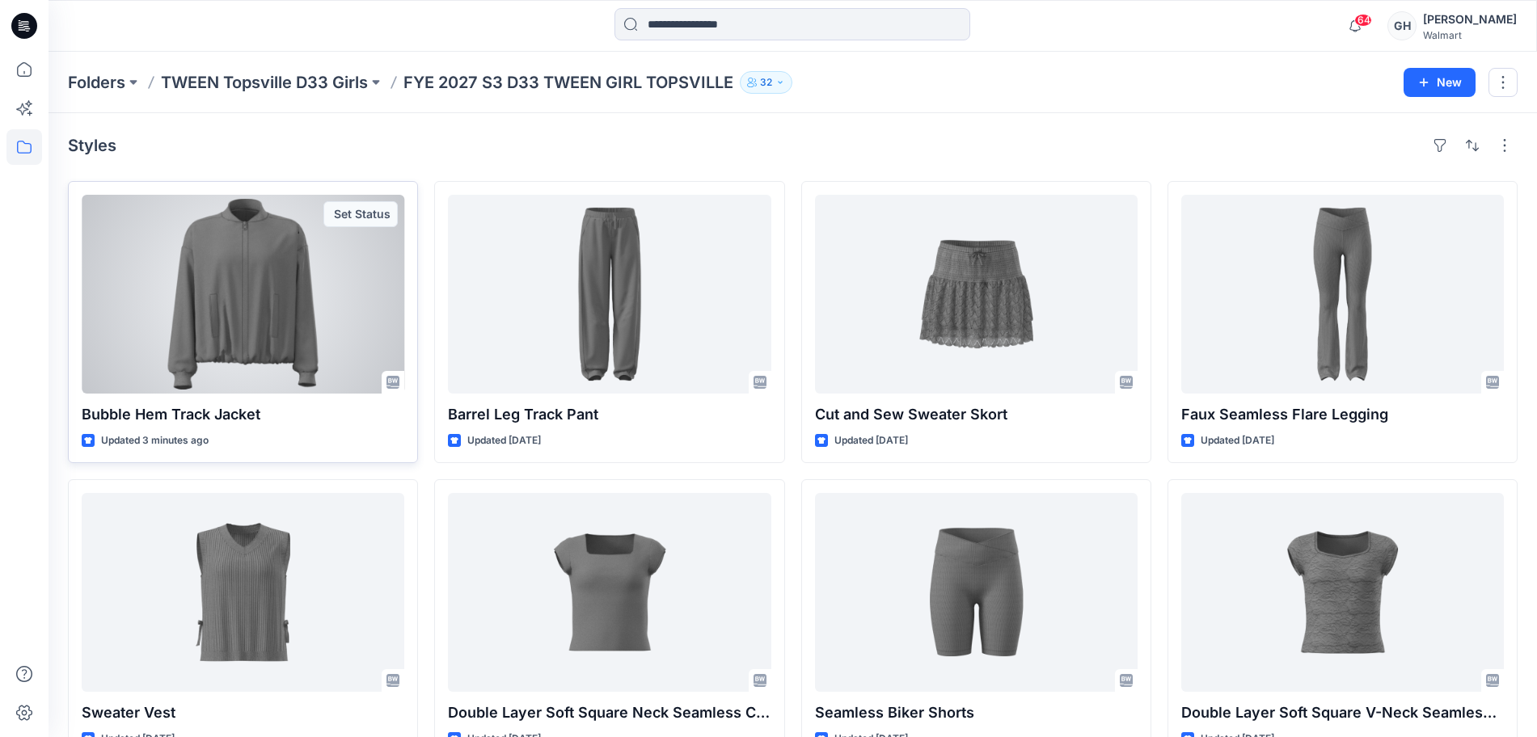
click at [222, 309] on div at bounding box center [243, 294] width 323 height 199
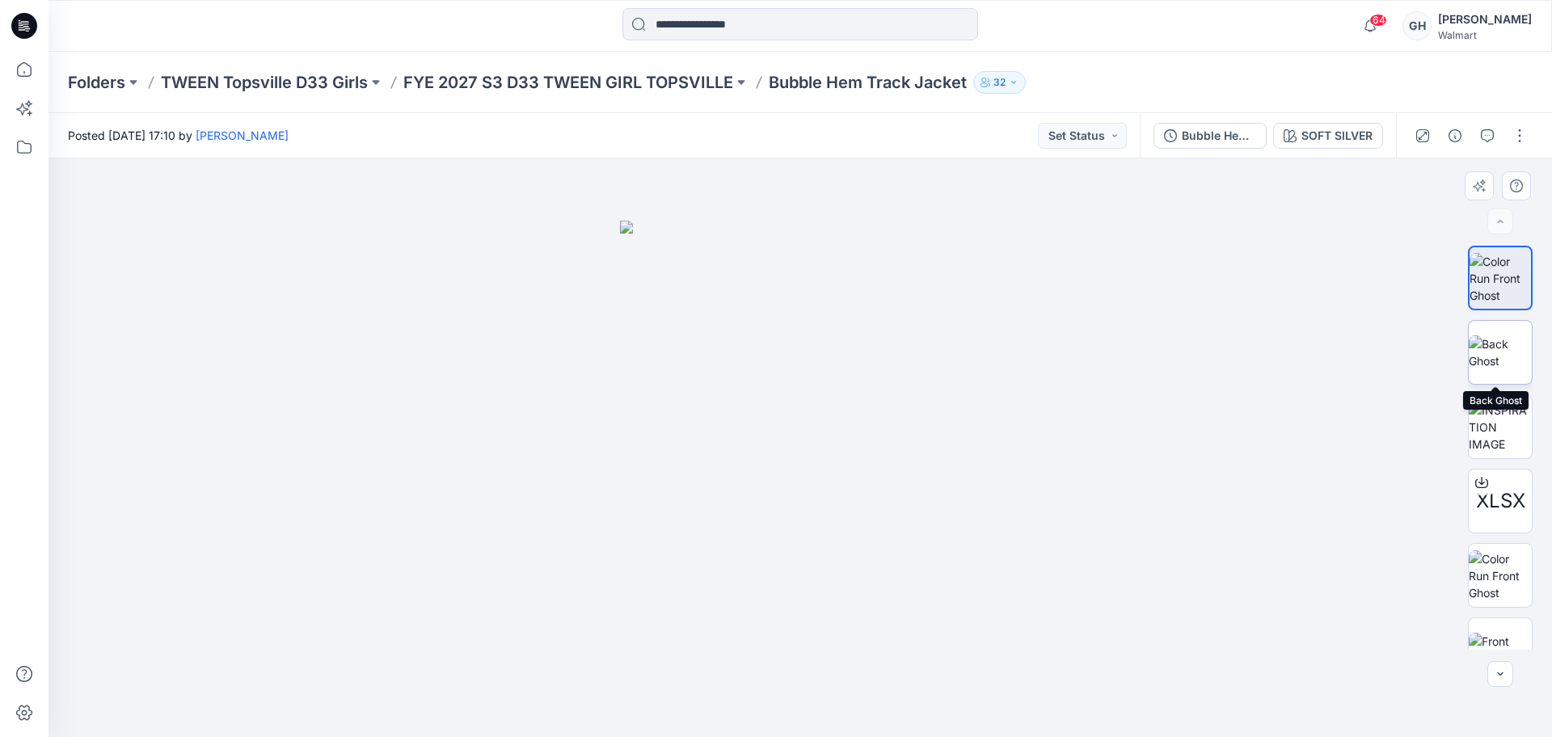
click at [1488, 363] on img at bounding box center [1500, 353] width 63 height 34
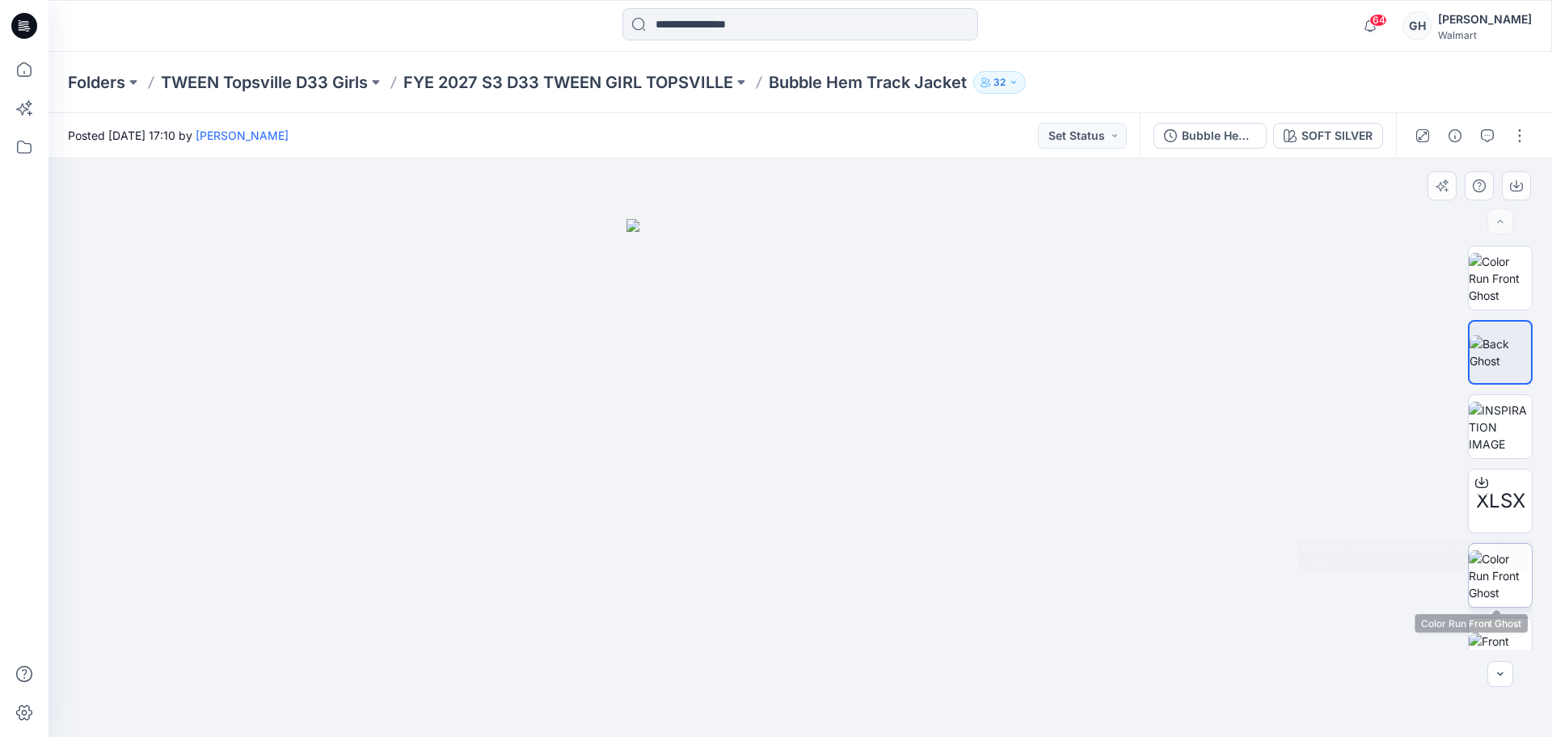
click at [1498, 568] on img at bounding box center [1500, 576] width 63 height 51
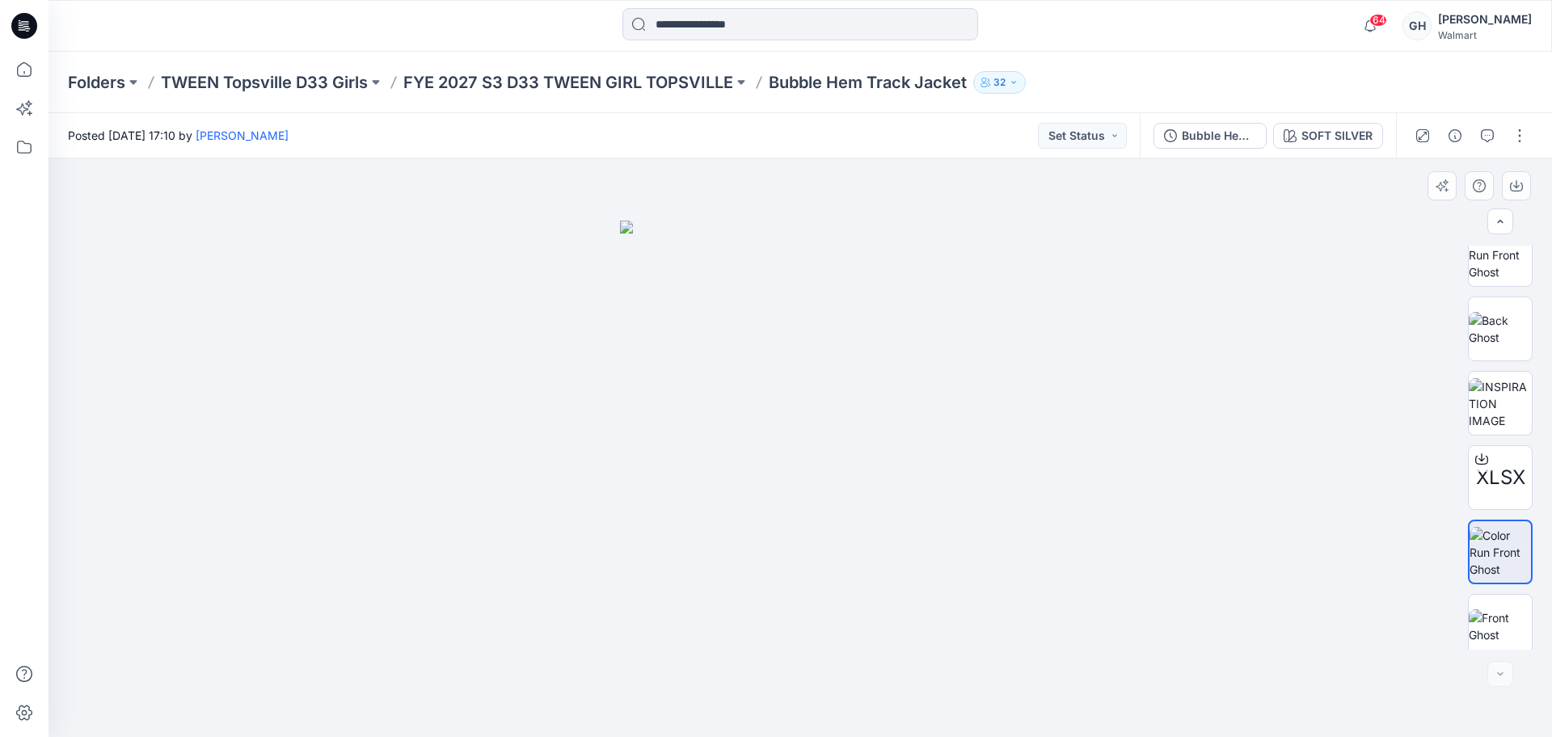
scroll to position [32, 0]
click at [1483, 601] on img at bounding box center [1500, 618] width 63 height 34
click at [1516, 141] on button "button" at bounding box center [1520, 136] width 26 height 26
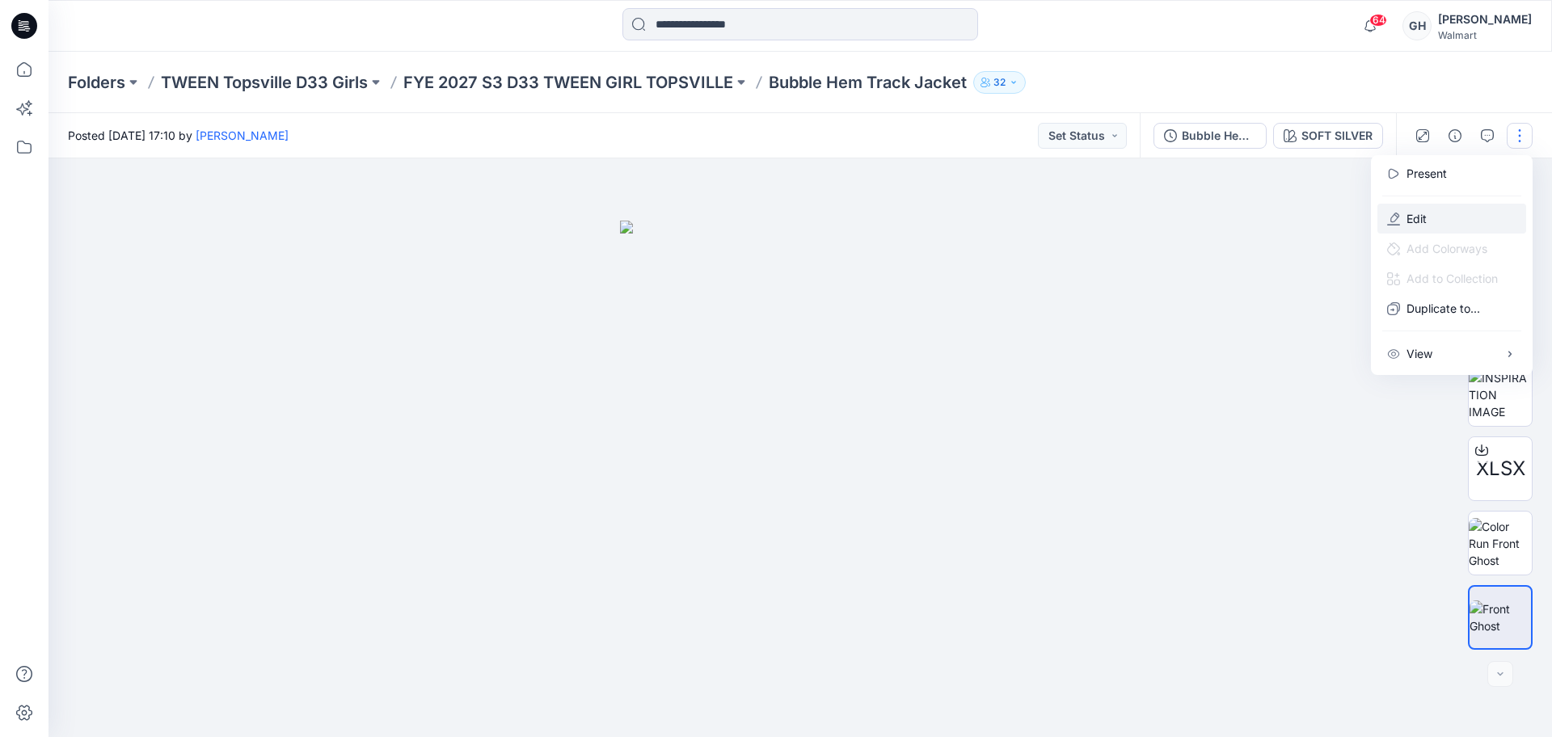
click at [1421, 210] on p "Edit" at bounding box center [1417, 218] width 20 height 17
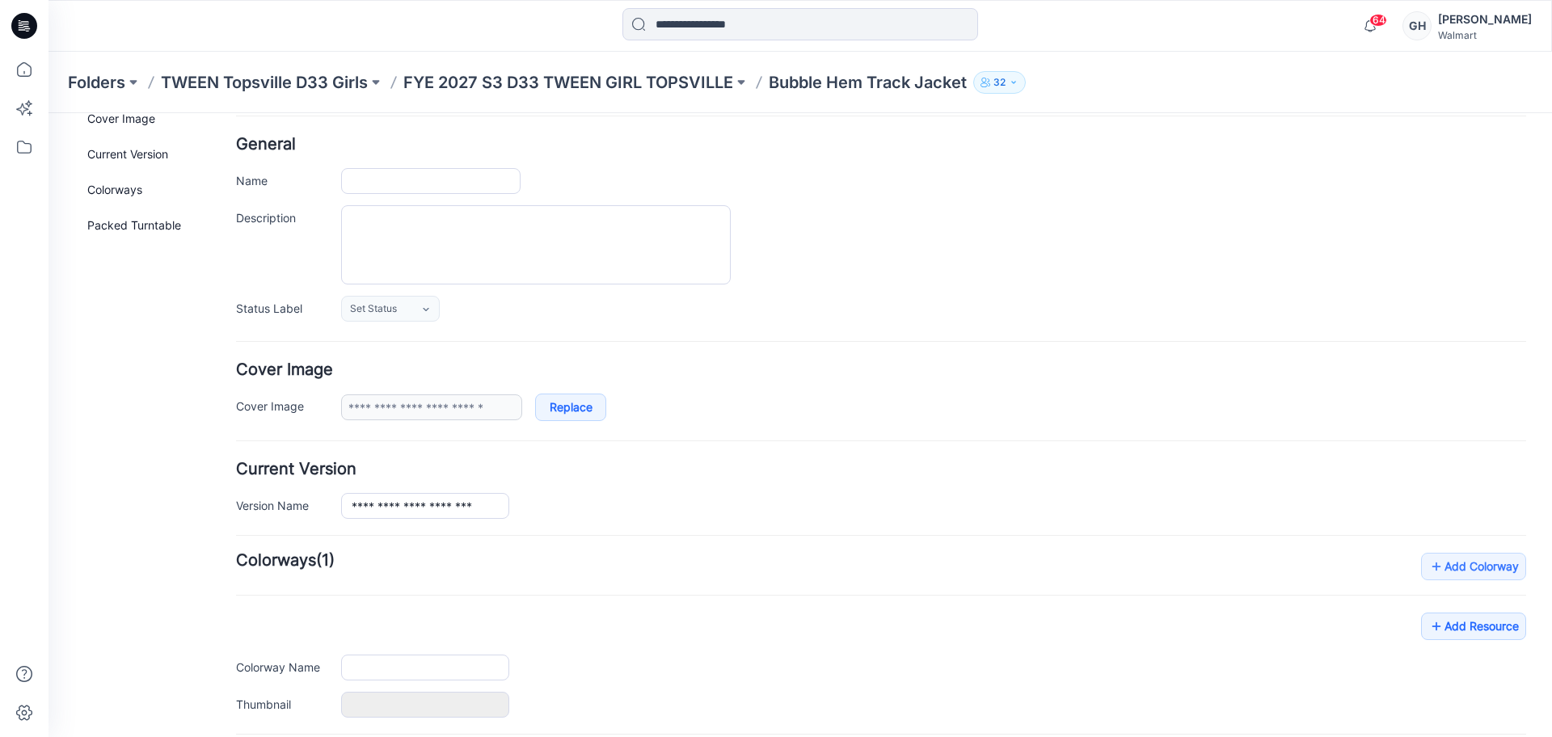
scroll to position [101, 0]
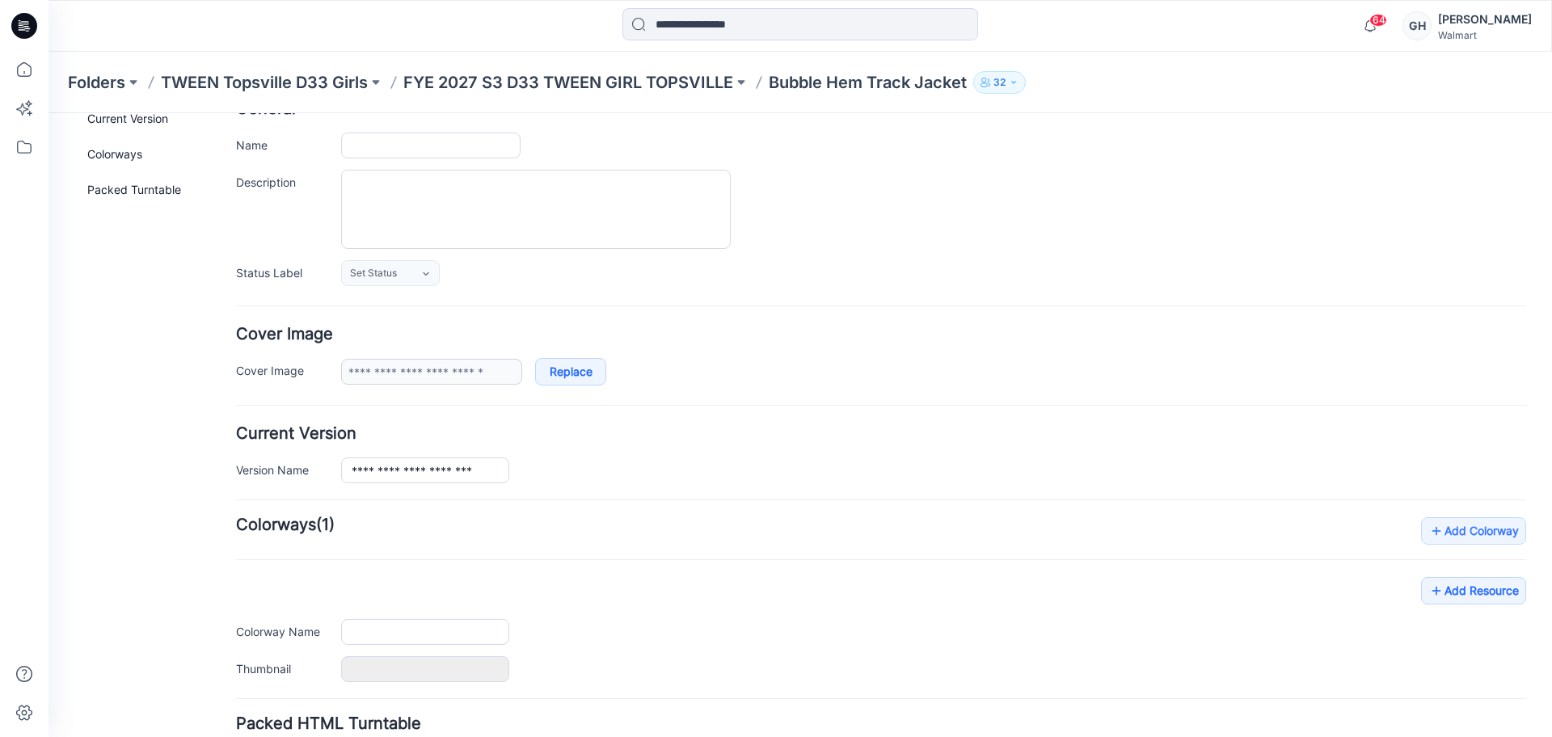
type input "**********"
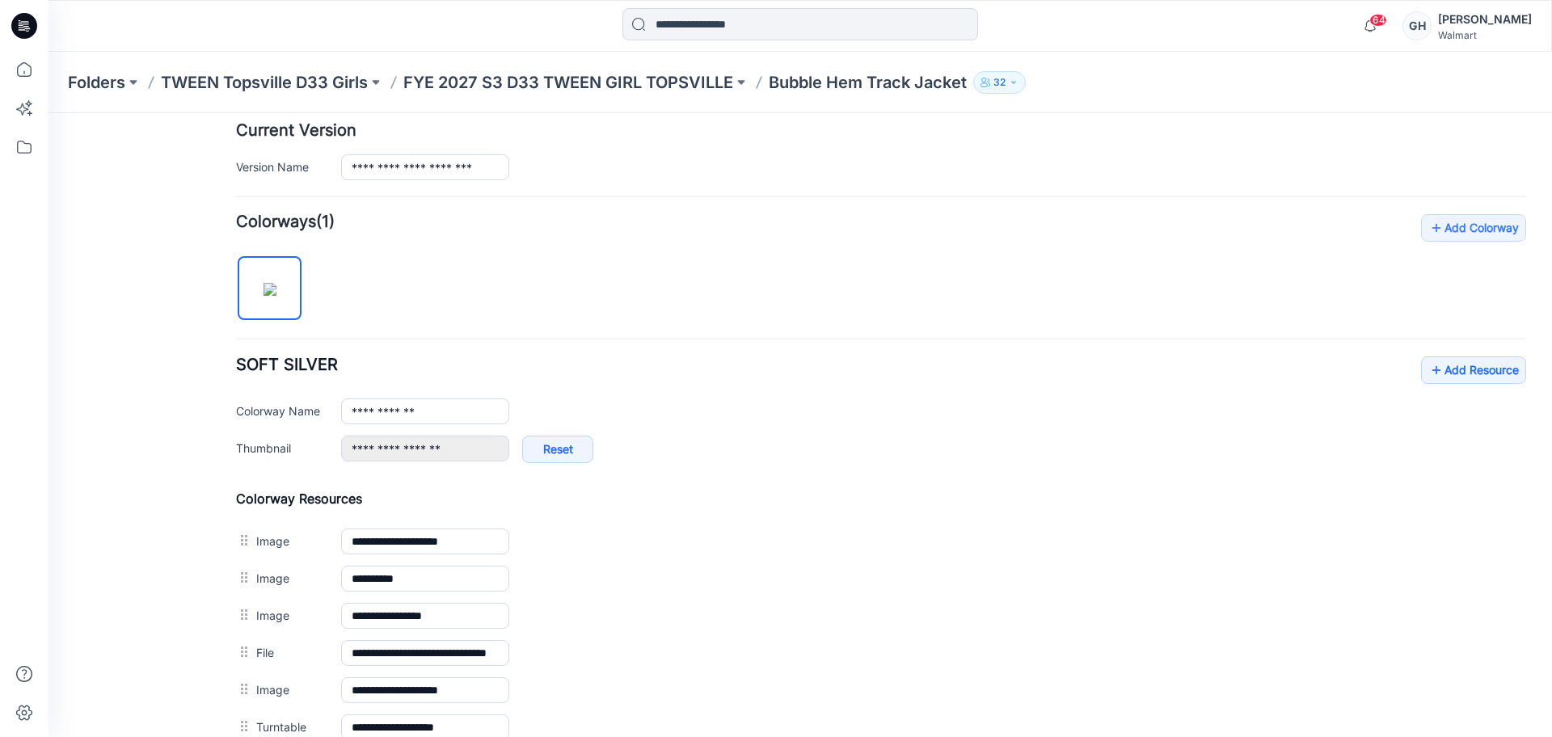
scroll to position [505, 0]
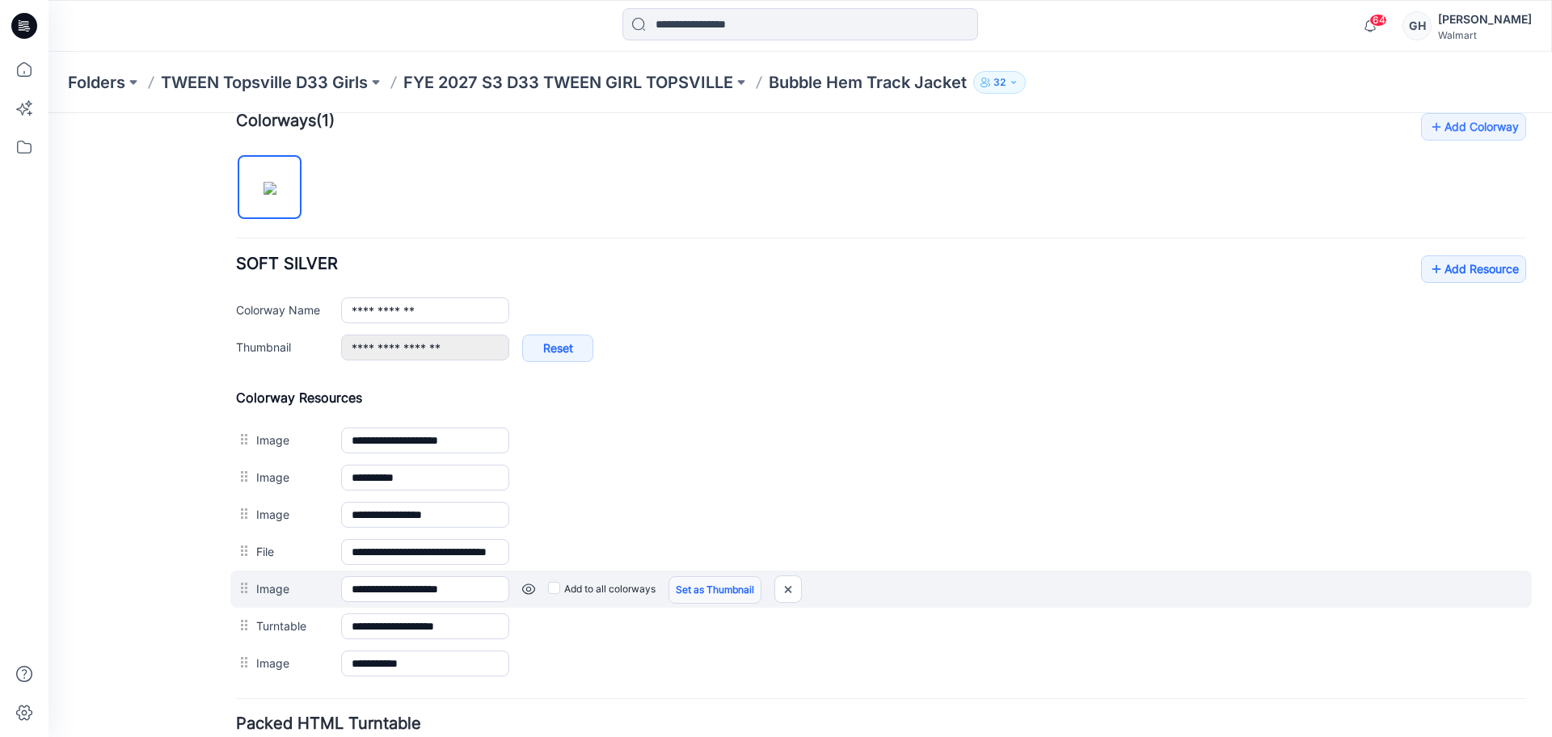
click at [733, 586] on link "Set as Thumbnail" at bounding box center [715, 589] width 93 height 27
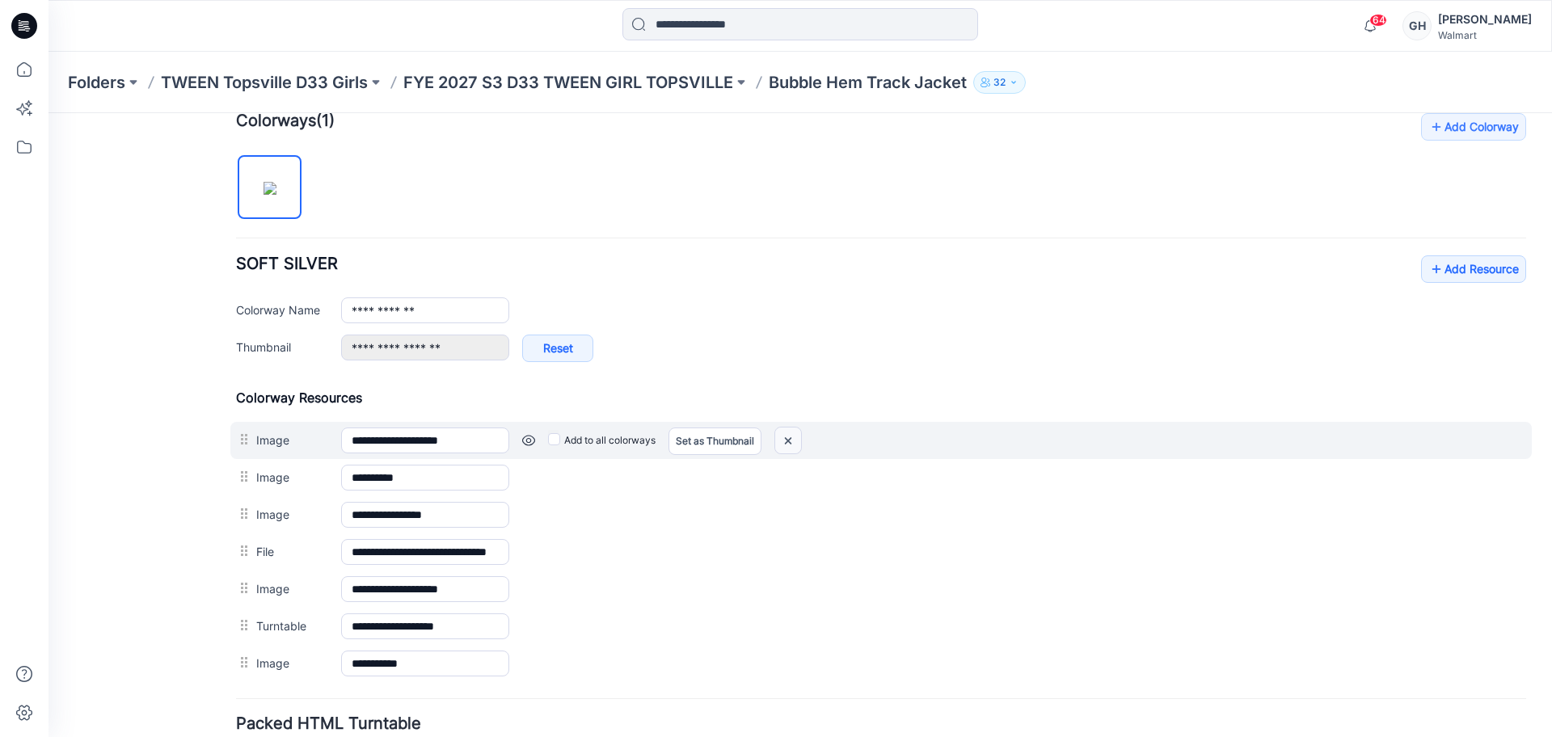
drag, startPoint x: 787, startPoint y: 438, endPoint x: 915, endPoint y: 201, distance: 269.5
click at [787, 438] on img at bounding box center [788, 441] width 26 height 27
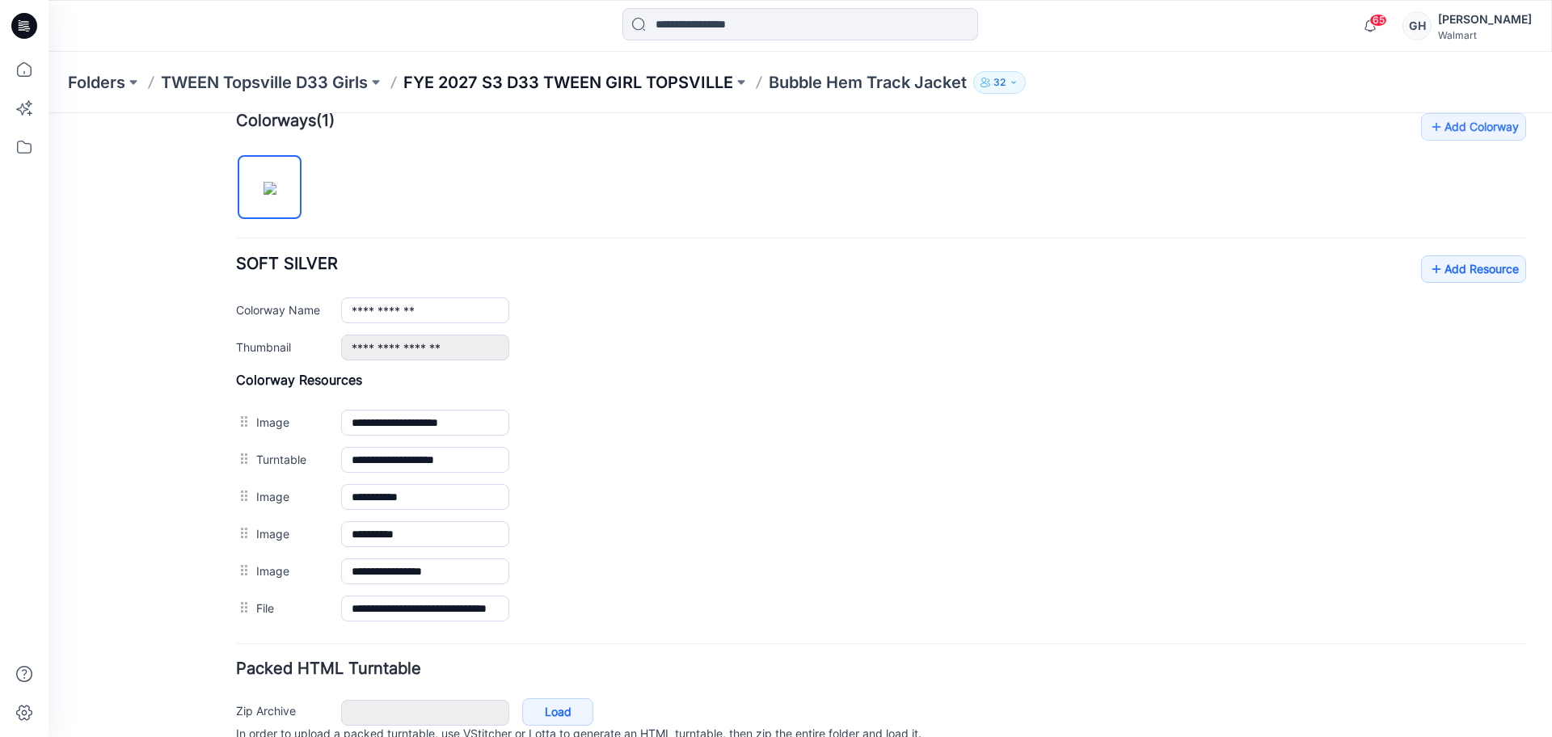
click at [609, 86] on p "FYE 2027 S3 D33 TWEEN GIRL TOPSVILLE" at bounding box center [568, 82] width 330 height 23
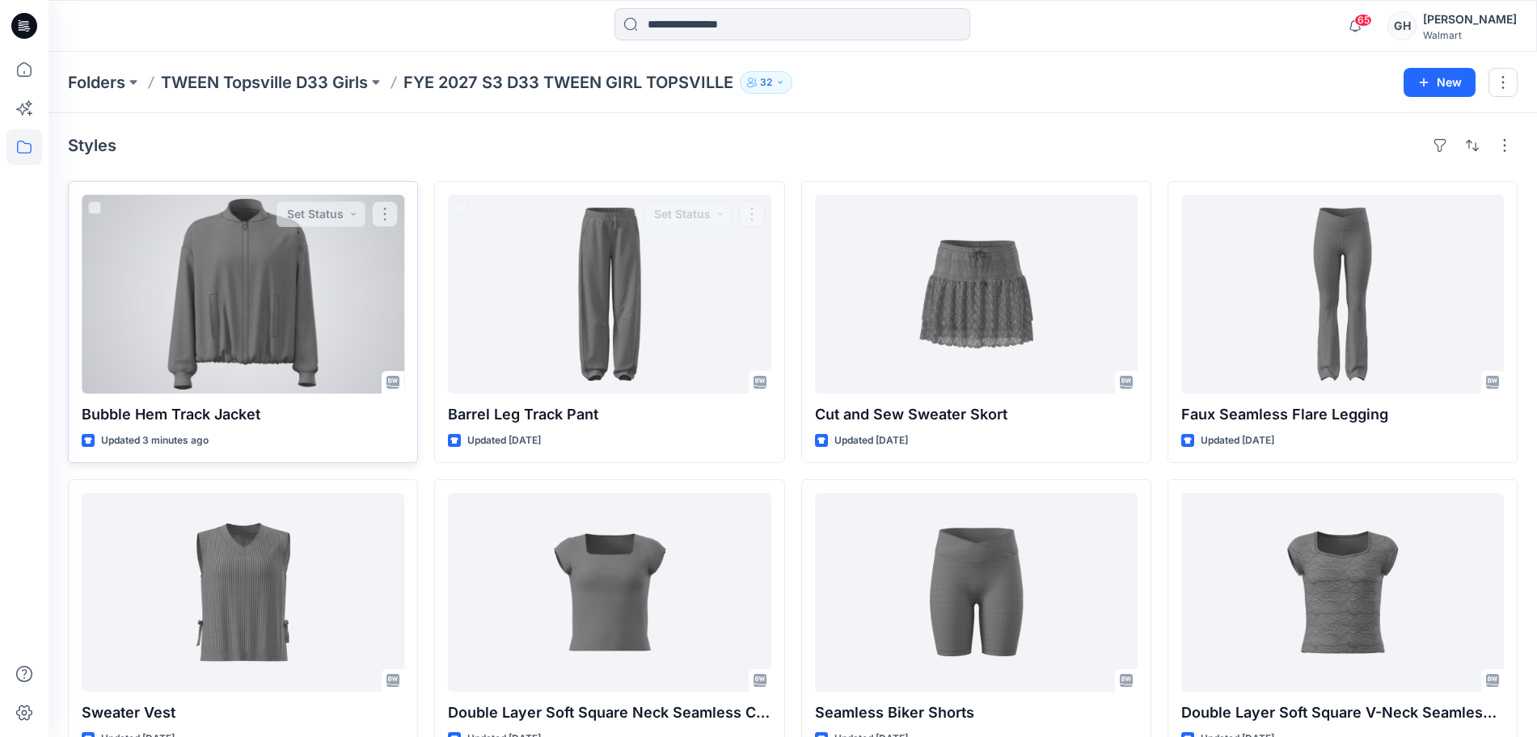
click at [325, 326] on div at bounding box center [243, 294] width 323 height 199
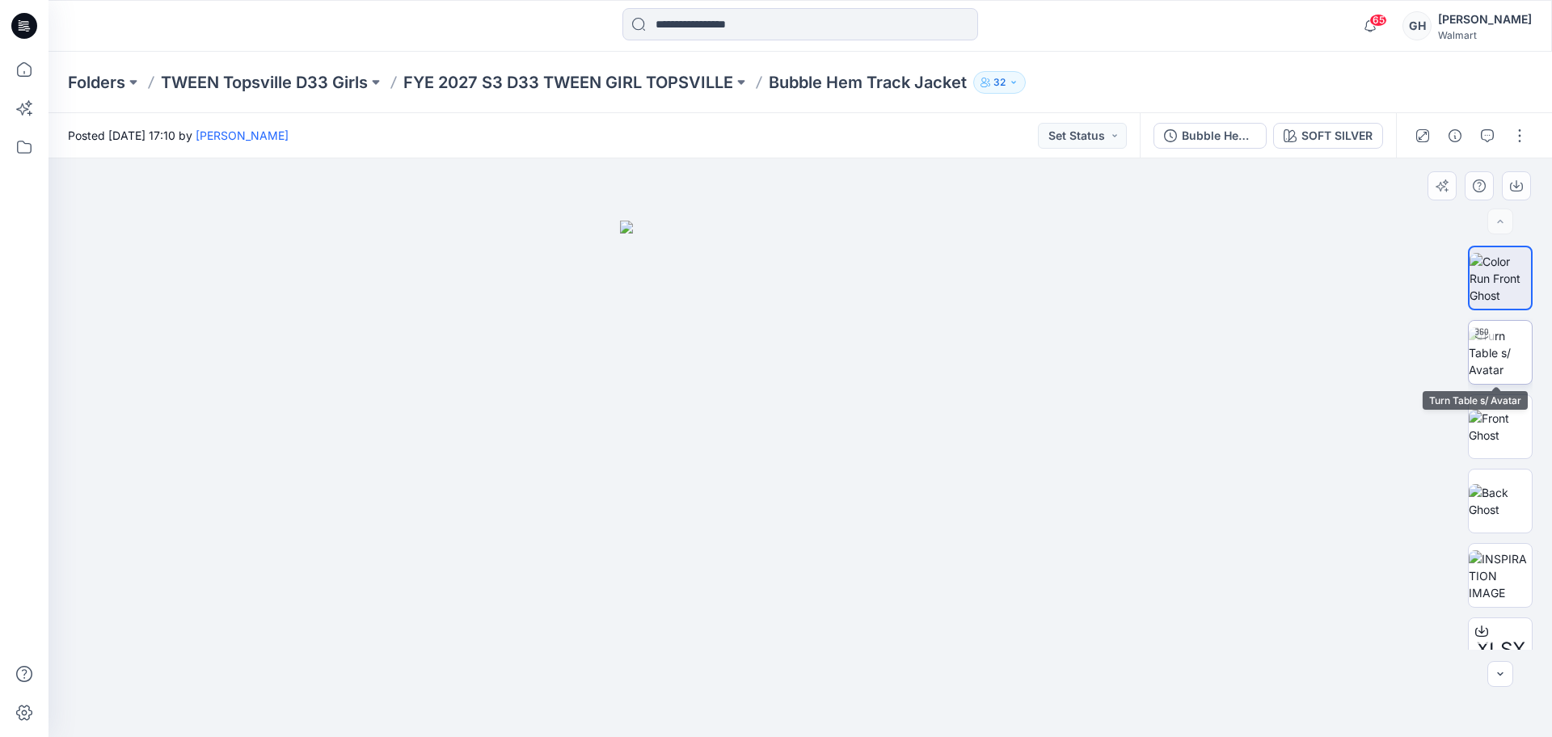
click at [1506, 334] on img at bounding box center [1500, 352] width 63 height 51
drag, startPoint x: 803, startPoint y: 276, endPoint x: 836, endPoint y: 627, distance: 352.4
click at [836, 627] on img at bounding box center [832, 65] width 2809 height 1343
drag, startPoint x: 691, startPoint y: 718, endPoint x: 515, endPoint y: 711, distance: 176.4
click at [515, 711] on div at bounding box center [801, 447] width 1504 height 579
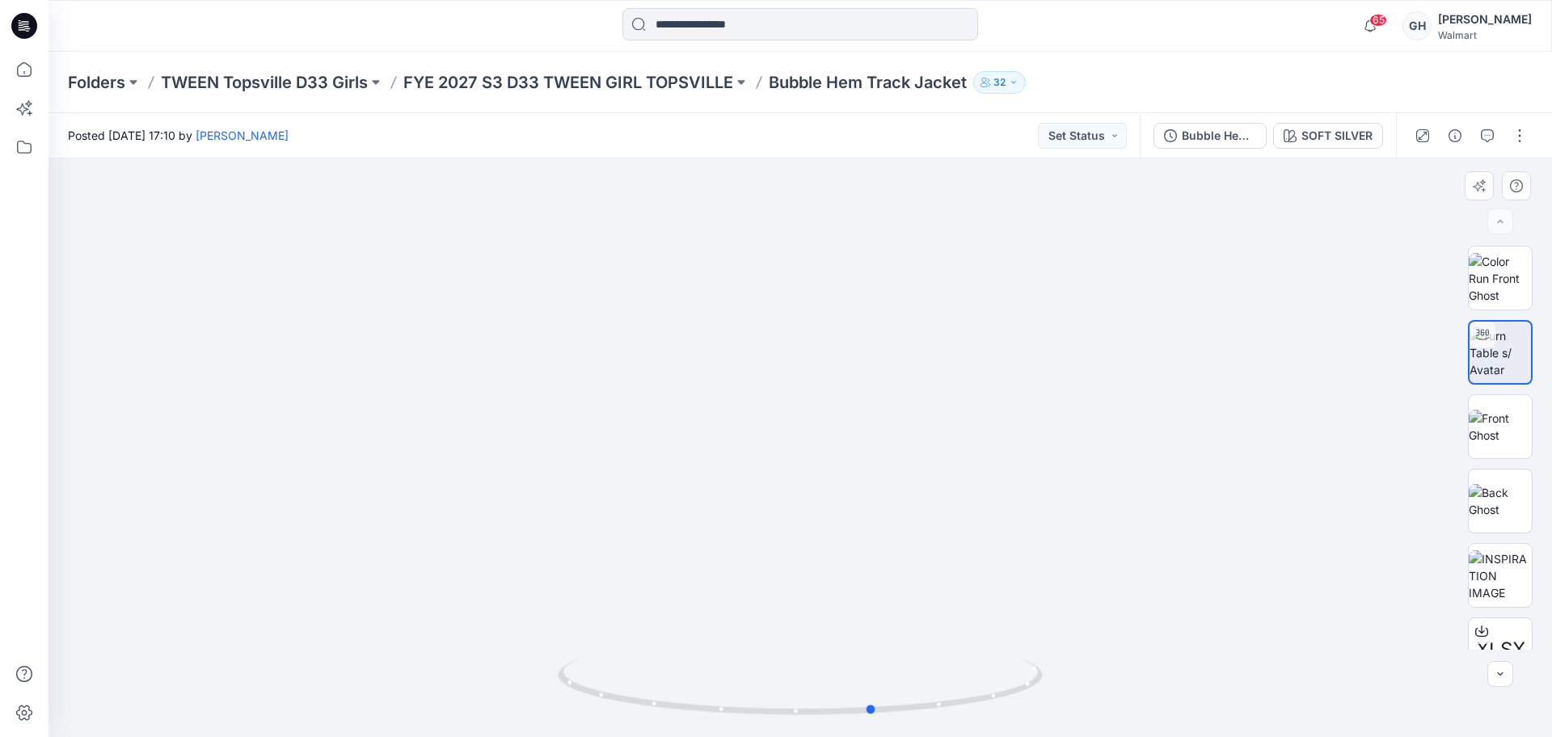
drag, startPoint x: 788, startPoint y: 716, endPoint x: 666, endPoint y: 722, distance: 122.2
click at [666, 722] on div at bounding box center [800, 696] width 485 height 81
drag, startPoint x: 1505, startPoint y: 417, endPoint x: 1488, endPoint y: 491, distance: 75.3
click at [1504, 418] on img at bounding box center [1500, 427] width 63 height 34
click at [1493, 495] on img at bounding box center [1500, 501] width 63 height 34
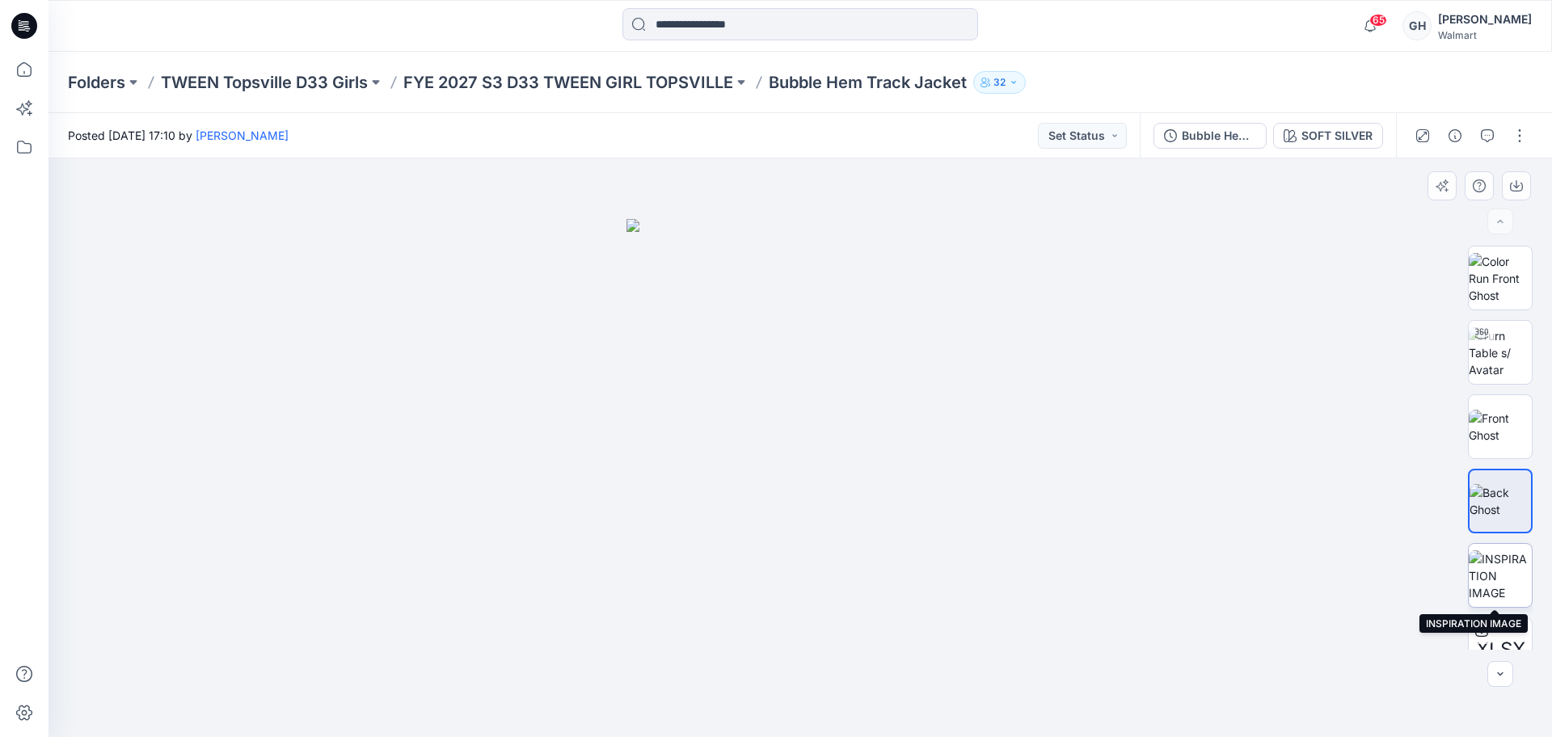
click at [1510, 577] on img at bounding box center [1500, 576] width 63 height 51
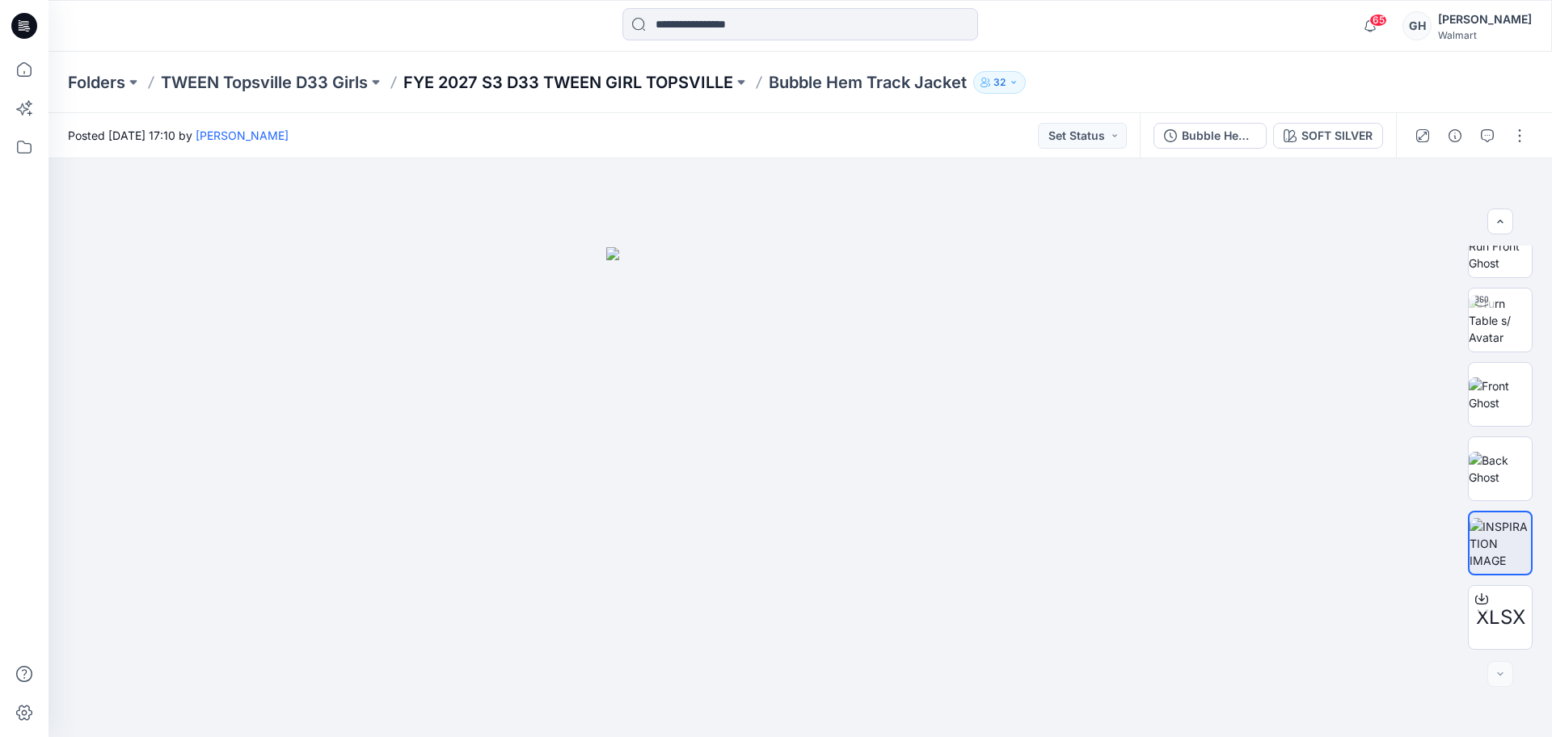
click at [669, 81] on p "FYE 2027 S3 D33 TWEEN GIRL TOPSVILLE" at bounding box center [568, 82] width 330 height 23
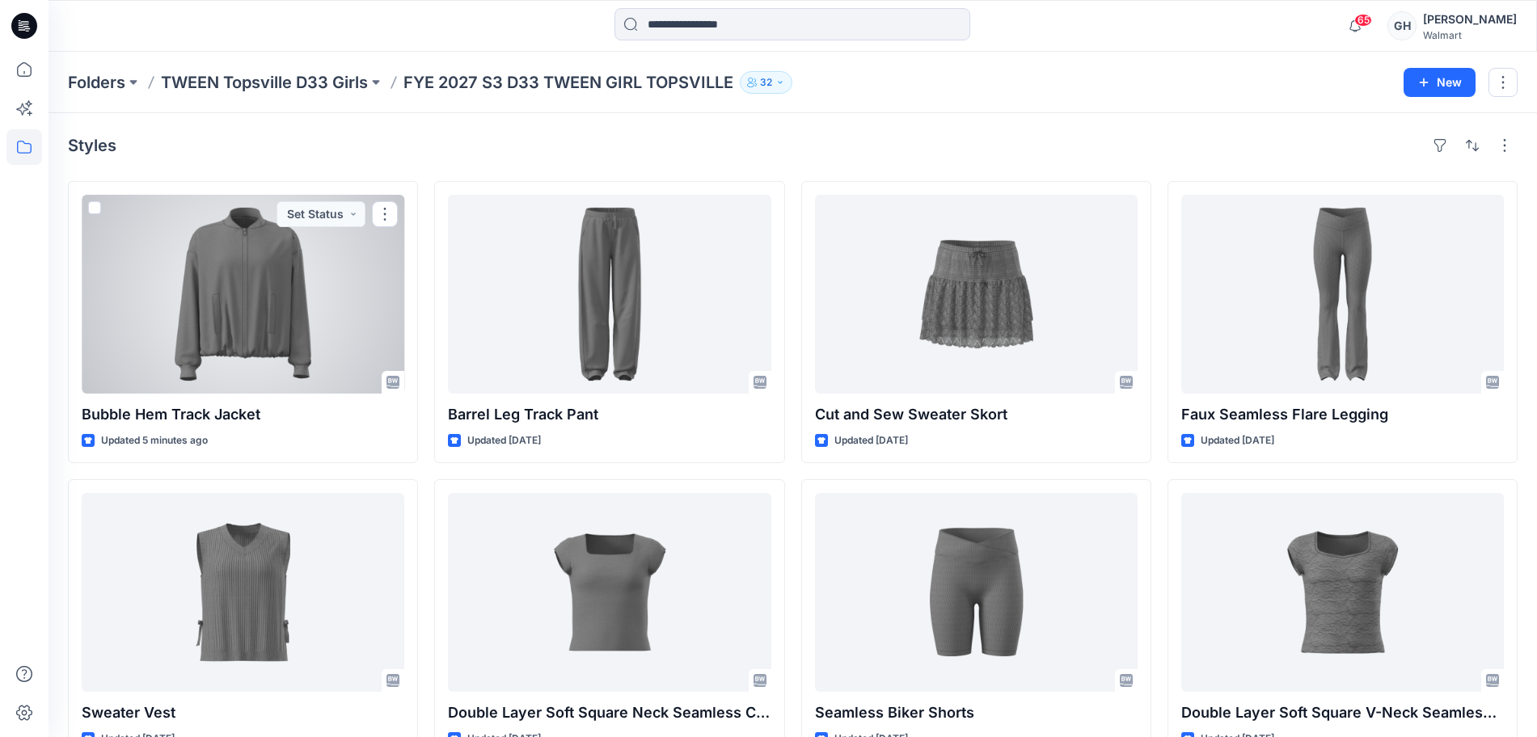
drag, startPoint x: 246, startPoint y: 326, endPoint x: 432, endPoint y: 319, distance: 186.1
click at [246, 326] on div at bounding box center [243, 294] width 323 height 199
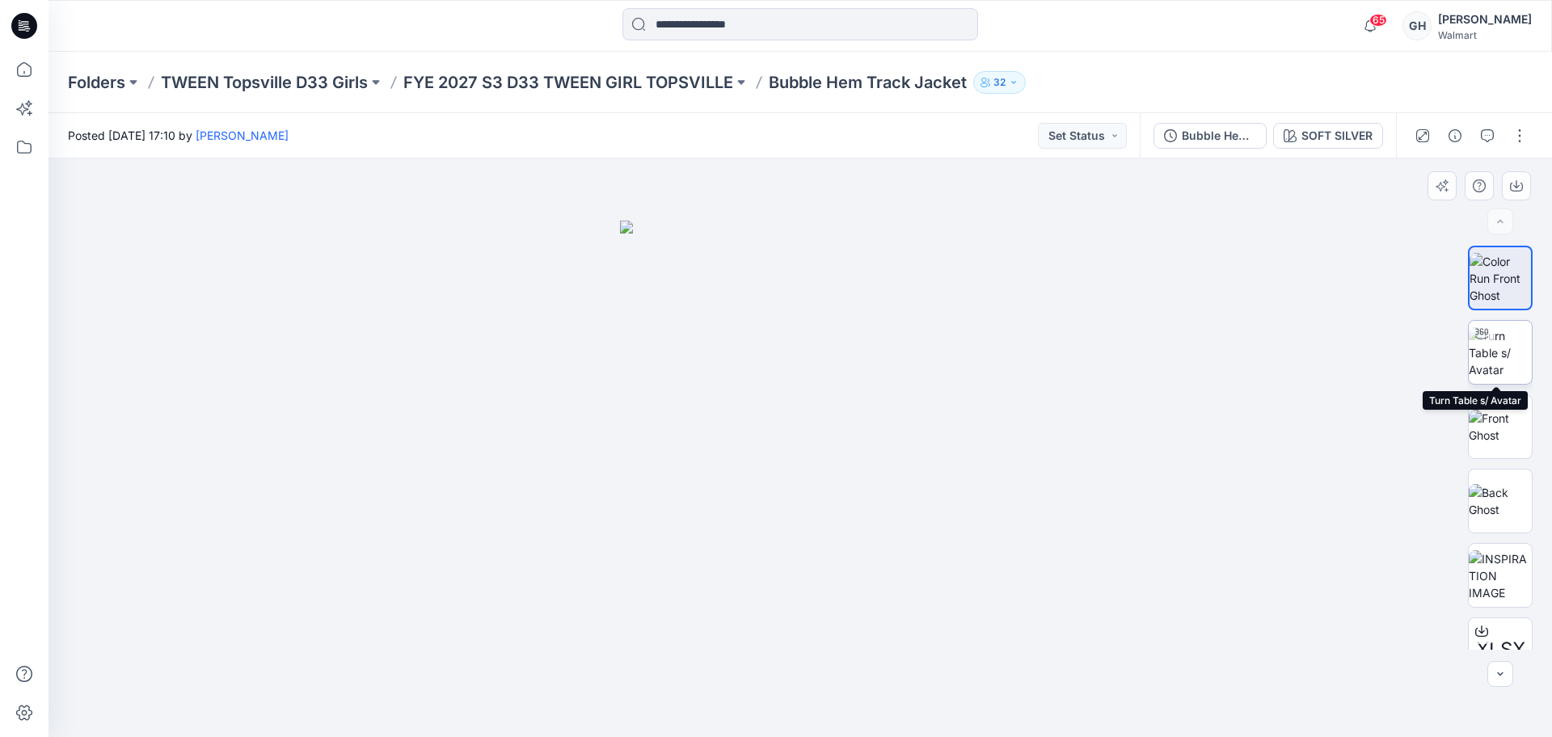
click at [1507, 352] on img at bounding box center [1500, 352] width 63 height 51
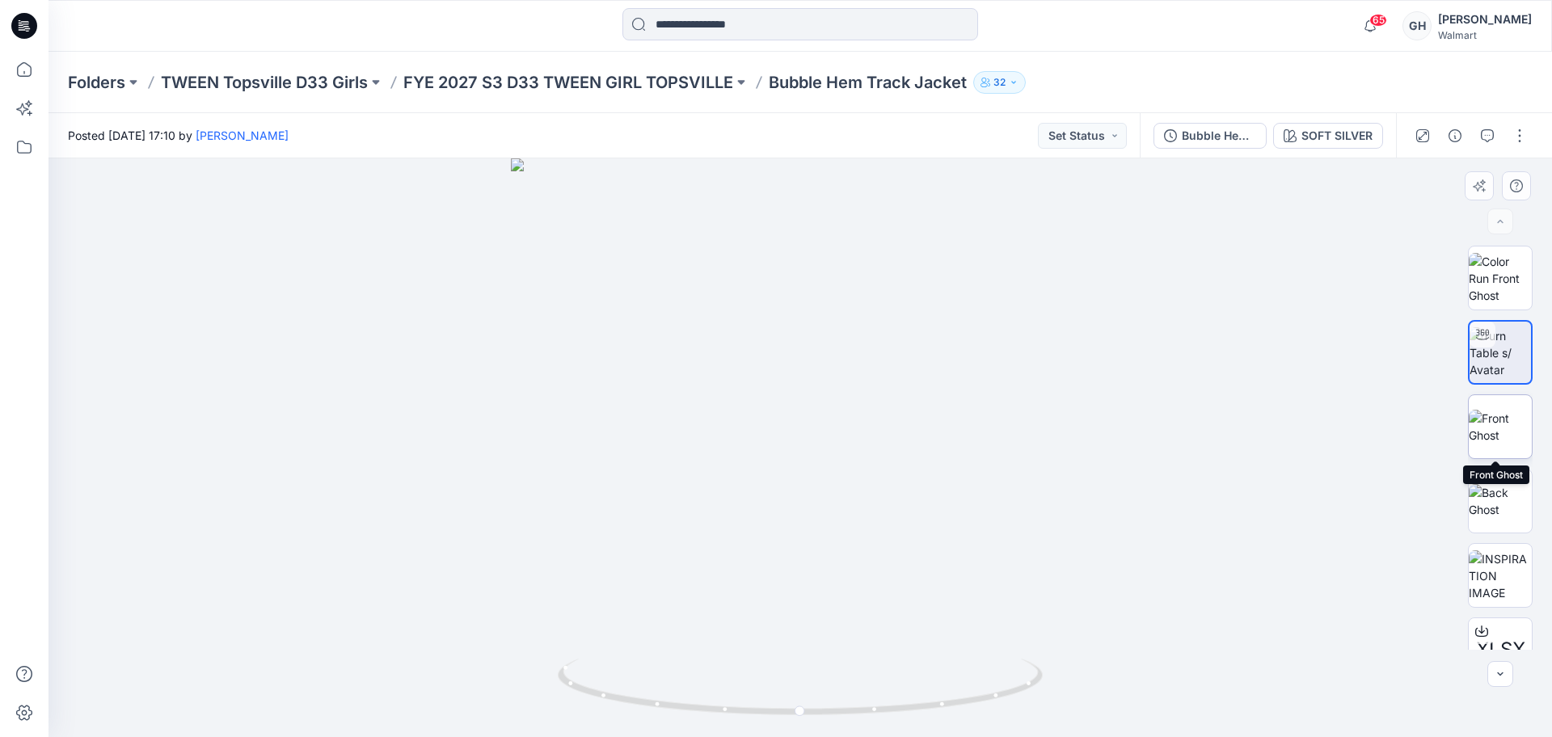
click at [1492, 444] on img at bounding box center [1500, 427] width 63 height 34
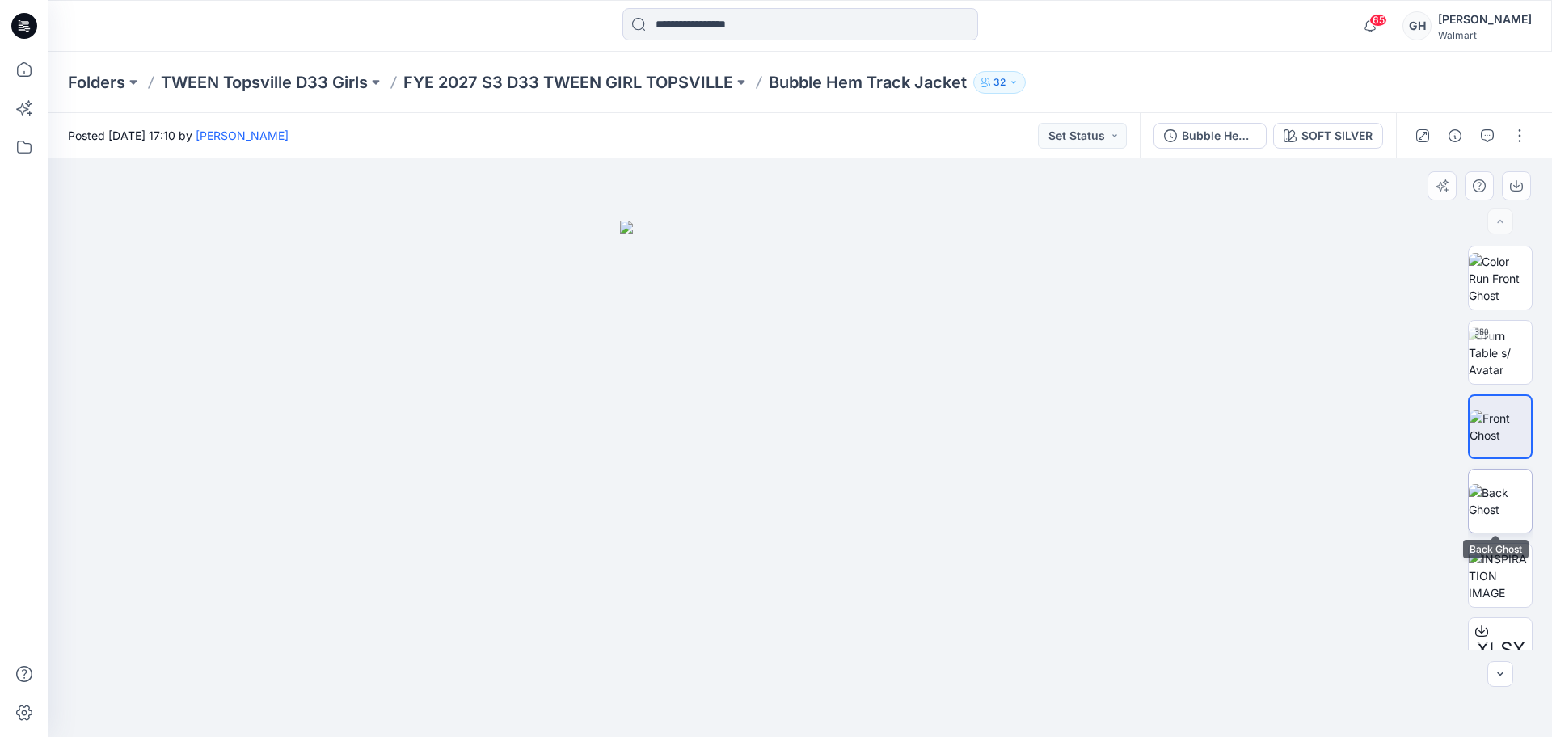
drag, startPoint x: 1502, startPoint y: 489, endPoint x: 1504, endPoint y: 500, distance: 10.6
click at [1502, 490] on img at bounding box center [1500, 501] width 63 height 34
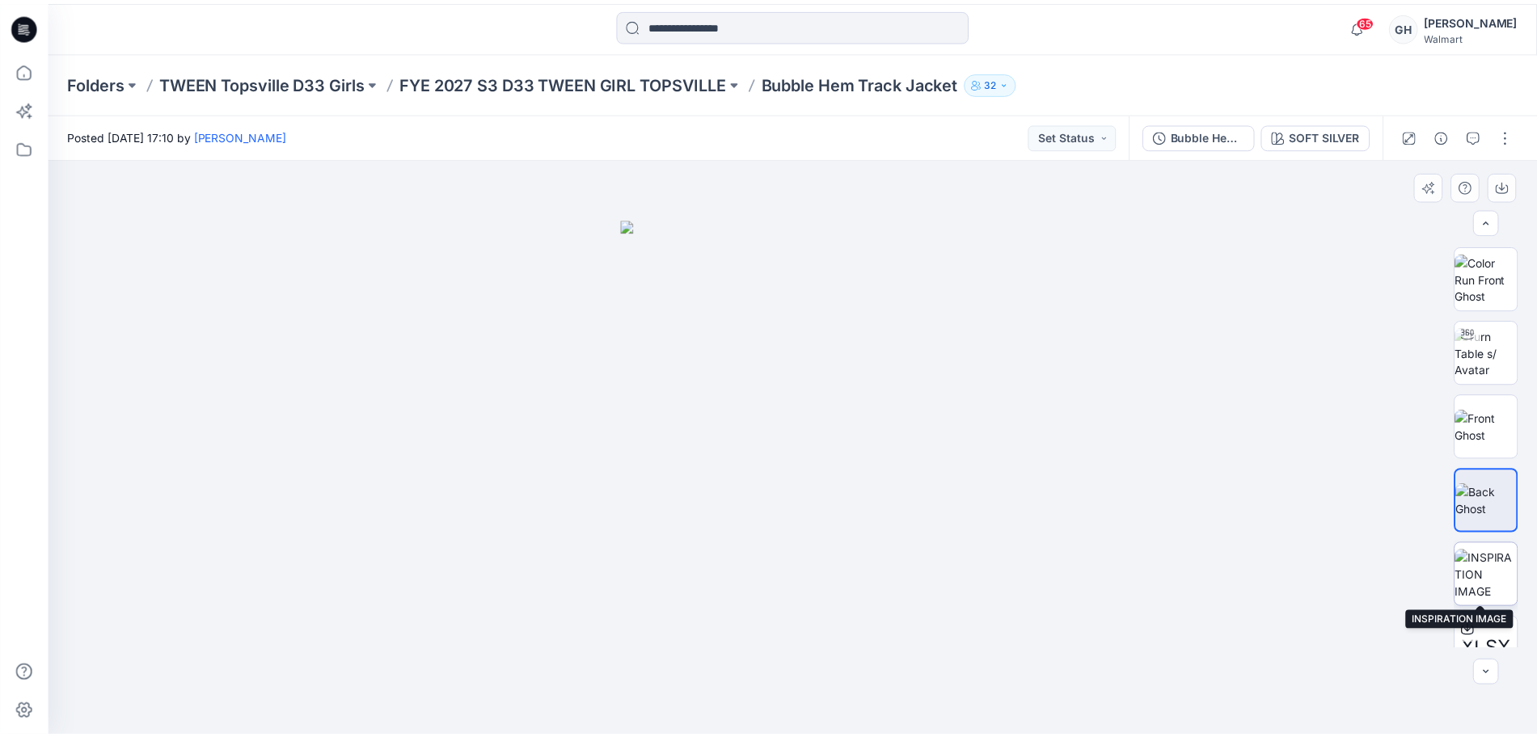
scroll to position [32, 0]
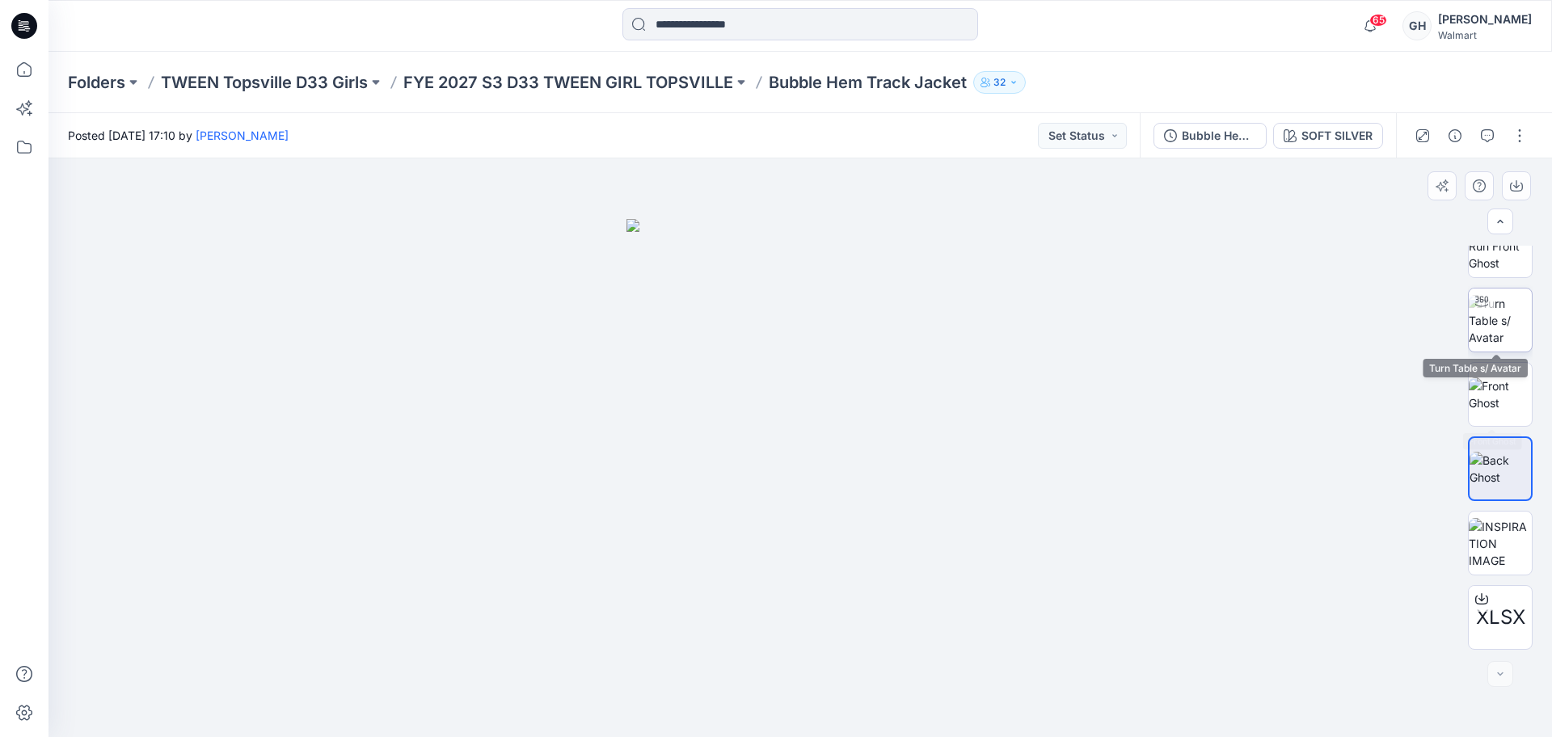
click at [1489, 310] on img at bounding box center [1500, 320] width 63 height 51
drag, startPoint x: 804, startPoint y: 365, endPoint x: 793, endPoint y: 378, distance: 17.2
click at [793, 378] on img at bounding box center [787, 50] width 2363 height 1374
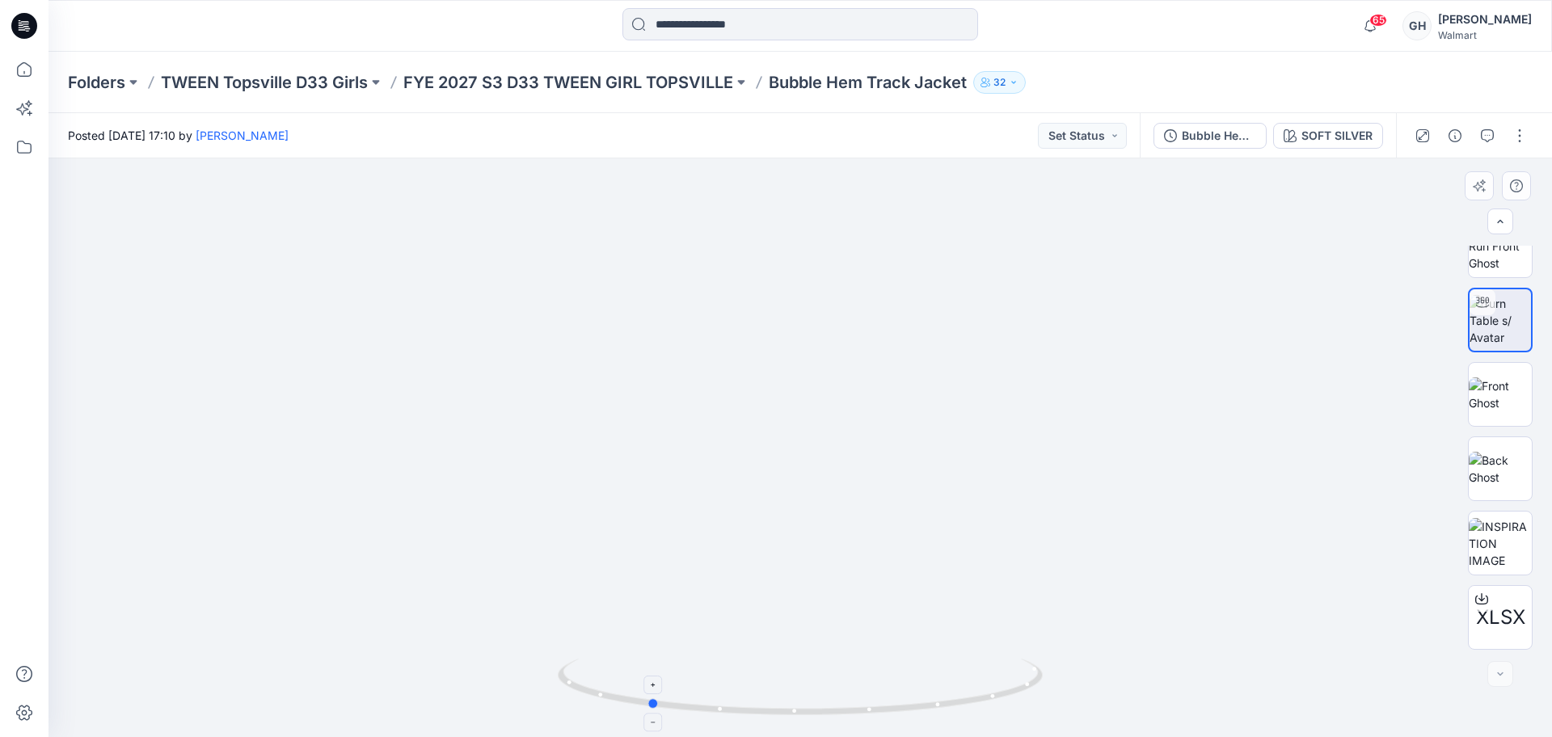
drag, startPoint x: 800, startPoint y: 707, endPoint x: 646, endPoint y: 696, distance: 154.8
click at [647, 696] on icon at bounding box center [802, 689] width 489 height 61
click at [1460, 144] on button "button" at bounding box center [1455, 136] width 26 height 26
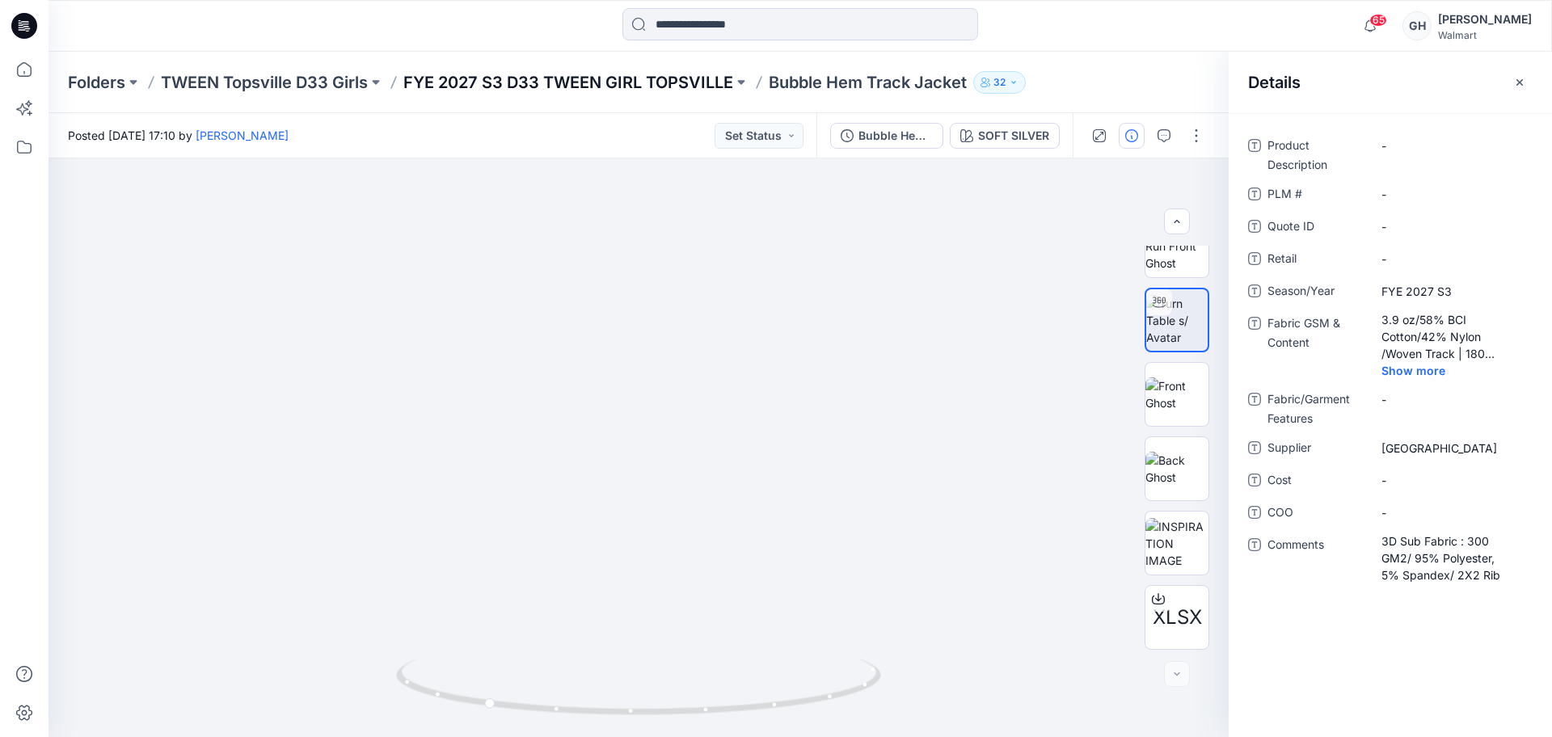
click at [606, 87] on p "FYE 2027 S3 D33 TWEEN GIRL TOPSVILLE" at bounding box center [568, 82] width 330 height 23
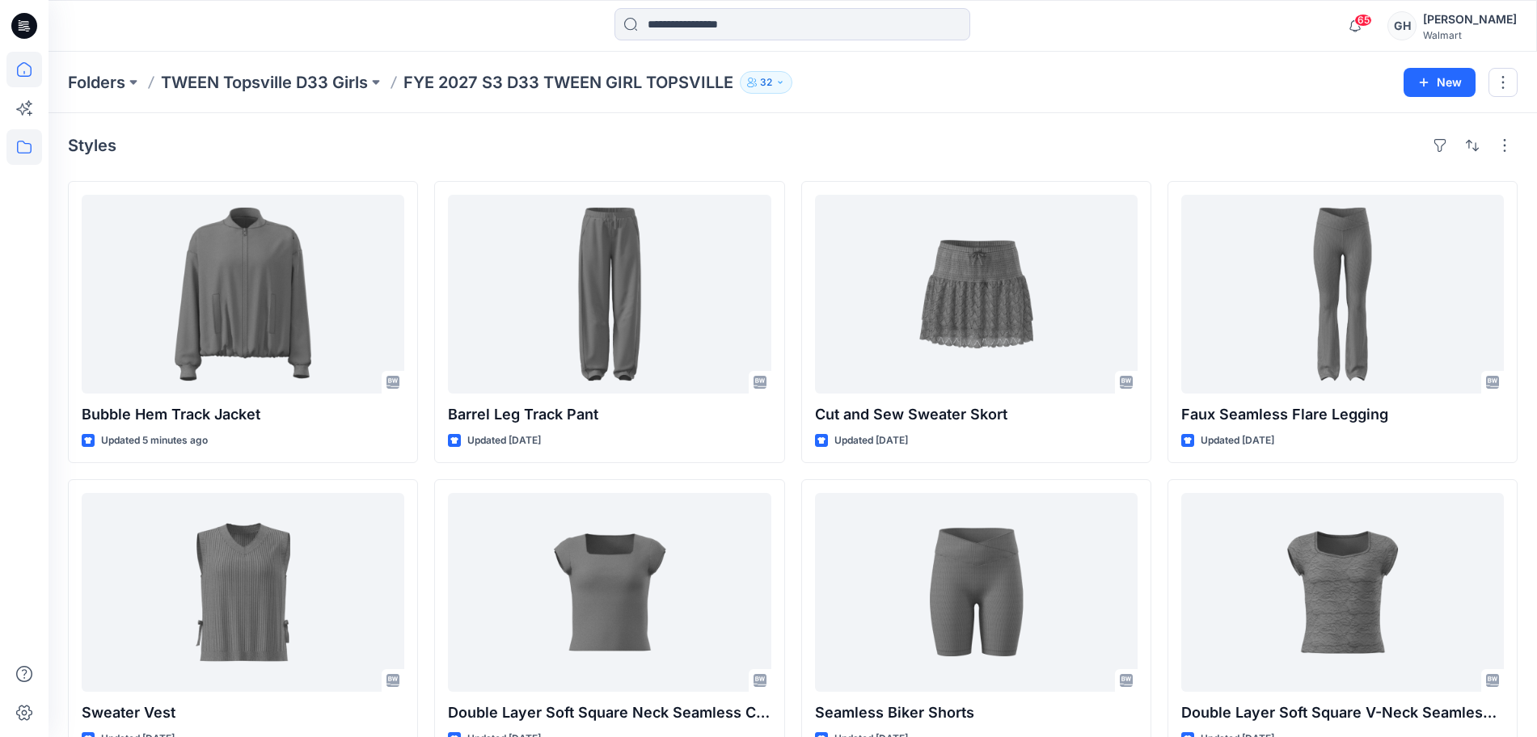
click at [18, 68] on icon at bounding box center [24, 69] width 15 height 15
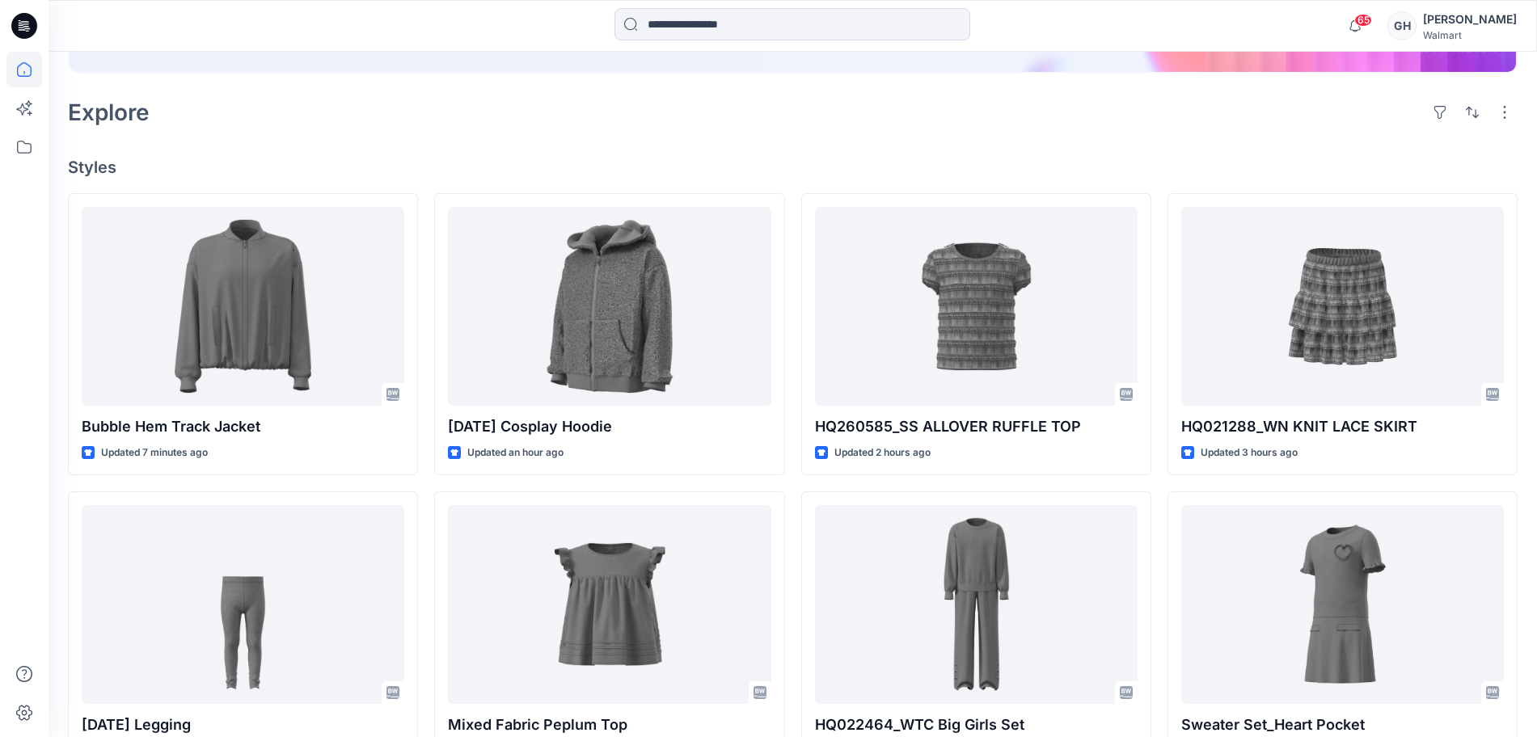
scroll to position [404, 0]
